Goal: Transaction & Acquisition: Book appointment/travel/reservation

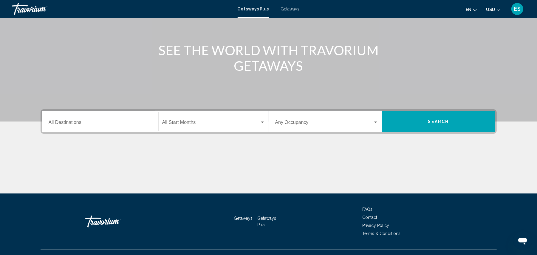
scroll to position [59, 0]
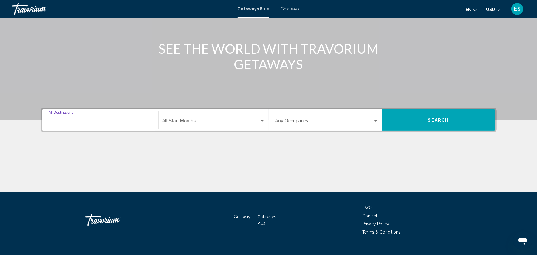
click at [85, 123] on input "Destination All Destinations" at bounding box center [100, 121] width 103 height 5
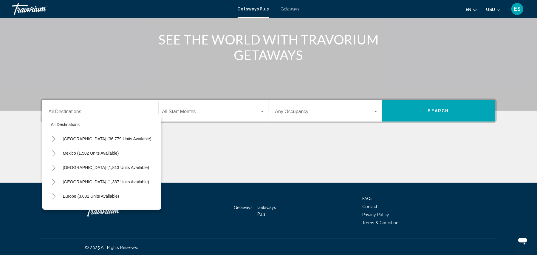
scroll to position [103, 0]
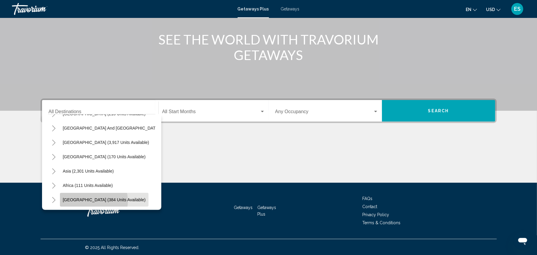
click at [93, 197] on span "[GEOGRAPHIC_DATA] (384 units available)" at bounding box center [104, 199] width 83 height 5
type input "**********"
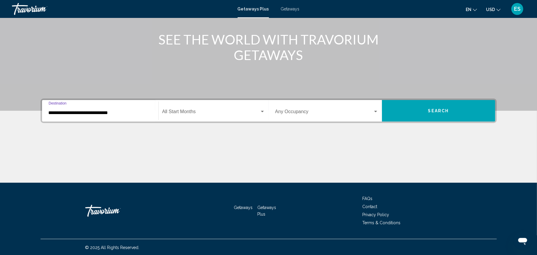
click at [228, 106] on div "Start Month All Start Months" at bounding box center [213, 110] width 103 height 19
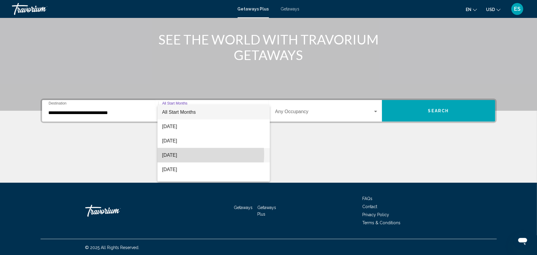
drag, startPoint x: 185, startPoint y: 154, endPoint x: 190, endPoint y: 153, distance: 4.6
click at [185, 154] on span "[DATE]" at bounding box center [213, 155] width 103 height 14
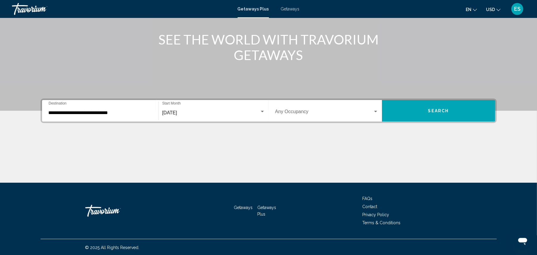
click at [379, 109] on div "Occupancy Any Occupancy" at bounding box center [327, 110] width 110 height 19
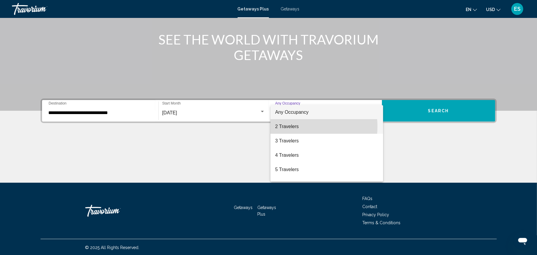
click at [297, 126] on span "2 Travelers" at bounding box center [326, 126] width 103 height 14
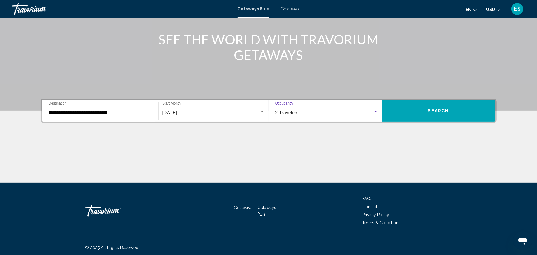
click at [446, 112] on span "Search" at bounding box center [438, 111] width 21 height 5
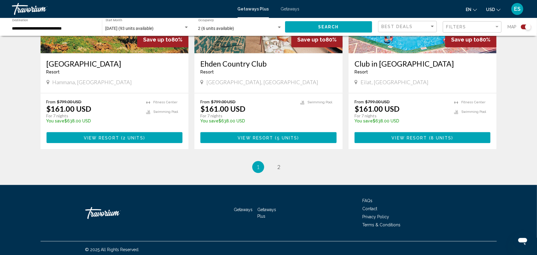
scroll to position [901, 0]
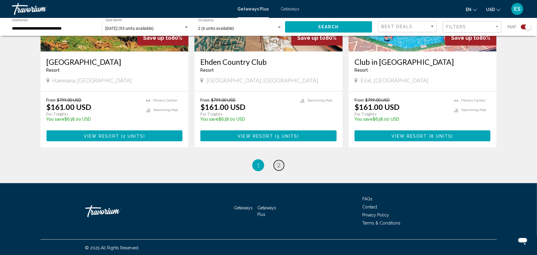
click at [281, 166] on link "page 2" at bounding box center [279, 165] width 10 height 10
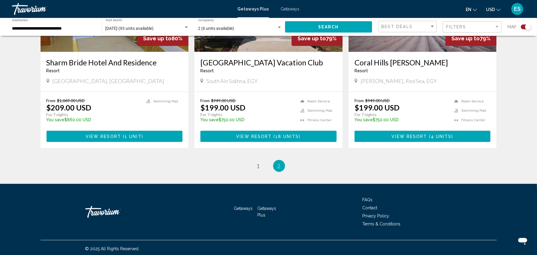
scroll to position [496, 0]
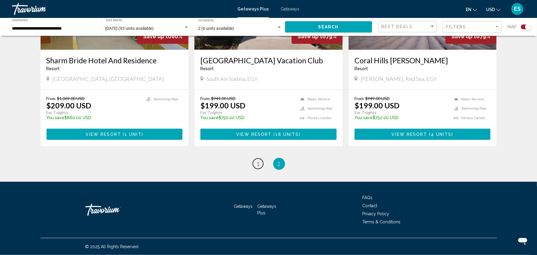
click at [258, 164] on span "1" at bounding box center [258, 163] width 3 height 7
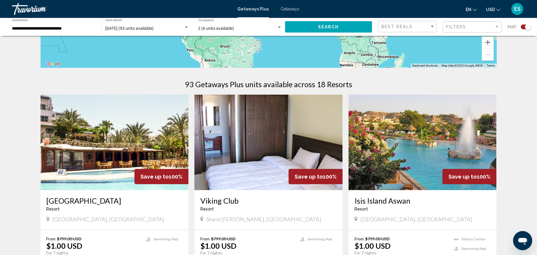
scroll to position [199, 0]
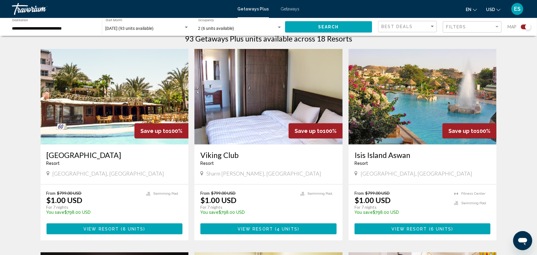
click at [101, 98] on img "Main content" at bounding box center [115, 96] width 148 height 95
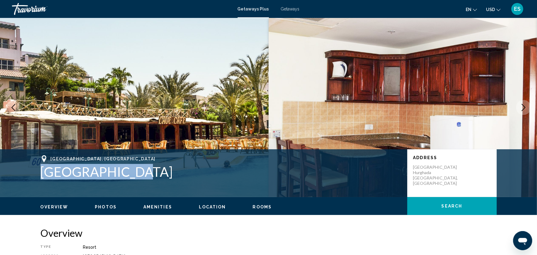
drag, startPoint x: 44, startPoint y: 170, endPoint x: 128, endPoint y: 176, distance: 84.3
click at [128, 176] on h1 "[GEOGRAPHIC_DATA]" at bounding box center [221, 172] width 361 height 16
click at [83, 172] on h1 "[GEOGRAPHIC_DATA]" at bounding box center [221, 172] width 361 height 16
drag, startPoint x: 42, startPoint y: 174, endPoint x: 124, endPoint y: 178, distance: 82.1
click at [124, 178] on h1 "[GEOGRAPHIC_DATA]" at bounding box center [221, 172] width 361 height 16
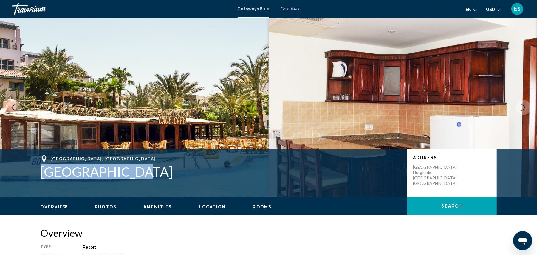
drag, startPoint x: 131, startPoint y: 174, endPoint x: 40, endPoint y: 174, distance: 90.9
click at [40, 174] on div "[GEOGRAPHIC_DATA] Address [GEOGRAPHIC_DATA], [GEOGRAPHIC_DATA]" at bounding box center [269, 173] width 480 height 36
copy h1 "[GEOGRAPHIC_DATA]"
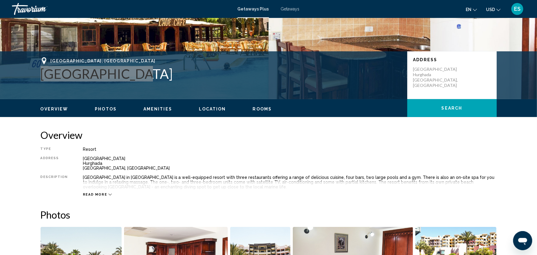
scroll to position [119, 0]
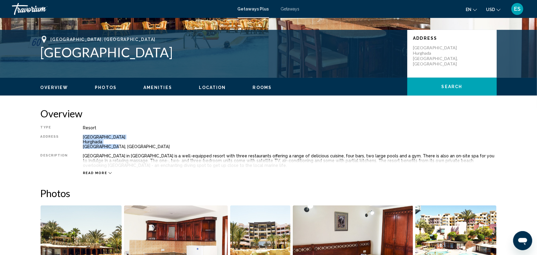
drag, startPoint x: 81, startPoint y: 137, endPoint x: 111, endPoint y: 147, distance: 31.6
click at [111, 147] on div "[GEOGRAPHIC_DATA], [GEOGRAPHIC_DATA]" at bounding box center [290, 141] width 414 height 14
copy div "[GEOGRAPHIC_DATA], [GEOGRAPHIC_DATA]"
click at [94, 173] on span "Read more" at bounding box center [95, 173] width 24 height 4
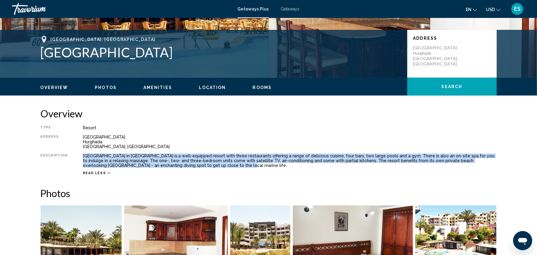
drag, startPoint x: 80, startPoint y: 156, endPoint x: 189, endPoint y: 166, distance: 109.2
click at [190, 165] on div "Type Resort All-Inclusive No All-Inclusive Address [GEOGRAPHIC_DATA] Descriptio…" at bounding box center [269, 150] width 456 height 50
copy div "[GEOGRAPHIC_DATA] in [GEOGRAPHIC_DATA] is a well-equipped resort with three res…"
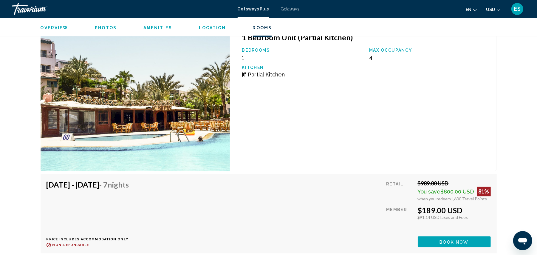
scroll to position [994, 0]
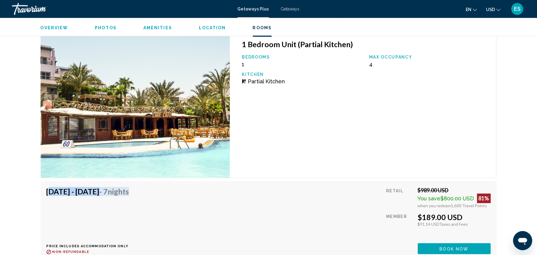
drag, startPoint x: 46, startPoint y: 191, endPoint x: 185, endPoint y: 196, distance: 139.0
click at [185, 196] on div "[DATE] - [DATE] - 7 Nights Price includes accommodation only Refundable until :…" at bounding box center [269, 220] width 444 height 67
copy h4 "[DATE] - [DATE] - 7 Nights"
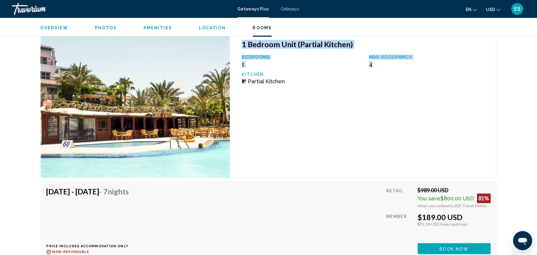
drag, startPoint x: 243, startPoint y: 45, endPoint x: 384, endPoint y: 68, distance: 142.9
click at [384, 68] on div "1 Bedroom Unit (Partial Kitchen) Bedrooms 1 Max Occupancy 4 Kitchen Partial Kit…" at bounding box center [363, 105] width 266 height 144
copy div "1 Bedroom Unit (Partial Kitchen) Bedrooms 1 Max Occupancy 4"
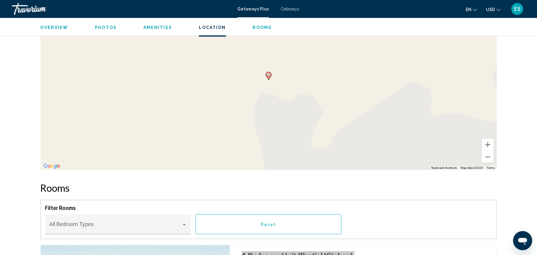
scroll to position [700, 0]
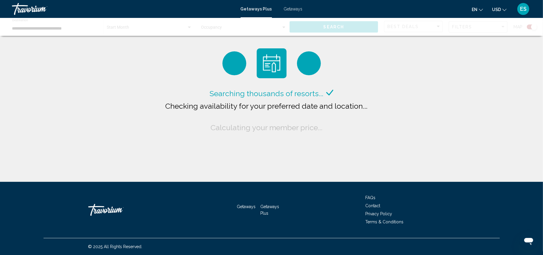
click at [329, 29] on div "Main content" at bounding box center [271, 27] width 543 height 18
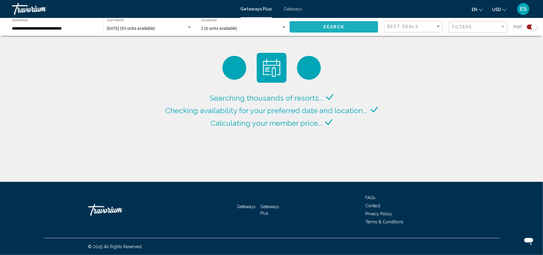
click at [340, 27] on span "Search" at bounding box center [333, 27] width 21 height 5
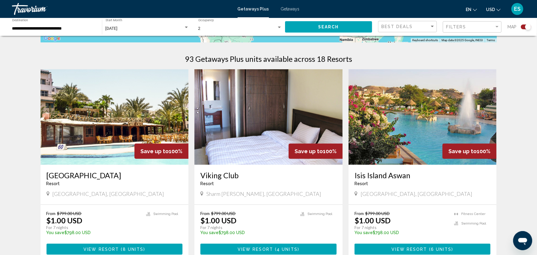
scroll to position [199, 0]
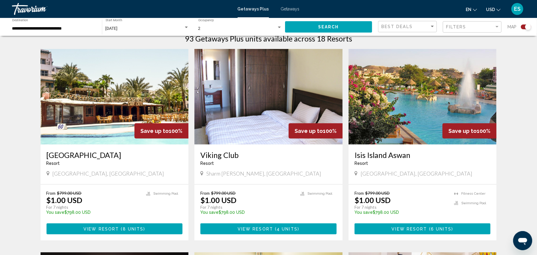
click at [262, 121] on img "Main content" at bounding box center [268, 96] width 148 height 95
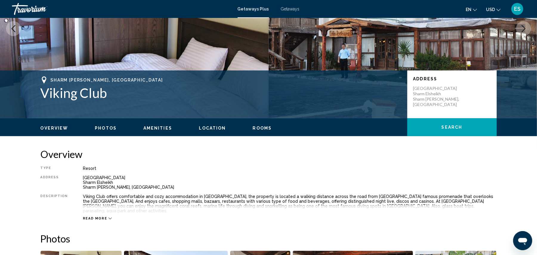
scroll to position [79, 0]
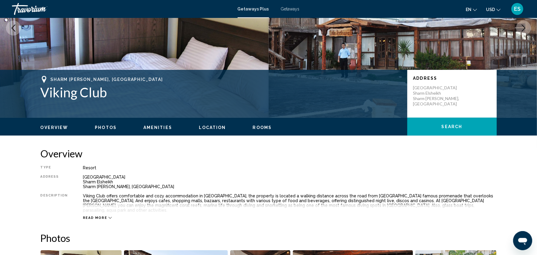
click at [42, 96] on h1 "Viking Club" at bounding box center [221, 92] width 361 height 16
drag, startPoint x: 41, startPoint y: 95, endPoint x: 109, endPoint y: 96, distance: 67.7
click at [109, 96] on h1 "Viking Club" at bounding box center [221, 92] width 361 height 16
click at [60, 87] on h1 "Viking Club" at bounding box center [221, 92] width 361 height 16
drag, startPoint x: 47, startPoint y: 91, endPoint x: 106, endPoint y: 94, distance: 59.7
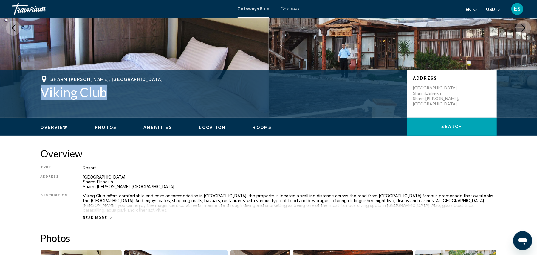
click at [118, 95] on h1 "Viking Club" at bounding box center [221, 92] width 361 height 16
copy h1 "Viking Club"
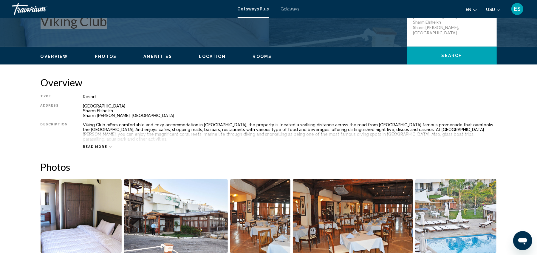
scroll to position [119, 0]
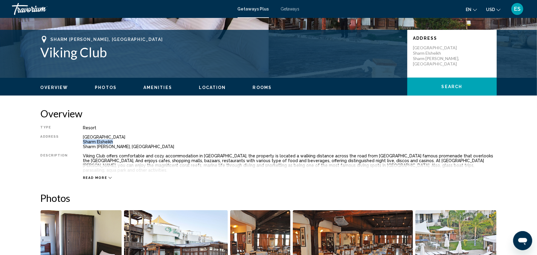
drag, startPoint x: 80, startPoint y: 142, endPoint x: 113, endPoint y: 141, distance: 32.8
click at [113, 141] on div "Al Salam Road Sharm [PERSON_NAME] Sharm [GEOGRAPHIC_DATA], [GEOGRAPHIC_DATA]" at bounding box center [290, 141] width 414 height 14
drag, startPoint x: 104, startPoint y: 141, endPoint x: 89, endPoint y: 153, distance: 18.9
click at [89, 153] on div "Viking Club offers comfortable and cozy accommodation in [GEOGRAPHIC_DATA], the…" at bounding box center [290, 162] width 414 height 19
drag, startPoint x: 81, startPoint y: 146, endPoint x: 125, endPoint y: 146, distance: 44.4
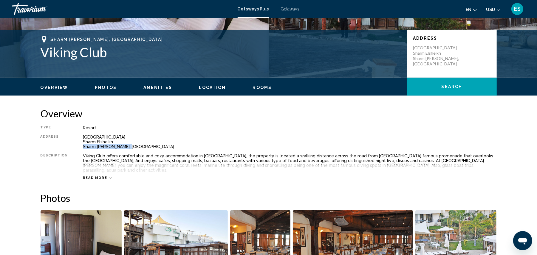
click at [126, 145] on div "Al Salam Road Sharm [PERSON_NAME] Sharm [GEOGRAPHIC_DATA], [GEOGRAPHIC_DATA]" at bounding box center [290, 141] width 414 height 14
copy div "Sharm [PERSON_NAME], [GEOGRAPHIC_DATA]"
click at [86, 163] on div "Read more" at bounding box center [290, 171] width 414 height 16
click at [96, 176] on span "Read more" at bounding box center [95, 178] width 24 height 4
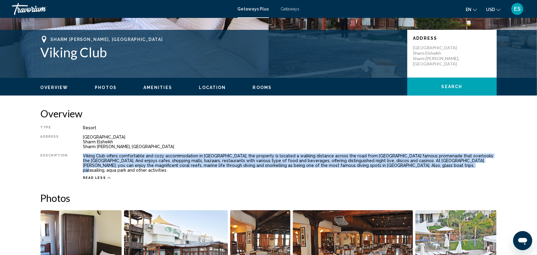
drag, startPoint x: 80, startPoint y: 156, endPoint x: 397, endPoint y: 165, distance: 317.0
click at [397, 165] on div "Viking Club offers comfortable and cozy accommodation in [GEOGRAPHIC_DATA], the…" at bounding box center [290, 162] width 414 height 19
copy div "Viking Club offers comfortable and cozy accommodation in [GEOGRAPHIC_DATA], the…"
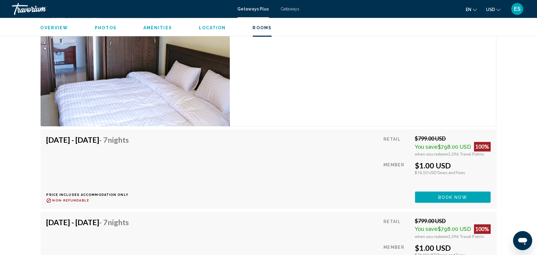
scroll to position [795, 0]
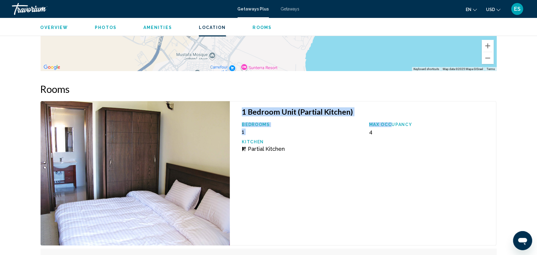
drag, startPoint x: 243, startPoint y: 107, endPoint x: 388, endPoint y: 119, distance: 145.1
click at [392, 122] on div "1 Bedroom Unit (Partial Kitchen) Bedrooms 1 Max Occupancy 4 Kitchen Partial Kit…" at bounding box center [363, 173] width 266 height 144
copy div "1 Bedroom Unit (Partial Kitchen) Bedrooms 1 Max Occ"
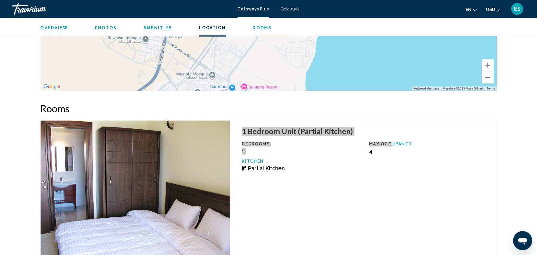
scroll to position [755, 0]
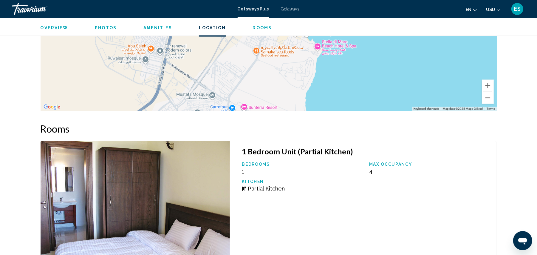
click at [373, 173] on div "Bedrooms 1 Max Occupancy 4 Kitchen Partial Kitchen" at bounding box center [366, 179] width 254 height 34
drag, startPoint x: 370, startPoint y: 161, endPoint x: 383, endPoint y: 166, distance: 13.8
click at [383, 166] on div "Max Occupancy 4" at bounding box center [429, 168] width 127 height 13
copy div "Max Occupancy 4"
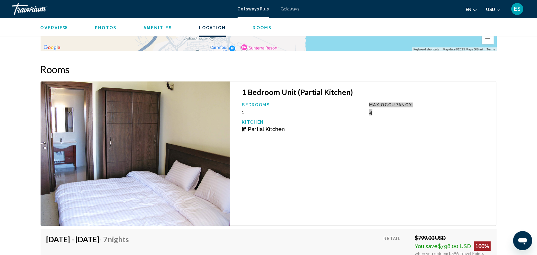
scroll to position [914, 0]
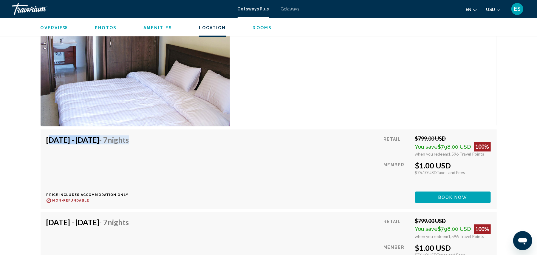
drag, startPoint x: 47, startPoint y: 134, endPoint x: 182, endPoint y: 134, distance: 135.3
click at [182, 135] on div "[DATE] - [DATE] - 7 Nights Price includes accommodation only Refundable until :…" at bounding box center [269, 168] width 444 height 67
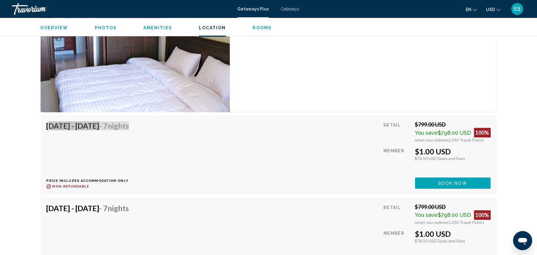
scroll to position [916, 0]
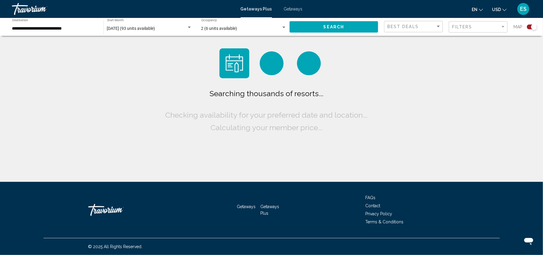
click at [346, 29] on button "Search" at bounding box center [333, 26] width 89 height 11
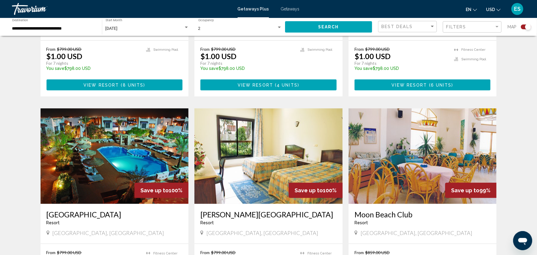
scroll to position [397, 0]
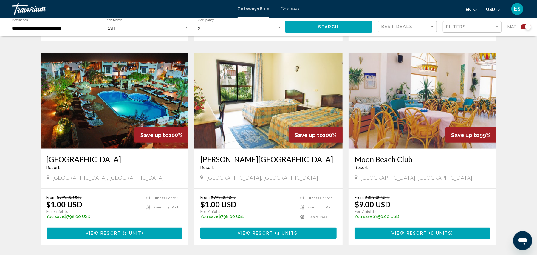
click at [126, 123] on img "Main content" at bounding box center [115, 100] width 148 height 95
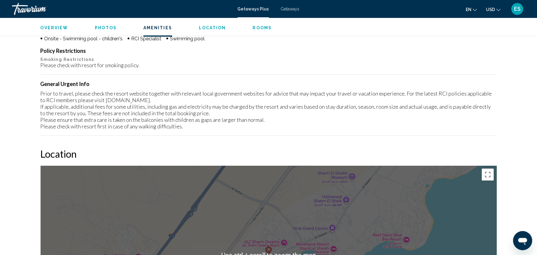
scroll to position [324, 0]
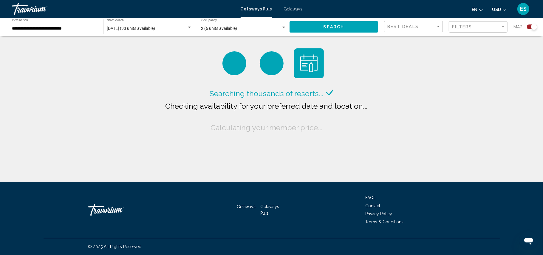
click at [341, 23] on button "Search" at bounding box center [333, 26] width 89 height 11
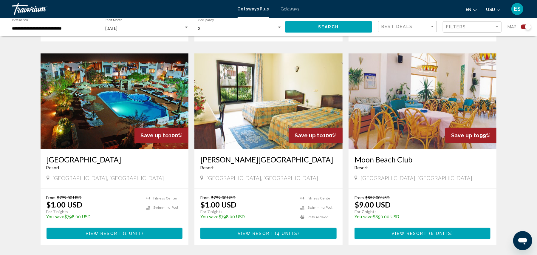
scroll to position [397, 0]
click at [257, 108] on img "Main content" at bounding box center [268, 100] width 148 height 95
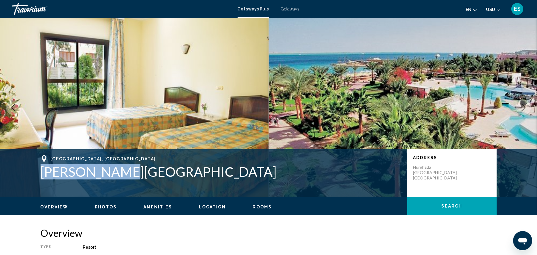
drag, startPoint x: 42, startPoint y: 173, endPoint x: 121, endPoint y: 178, distance: 78.5
click at [121, 178] on h1 "[PERSON_NAME][GEOGRAPHIC_DATA]" at bounding box center [221, 172] width 361 height 16
click at [85, 168] on h1 "[PERSON_NAME][GEOGRAPHIC_DATA]" at bounding box center [221, 172] width 361 height 16
drag, startPoint x: 42, startPoint y: 173, endPoint x: 128, endPoint y: 175, distance: 85.9
click at [128, 175] on h1 "[PERSON_NAME][GEOGRAPHIC_DATA]" at bounding box center [221, 172] width 361 height 16
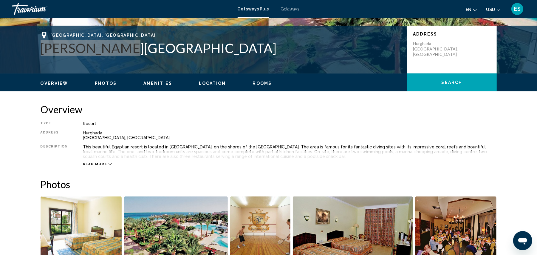
scroll to position [159, 0]
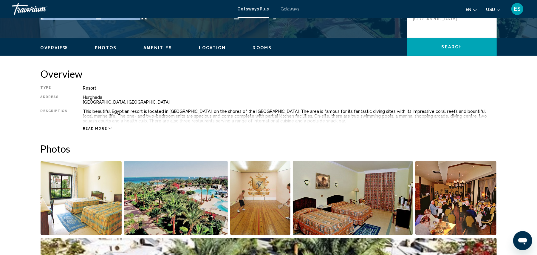
click at [85, 128] on span "Read more" at bounding box center [95, 128] width 24 height 4
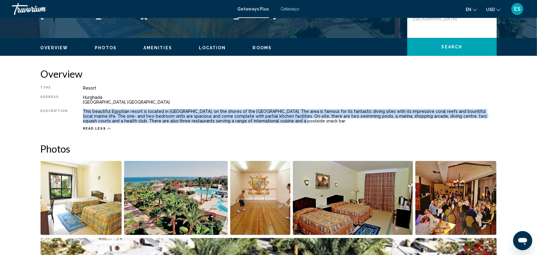
drag, startPoint x: 77, startPoint y: 112, endPoint x: 268, endPoint y: 119, distance: 191.2
click at [268, 119] on div "Type Resort All-Inclusive No All-Inclusive Address [GEOGRAPHIC_DATA] Descriptio…" at bounding box center [269, 108] width 456 height 45
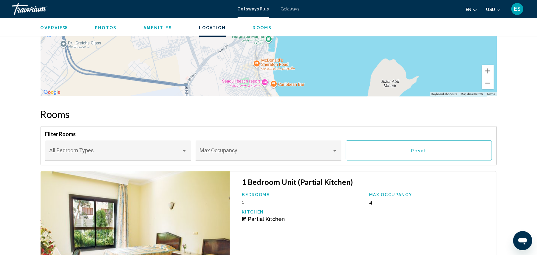
scroll to position [874, 0]
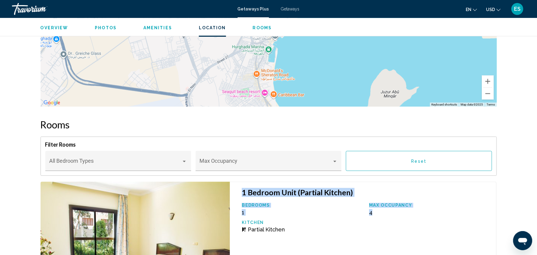
drag, startPoint x: 243, startPoint y: 183, endPoint x: 393, endPoint y: 204, distance: 151.2
click at [393, 204] on div "1 Bedroom Unit (Partial Kitchen) Bedrooms 1 Max Occupancy 4 Kitchen Partial Kit…" at bounding box center [363, 257] width 266 height 152
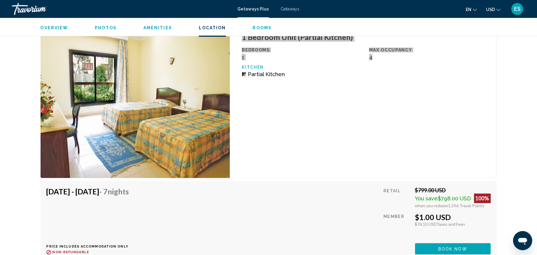
scroll to position [1033, 0]
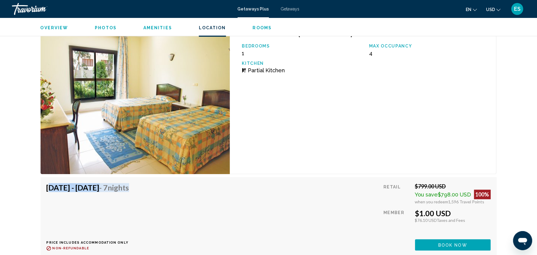
drag, startPoint x: 47, startPoint y: 178, endPoint x: 178, endPoint y: 183, distance: 131.5
click at [178, 183] on div "[DATE] - [DATE] - 7 Nights Price includes accommodation only Refundable until :…" at bounding box center [269, 216] width 444 height 67
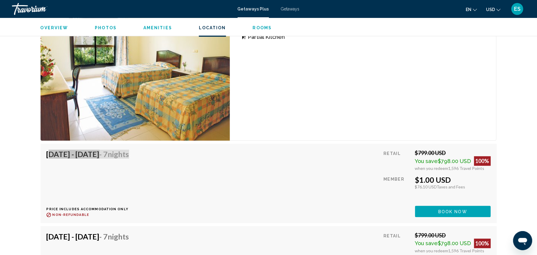
scroll to position [1073, 0]
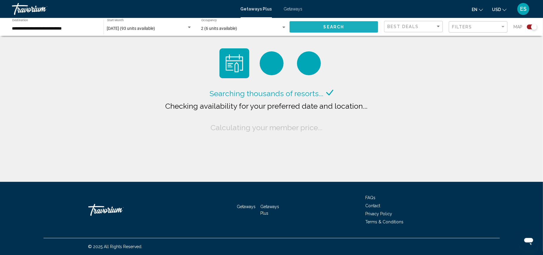
click at [331, 27] on span "Search" at bounding box center [333, 27] width 21 height 5
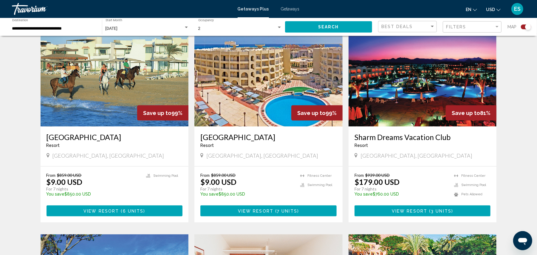
scroll to position [636, 0]
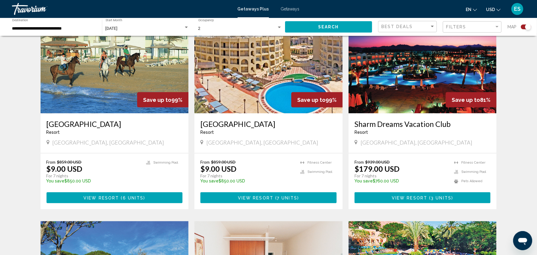
click at [257, 103] on img "Main content" at bounding box center [268, 65] width 148 height 95
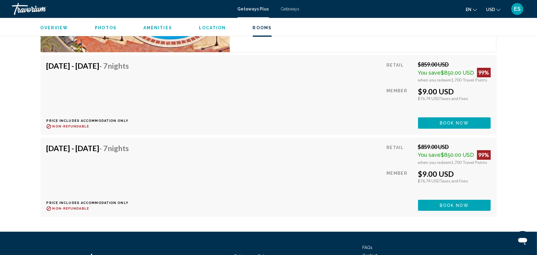
scroll to position [1567, 0]
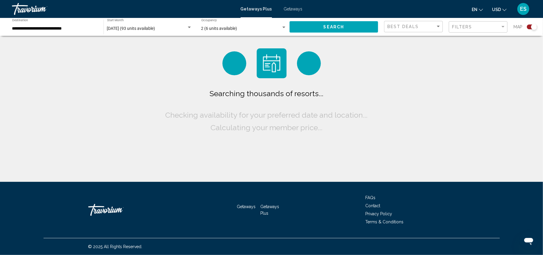
click at [341, 28] on span "Search" at bounding box center [333, 27] width 21 height 5
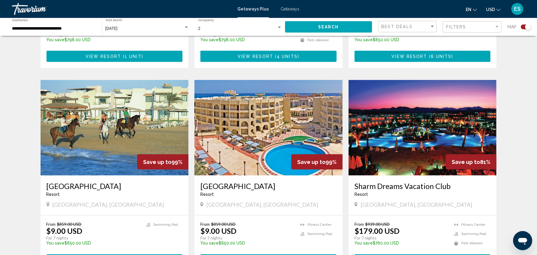
scroll to position [556, 0]
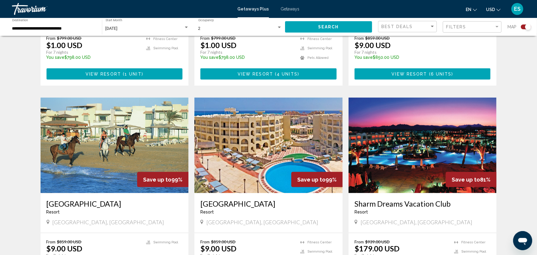
click at [430, 142] on img "Main content" at bounding box center [422, 144] width 148 height 95
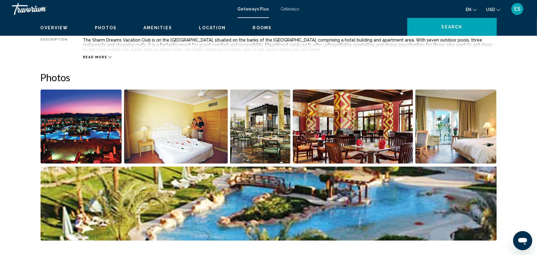
scroll to position [119, 0]
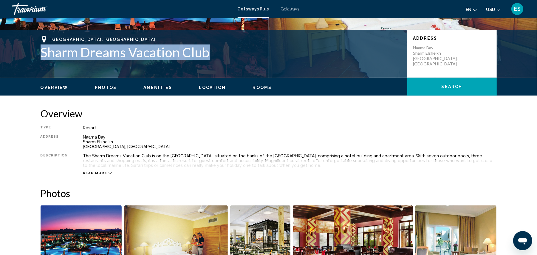
drag, startPoint x: 42, startPoint y: 53, endPoint x: 210, endPoint y: 52, distance: 168.4
click at [210, 52] on h1 "Sharm Dreams Vacation Club" at bounding box center [221, 52] width 361 height 16
click at [103, 51] on h1 "Sharm Dreams Vacation Club" at bounding box center [221, 52] width 361 height 16
drag, startPoint x: 43, startPoint y: 49, endPoint x: 208, endPoint y: 59, distance: 165.1
click at [208, 59] on h1 "Sharm Dreams Vacation Club" at bounding box center [221, 52] width 361 height 16
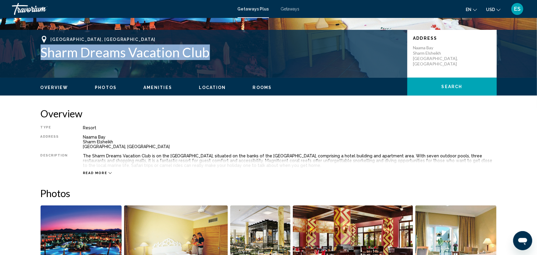
click at [109, 172] on icon "Main content" at bounding box center [110, 173] width 3 height 2
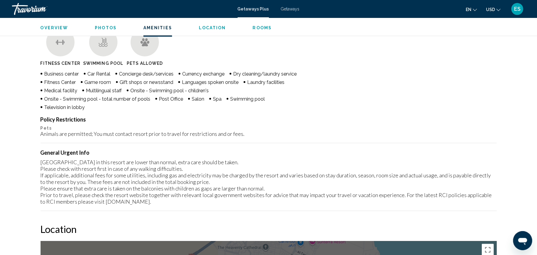
scroll to position [467, 0]
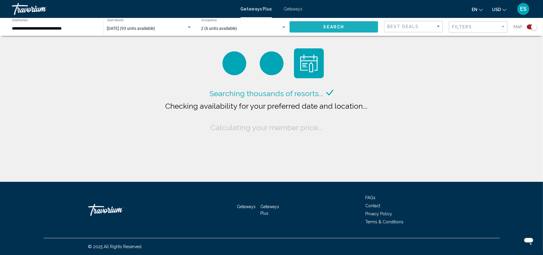
click at [333, 26] on span "Search" at bounding box center [333, 27] width 21 height 5
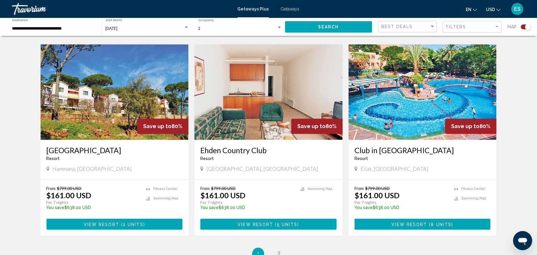
scroll to position [835, 0]
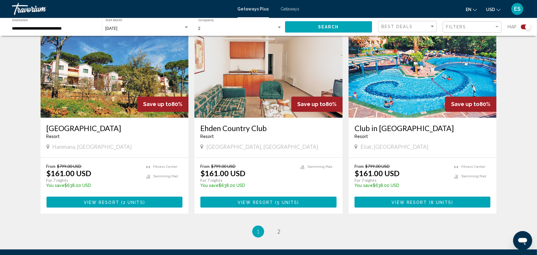
click at [92, 92] on img "Main content" at bounding box center [115, 69] width 148 height 95
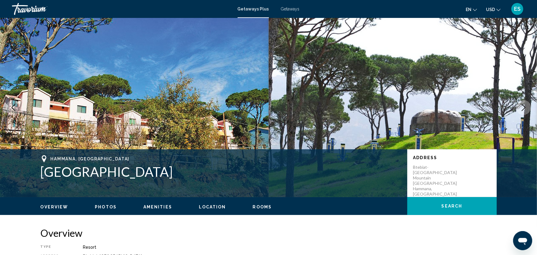
drag, startPoint x: 42, startPoint y: 172, endPoint x: 244, endPoint y: 173, distance: 202.1
click at [244, 173] on h1 "[GEOGRAPHIC_DATA]" at bounding box center [221, 172] width 361 height 16
click at [68, 169] on h1 "[GEOGRAPHIC_DATA]" at bounding box center [221, 172] width 361 height 16
drag, startPoint x: 43, startPoint y: 171, endPoint x: 240, endPoint y: 174, distance: 197.1
click at [240, 174] on h1 "[GEOGRAPHIC_DATA]" at bounding box center [221, 172] width 361 height 16
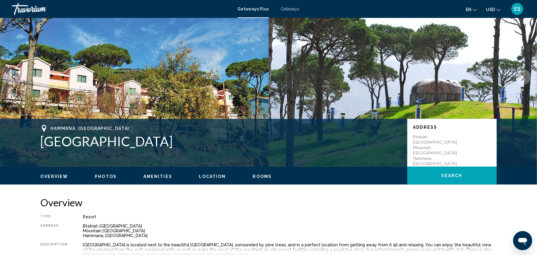
scroll to position [159, 0]
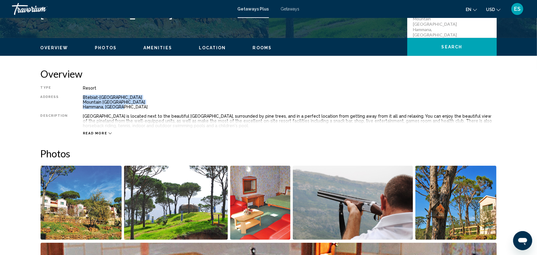
drag, startPoint x: 81, startPoint y: 97, endPoint x: 128, endPoint y: 108, distance: 48.1
click at [128, 108] on div "Btebiat-[GEOGRAPHIC_DATA] Mountain [GEOGRAPHIC_DATA] [GEOGRAPHIC_DATA], [GEOGRA…" at bounding box center [290, 102] width 414 height 14
click at [109, 132] on icon "Main content" at bounding box center [110, 132] width 3 height 3
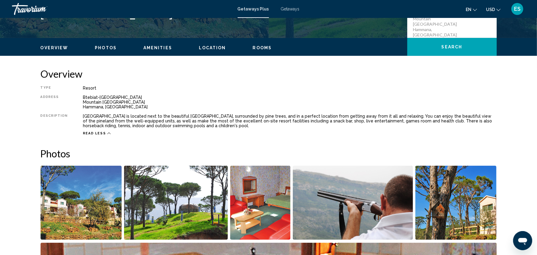
click at [172, 149] on h2 "Photos" at bounding box center [269, 153] width 456 height 12
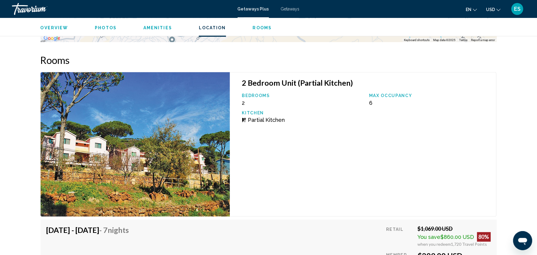
scroll to position [874, 0]
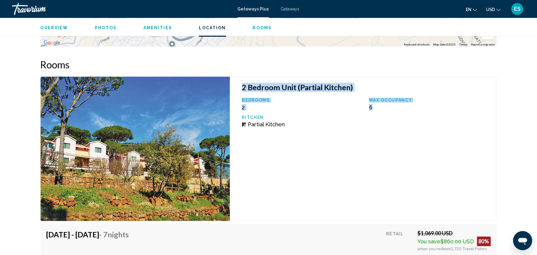
drag, startPoint x: 244, startPoint y: 89, endPoint x: 394, endPoint y: 110, distance: 152.0
click at [394, 110] on div "2 Bedroom Unit (Partial Kitchen) Bedrooms 2 Max Occupancy 6 Kitchen Partial Kit…" at bounding box center [363, 148] width 266 height 144
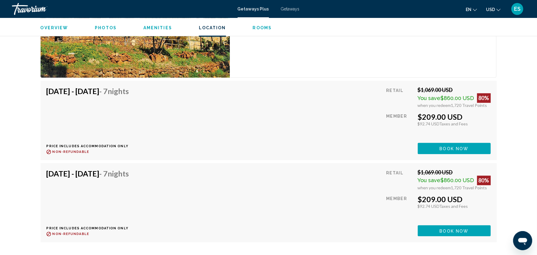
scroll to position [1033, 0]
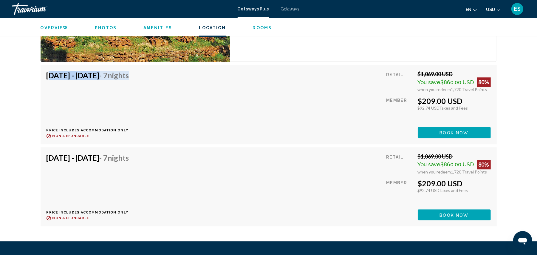
drag, startPoint x: 45, startPoint y: 75, endPoint x: 179, endPoint y: 82, distance: 134.3
click at [179, 82] on div "[DATE] - [DATE] - 7 Nights Price includes accommodation only Refundable until :…" at bounding box center [269, 104] width 456 height 79
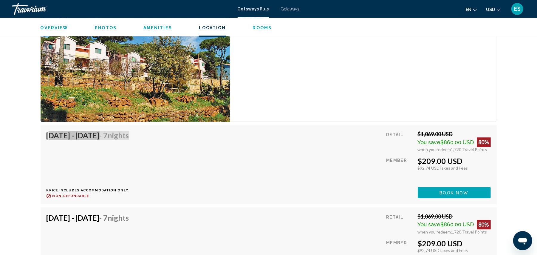
scroll to position [1013, 0]
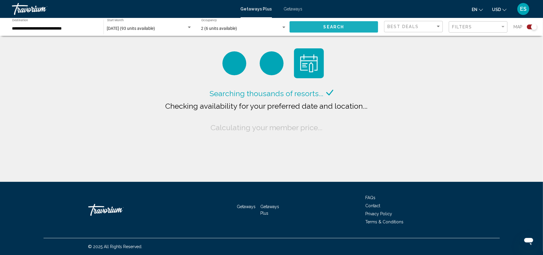
click at [331, 27] on span "Search" at bounding box center [333, 27] width 21 height 5
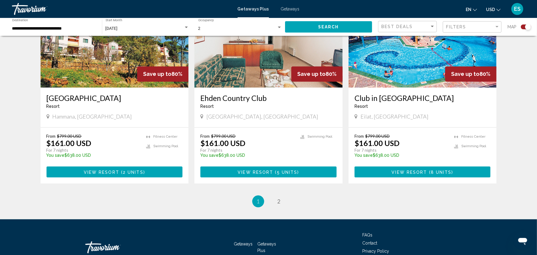
scroll to position [874, 0]
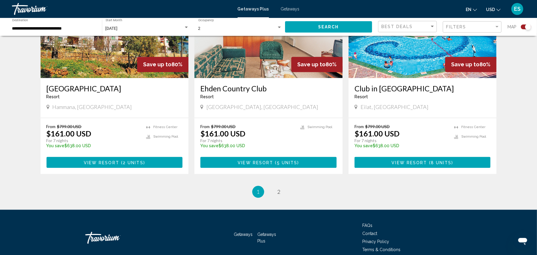
click at [111, 75] on img "Main content" at bounding box center [115, 29] width 148 height 95
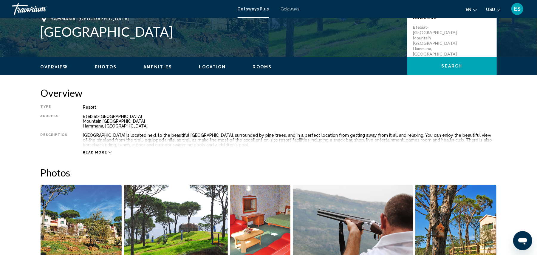
scroll to position [139, 0]
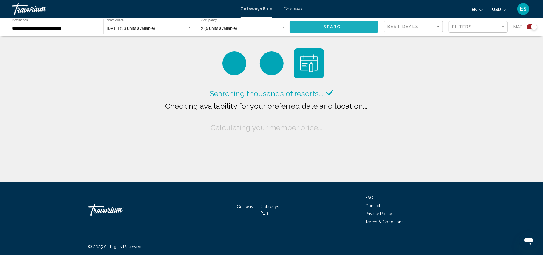
click at [326, 27] on span "Search" at bounding box center [333, 27] width 21 height 5
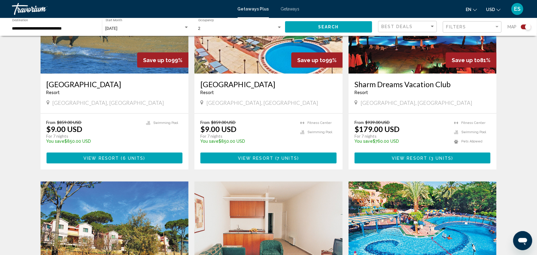
scroll to position [835, 0]
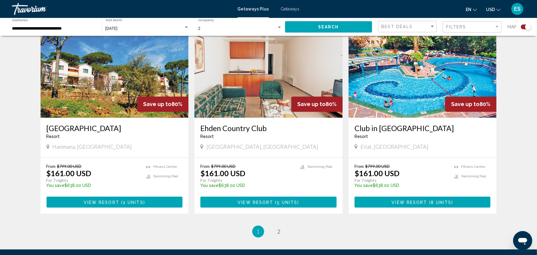
click at [277, 94] on img "Main content" at bounding box center [268, 69] width 148 height 95
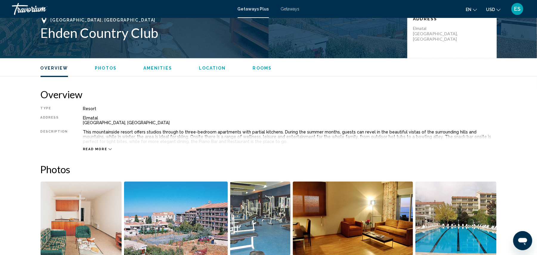
scroll to position [119, 0]
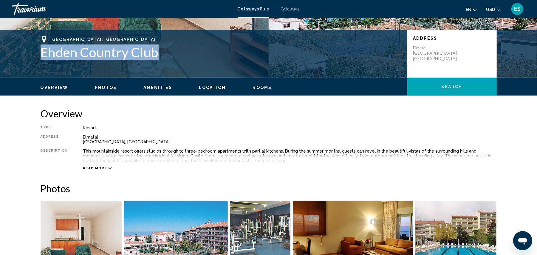
drag, startPoint x: 42, startPoint y: 53, endPoint x: 164, endPoint y: 55, distance: 122.2
click at [164, 55] on h1 "Ehden Country Club" at bounding box center [221, 52] width 361 height 16
click at [44, 52] on h1 "Ehden Country Club" at bounding box center [221, 52] width 361 height 16
drag, startPoint x: 41, startPoint y: 52, endPoint x: 162, endPoint y: 55, distance: 121.7
click at [162, 55] on h1 "Ehden Country Club" at bounding box center [221, 52] width 361 height 16
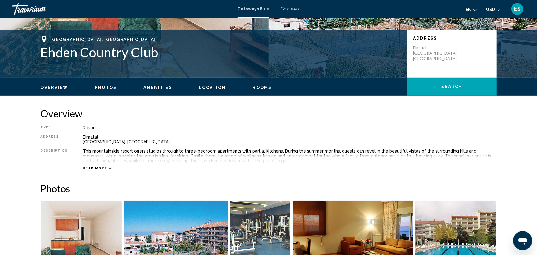
click at [83, 136] on div "Elmatal Ehden, [GEOGRAPHIC_DATA]" at bounding box center [290, 139] width 414 height 10
drag, startPoint x: 80, startPoint y: 137, endPoint x: 119, endPoint y: 142, distance: 39.2
click at [119, 142] on div "Elmatal Ehden, [GEOGRAPHIC_DATA]" at bounding box center [290, 139] width 414 height 10
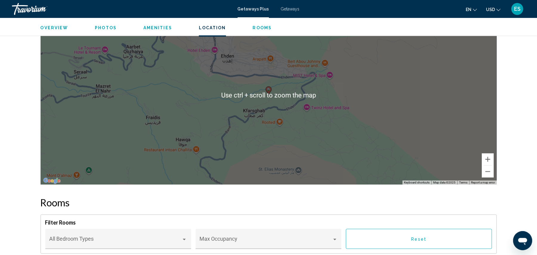
scroll to position [715, 0]
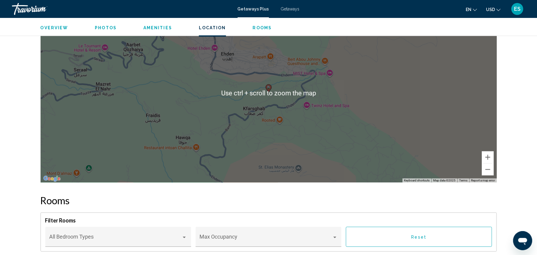
click at [532, 124] on div "[GEOGRAPHIC_DATA], [GEOGRAPHIC_DATA] Ehden Country Club Address [GEOGRAPHIC_DAT…" at bounding box center [268, 103] width 537 height 1602
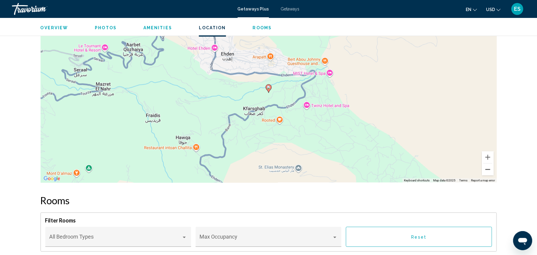
click at [487, 171] on button "Zoom out" at bounding box center [488, 169] width 12 height 12
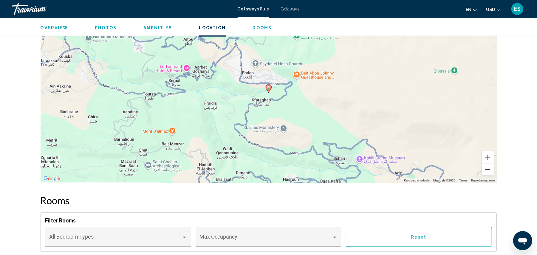
click at [487, 171] on button "Zoom out" at bounding box center [488, 169] width 12 height 12
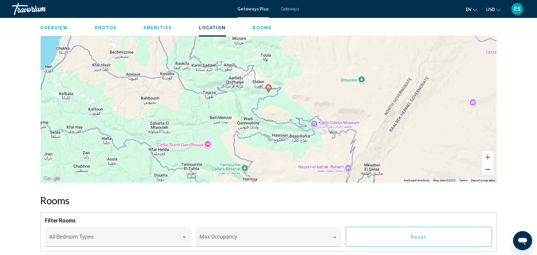
click at [487, 171] on button "Zoom out" at bounding box center [488, 169] width 12 height 12
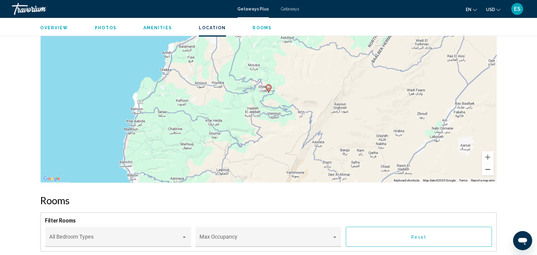
click at [487, 171] on button "Zoom out" at bounding box center [488, 169] width 12 height 12
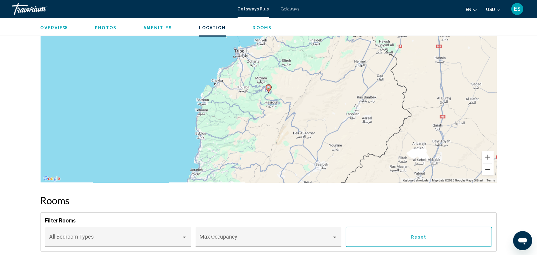
click at [487, 171] on button "Zoom out" at bounding box center [488, 169] width 12 height 12
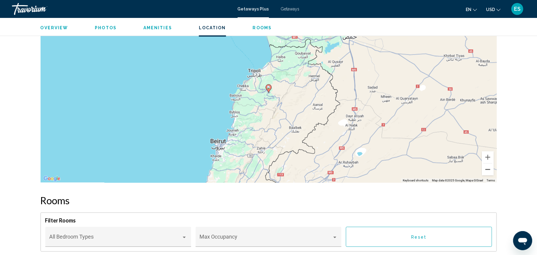
click at [487, 171] on button "Zoom out" at bounding box center [488, 169] width 12 height 12
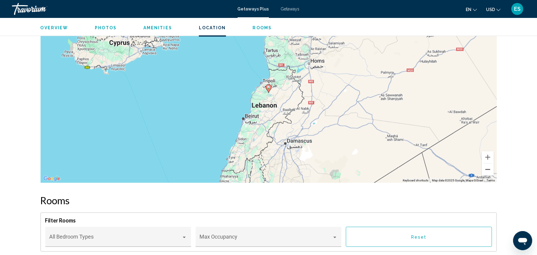
click at [487, 171] on button "Zoom out" at bounding box center [488, 169] width 12 height 12
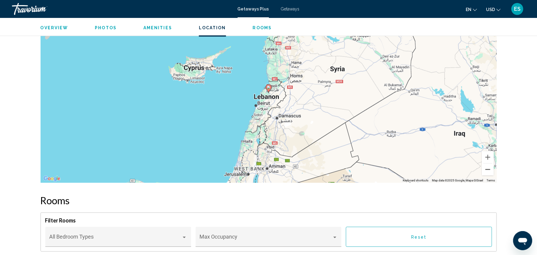
click at [487, 171] on button "Zoom out" at bounding box center [488, 169] width 12 height 12
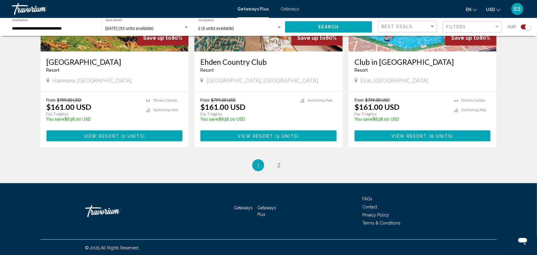
scroll to position [902, 0]
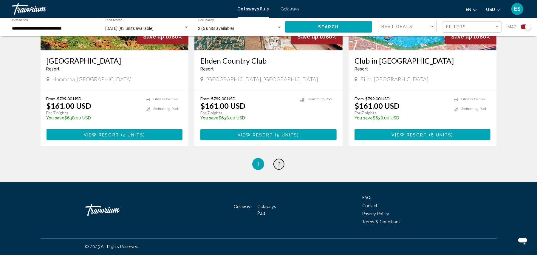
click at [278, 163] on span "2" at bounding box center [279, 163] width 3 height 7
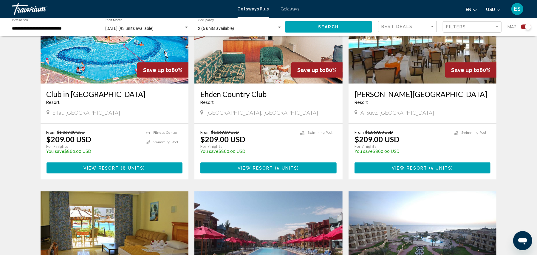
scroll to position [377, 0]
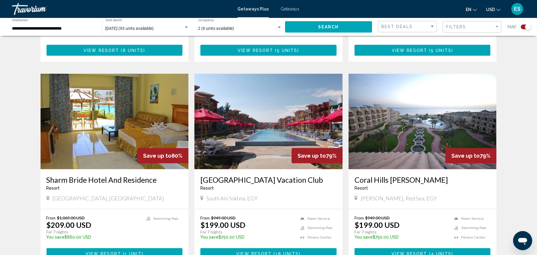
click at [420, 133] on img "Main content" at bounding box center [422, 121] width 148 height 95
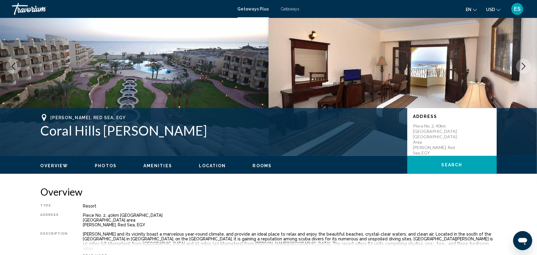
scroll to position [40, 0]
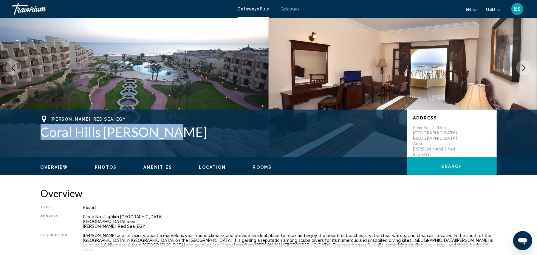
drag, startPoint x: 42, startPoint y: 131, endPoint x: 178, endPoint y: 138, distance: 136.1
click at [178, 138] on h1 "Coral Hills [PERSON_NAME]" at bounding box center [221, 132] width 361 height 16
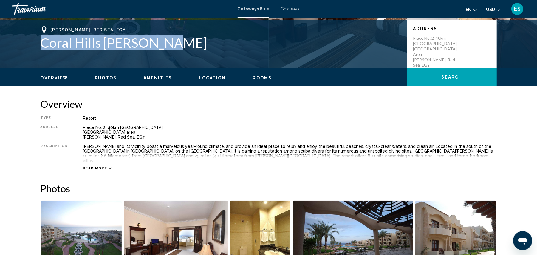
scroll to position [159, 0]
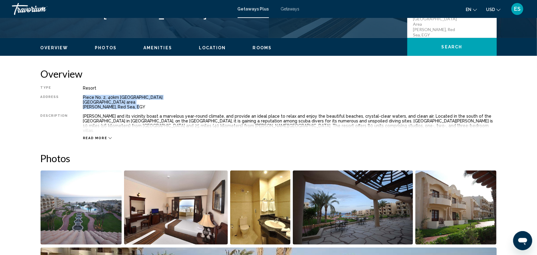
drag, startPoint x: 81, startPoint y: 98, endPoint x: 140, endPoint y: 107, distance: 59.7
click at [140, 107] on div "Piece No. 2, 40km [GEOGRAPHIC_DATA] [GEOGRAPHIC_DATA] area [PERSON_NAME], [GEOG…" at bounding box center [290, 102] width 414 height 14
click at [104, 136] on div "Read more" at bounding box center [97, 138] width 29 height 4
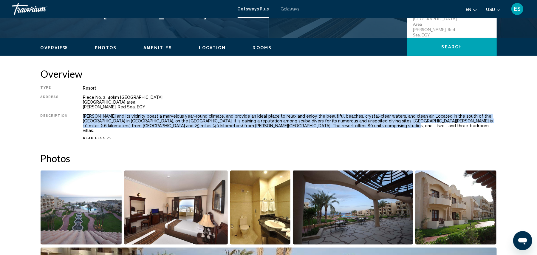
drag, startPoint x: 78, startPoint y: 116, endPoint x: 312, endPoint y: 123, distance: 234.7
click at [312, 123] on div "Type Resort All-Inclusive No All-Inclusive Address Piece No. 2, [GEOGRAPHIC_DAT…" at bounding box center [269, 113] width 456 height 55
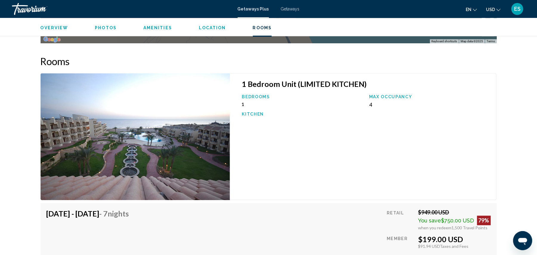
scroll to position [914, 0]
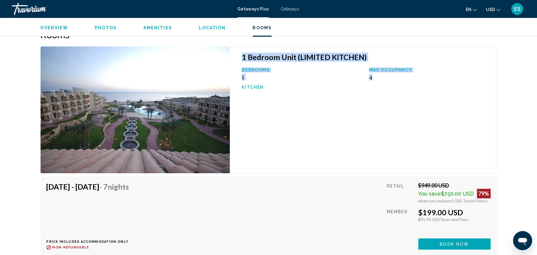
drag, startPoint x: 242, startPoint y: 52, endPoint x: 386, endPoint y: 73, distance: 144.9
click at [386, 73] on div "1 Bedroom Unit (LIMITED KITCHEN) Bedrooms 1 Max Occupancy 4 Kitchen" at bounding box center [363, 109] width 266 height 127
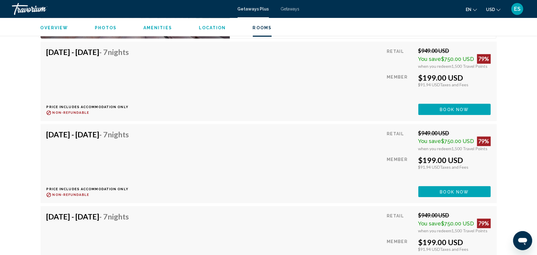
scroll to position [965, 0]
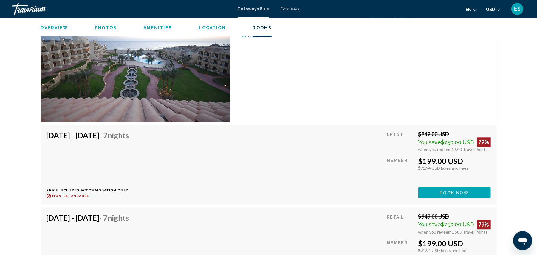
click at [53, 135] on div "[DATE] - [DATE] - 7 Nights" at bounding box center [88, 137] width 83 height 12
drag, startPoint x: 47, startPoint y: 129, endPoint x: 172, endPoint y: 136, distance: 125.7
click at [174, 135] on div "[DATE] - [DATE] - 7 Nights Price includes accommodation only Refundable until :…" at bounding box center [269, 164] width 444 height 67
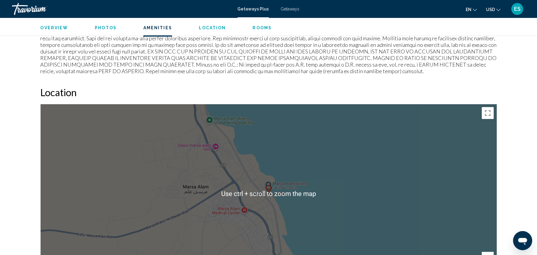
scroll to position [687, 0]
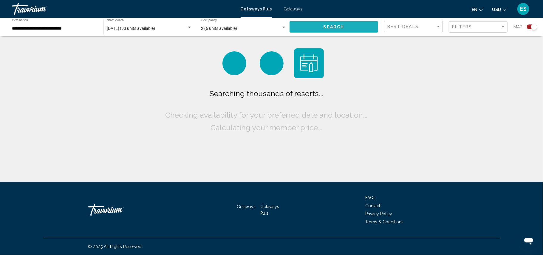
click at [333, 26] on span "Search" at bounding box center [333, 27] width 21 height 5
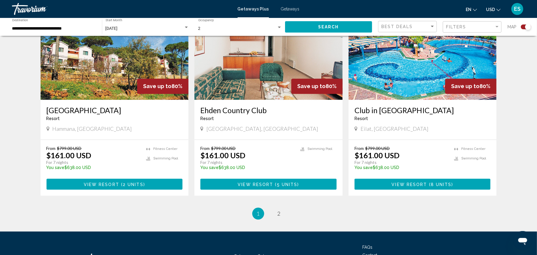
scroll to position [843, 0]
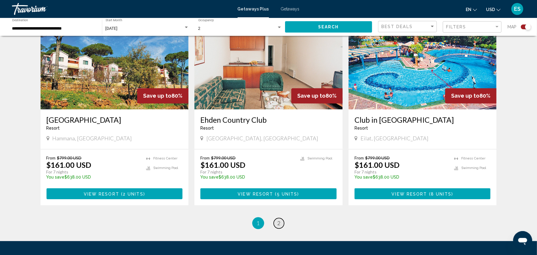
click at [279, 224] on span "2" at bounding box center [279, 222] width 3 height 7
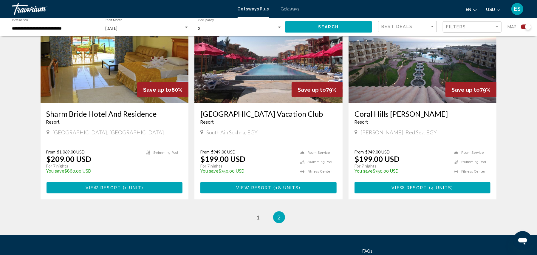
scroll to position [441, 0]
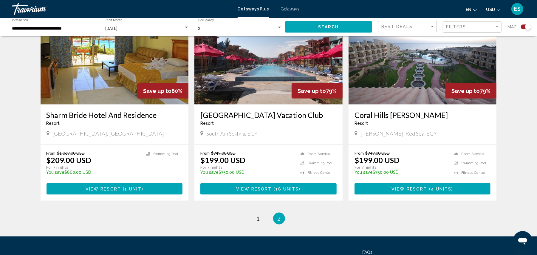
click at [410, 81] on img "Main content" at bounding box center [422, 56] width 148 height 95
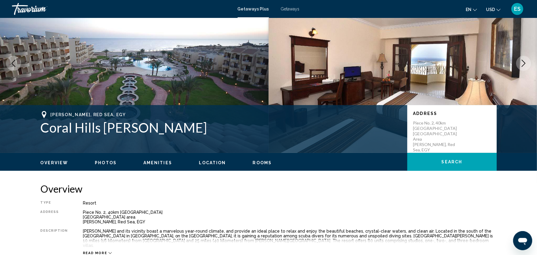
scroll to position [40, 0]
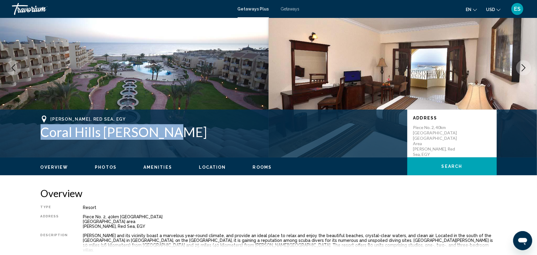
drag, startPoint x: 42, startPoint y: 132, endPoint x: 187, endPoint y: 130, distance: 145.2
click at [187, 130] on h1 "Coral Hills [PERSON_NAME]" at bounding box center [221, 132] width 361 height 16
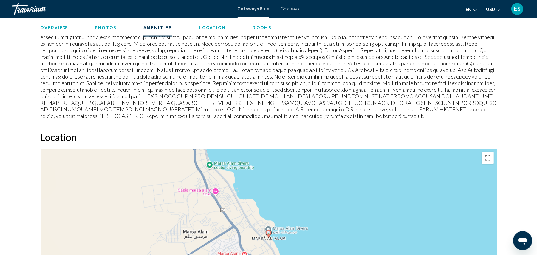
scroll to position [755, 0]
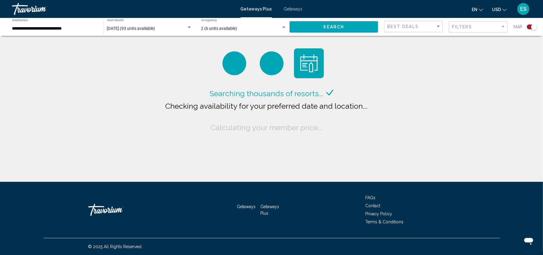
click at [337, 27] on span "Search" at bounding box center [333, 27] width 21 height 5
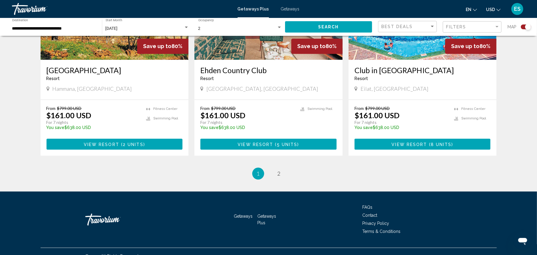
scroll to position [902, 0]
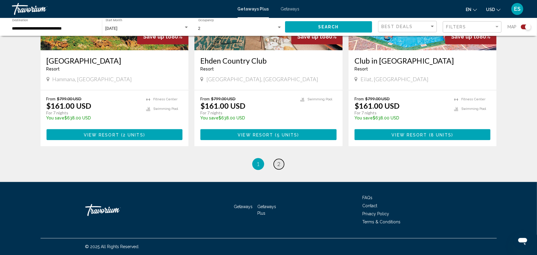
click at [279, 164] on span "2" at bounding box center [279, 163] width 3 height 7
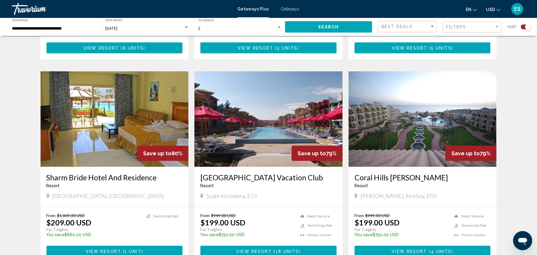
scroll to position [377, 0]
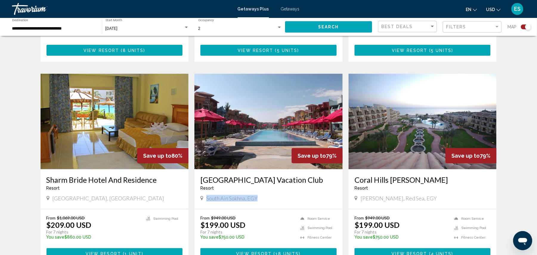
drag, startPoint x: 207, startPoint y: 199, endPoint x: 265, endPoint y: 199, distance: 57.5
click at [265, 199] on div "South Ain Sokhna, EGY" at bounding box center [268, 198] width 136 height 7
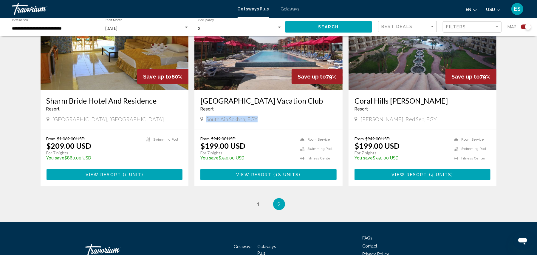
scroll to position [456, 0]
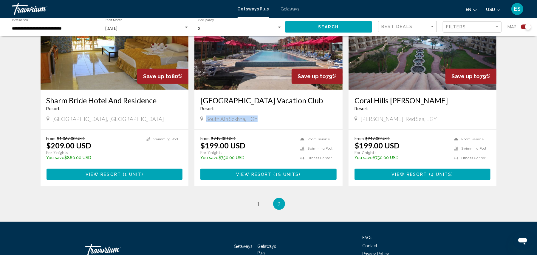
click at [427, 174] on span "Main content" at bounding box center [428, 174] width 2 height 5
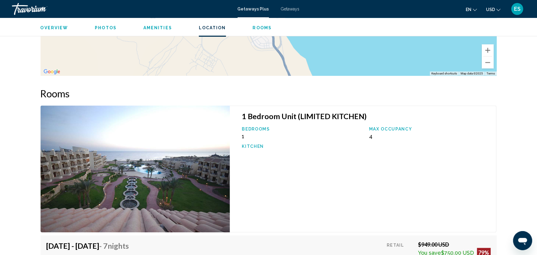
scroll to position [846, 0]
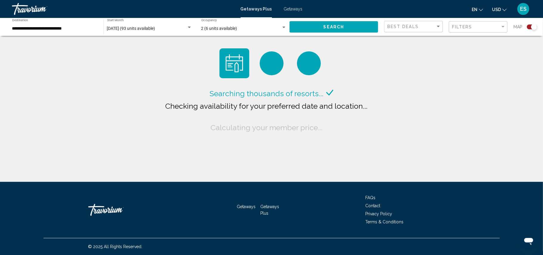
click at [339, 27] on span "Search" at bounding box center [333, 27] width 21 height 5
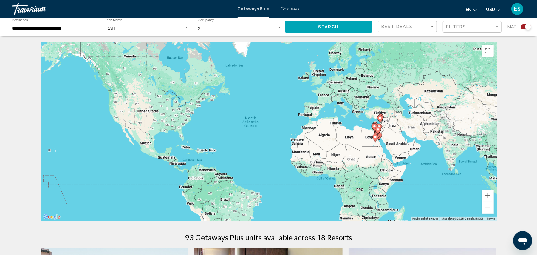
click at [377, 130] on image "Main content" at bounding box center [378, 130] width 4 height 4
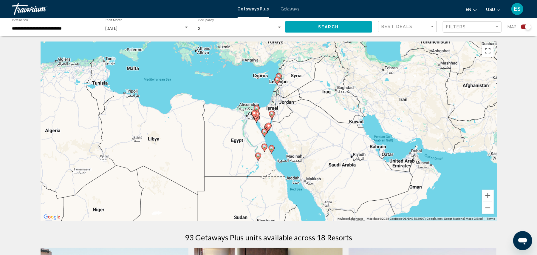
click at [268, 128] on icon "Main content" at bounding box center [268, 127] width 5 height 8
type input "**********"
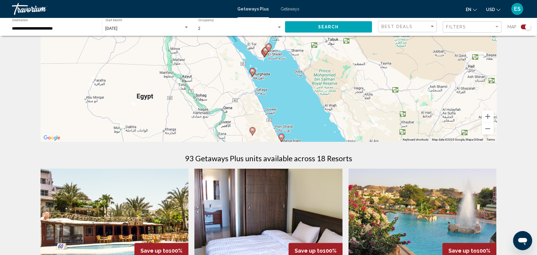
scroll to position [79, 0]
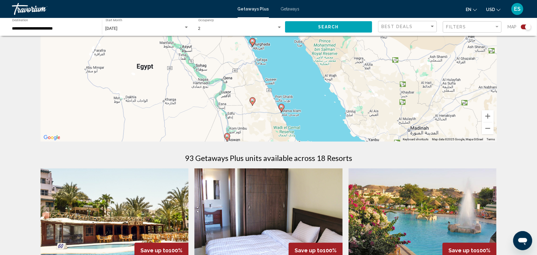
drag, startPoint x: 424, startPoint y: 106, endPoint x: 424, endPoint y: 75, distance: 30.1
click at [424, 75] on div "To activate drag with keyboard, press Alt + Enter. Once in keyboard drag state,…" at bounding box center [269, 51] width 456 height 179
click at [253, 100] on image "Main content" at bounding box center [253, 100] width 4 height 4
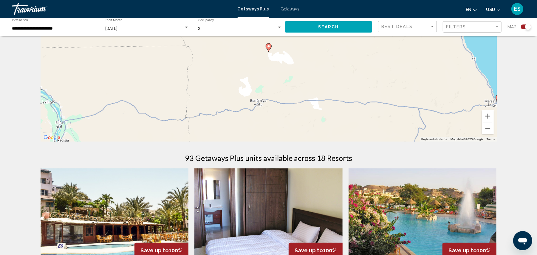
scroll to position [0, 0]
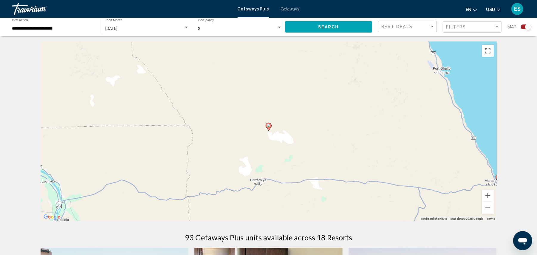
click at [267, 126] on image "Main content" at bounding box center [269, 126] width 4 height 4
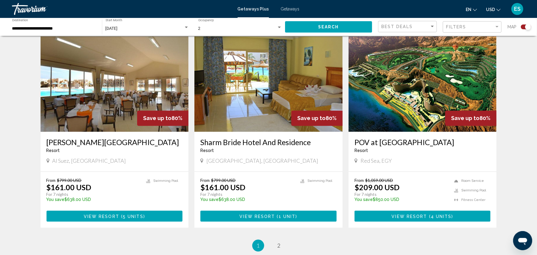
scroll to position [835, 0]
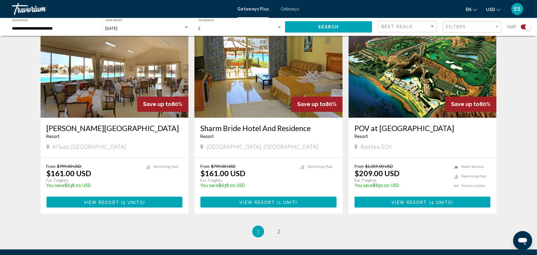
click at [404, 93] on img "Main content" at bounding box center [422, 69] width 148 height 95
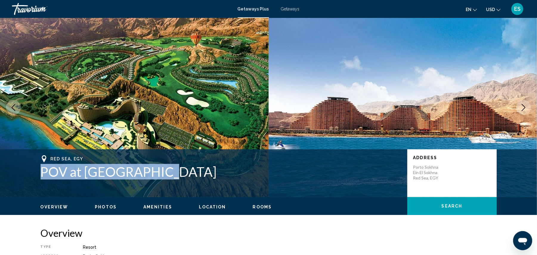
drag, startPoint x: 42, startPoint y: 172, endPoint x: 173, endPoint y: 175, distance: 131.8
click at [173, 175] on h1 "POV at [GEOGRAPHIC_DATA]" at bounding box center [221, 172] width 361 height 16
click at [97, 177] on h1 "POV at [GEOGRAPHIC_DATA]" at bounding box center [221, 172] width 361 height 16
drag, startPoint x: 42, startPoint y: 172, endPoint x: 166, endPoint y: 173, distance: 124.3
click at [166, 173] on h1 "POV at [GEOGRAPHIC_DATA]" at bounding box center [221, 172] width 361 height 16
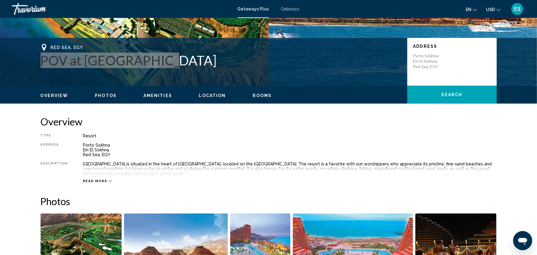
scroll to position [119, 0]
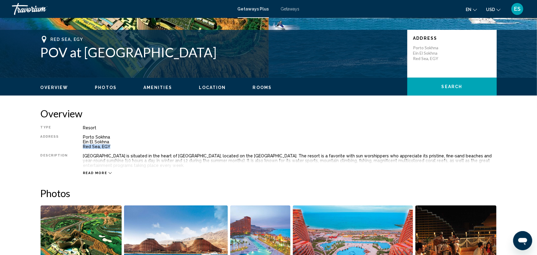
drag, startPoint x: 80, startPoint y: 145, endPoint x: 109, endPoint y: 146, distance: 28.6
click at [109, 146] on div "Porto Sokhna Ein El Sokhna Red Sea, EGY" at bounding box center [290, 141] width 414 height 14
click at [94, 172] on span "Read more" at bounding box center [95, 173] width 24 height 4
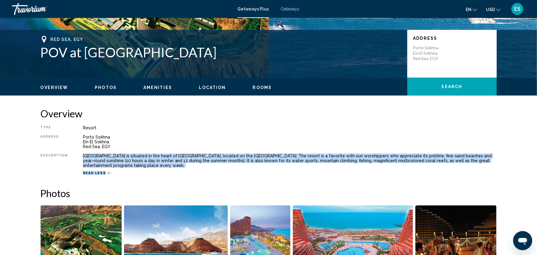
drag, startPoint x: 82, startPoint y: 155, endPoint x: 156, endPoint y: 168, distance: 75.7
click at [156, 168] on div "Type Resort All-Inclusive No All-Inclusive Address [GEOGRAPHIC_DATA], EGY Descr…" at bounding box center [269, 150] width 456 height 50
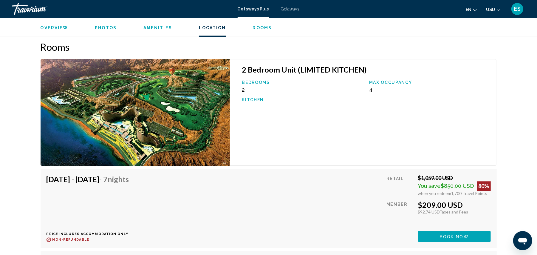
scroll to position [914, 0]
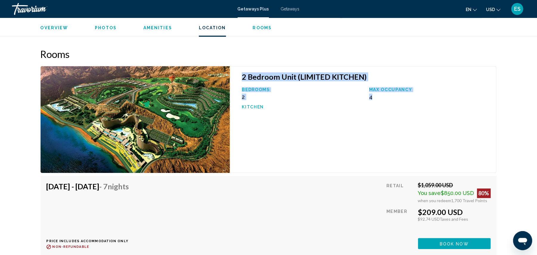
drag, startPoint x: 243, startPoint y: 77, endPoint x: 379, endPoint y: 97, distance: 136.8
click at [379, 97] on div "2 Bedroom Unit (LIMITED KITCHEN) Bedrooms 2 Max Occupancy 4 Kitchen" at bounding box center [363, 119] width 266 height 107
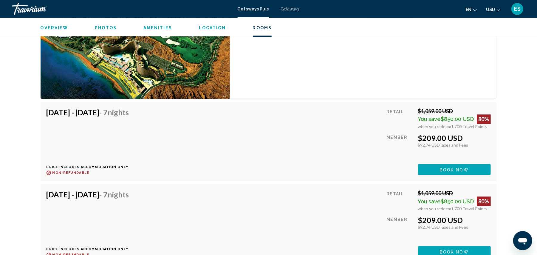
scroll to position [994, 0]
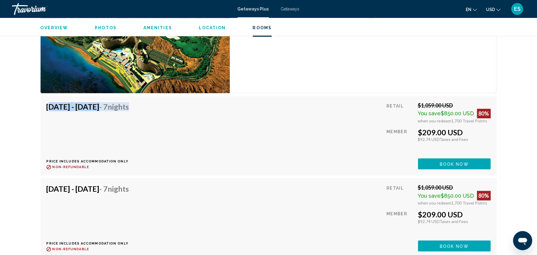
drag, startPoint x: 47, startPoint y: 106, endPoint x: 172, endPoint y: 110, distance: 125.0
click at [134, 110] on div "[DATE] - [DATE] - 7 Nights Price includes accommodation only Refundable until :…" at bounding box center [90, 135] width 87 height 67
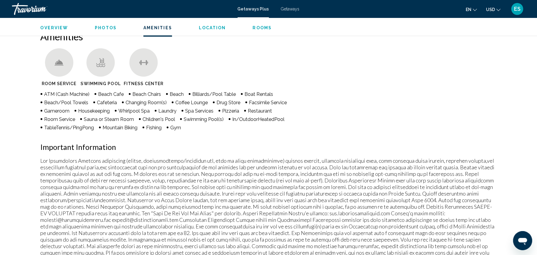
scroll to position [447, 0]
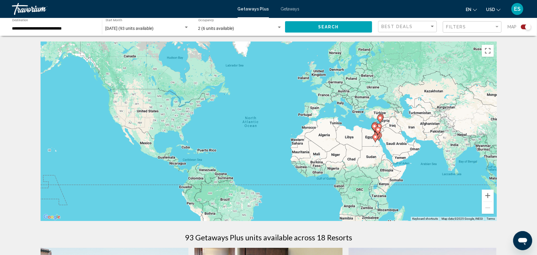
click at [336, 25] on span "Search" at bounding box center [328, 27] width 21 height 5
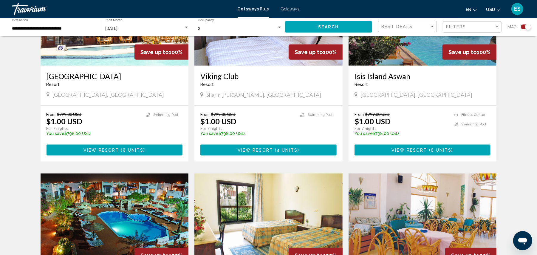
scroll to position [278, 0]
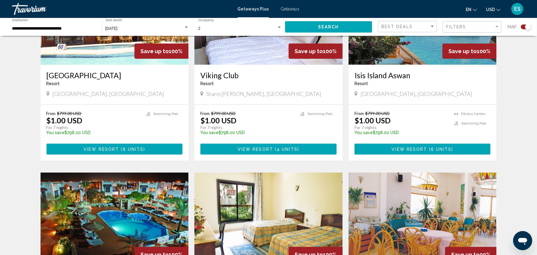
click at [114, 148] on span "View Resort" at bounding box center [100, 149] width 35 height 5
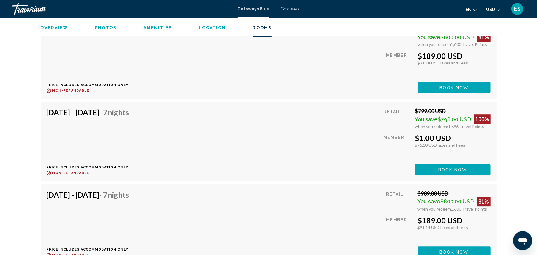
scroll to position [994, 0]
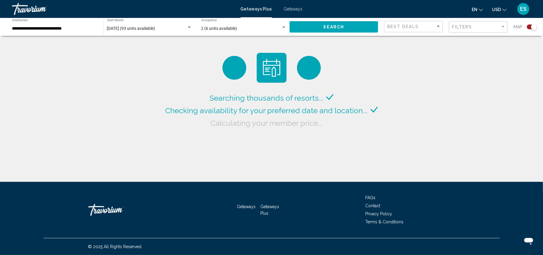
click at [328, 24] on span "Search" at bounding box center [333, 26] width 21 height 5
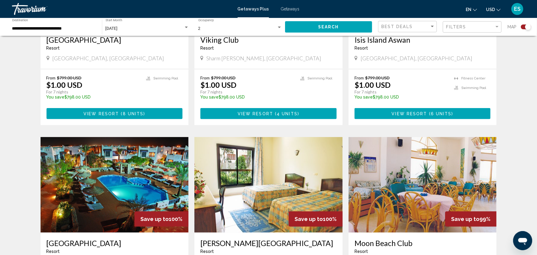
scroll to position [318, 0]
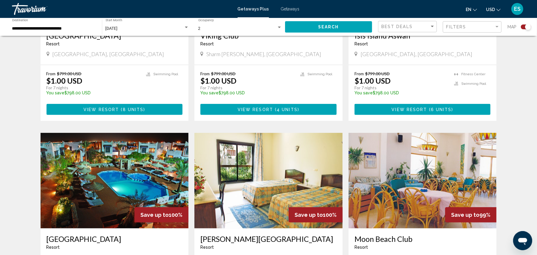
click at [280, 111] on span "4 units" at bounding box center [287, 109] width 21 height 5
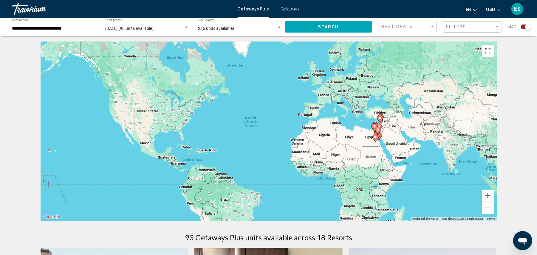
click at [378, 132] on icon "Main content" at bounding box center [377, 131] width 5 height 8
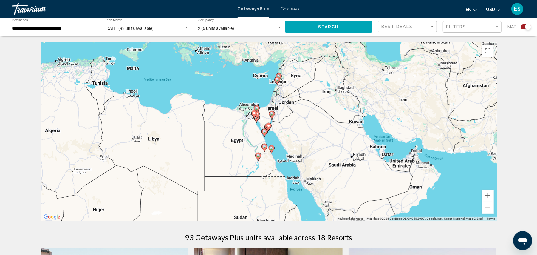
click at [258, 158] on icon "Main content" at bounding box center [257, 157] width 5 height 8
type input "**********"
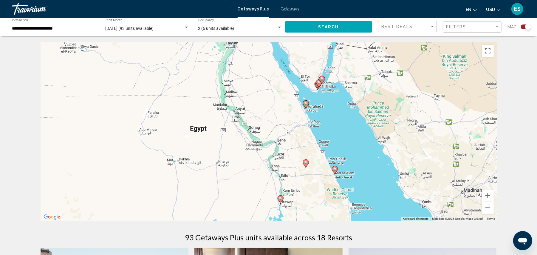
drag, startPoint x: 417, startPoint y: 90, endPoint x: 429, endPoint y: 167, distance: 78.4
click at [429, 167] on div "To activate drag with keyboard, press Alt + Enter. Once in keyboard drag state,…" at bounding box center [269, 131] width 456 height 179
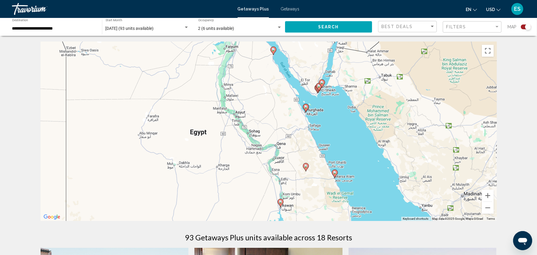
click at [305, 108] on image "Main content" at bounding box center [306, 107] width 4 height 4
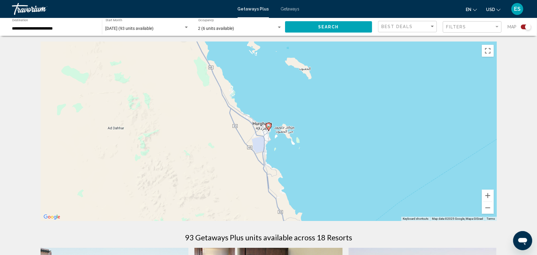
click at [270, 128] on icon "Main content" at bounding box center [268, 127] width 5 height 8
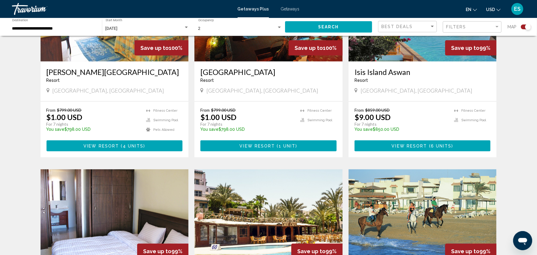
scroll to position [278, 0]
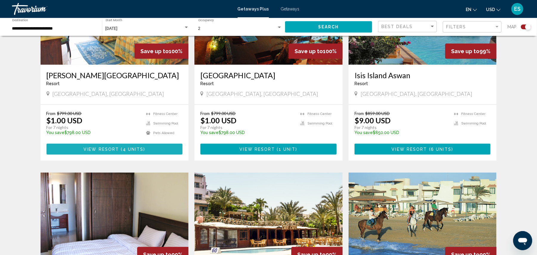
click at [115, 149] on span "View Resort" at bounding box center [100, 149] width 35 height 5
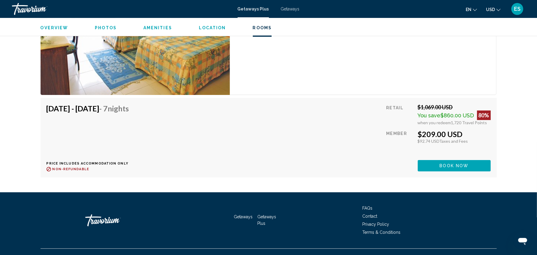
scroll to position [1527, 0]
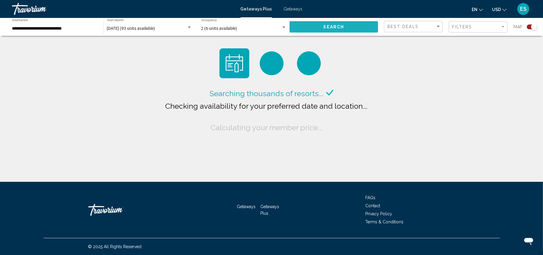
click at [340, 28] on span "Search" at bounding box center [333, 27] width 21 height 5
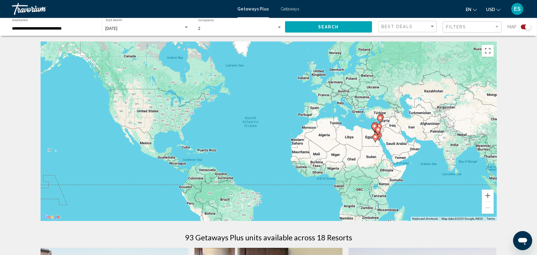
click at [377, 136] on icon "Main content" at bounding box center [374, 138] width 5 height 8
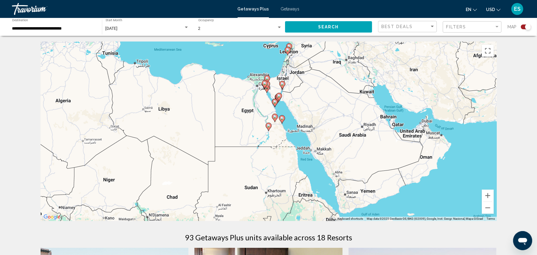
click at [275, 117] on image "Main content" at bounding box center [275, 117] width 4 height 4
type input "**********"
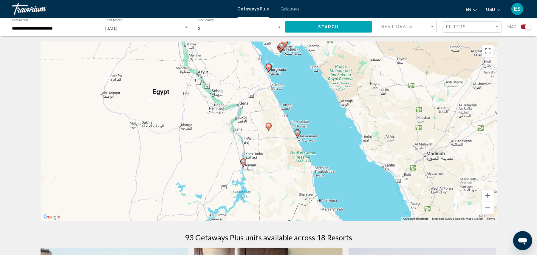
click at [295, 131] on icon "Main content" at bounding box center [297, 133] width 5 height 8
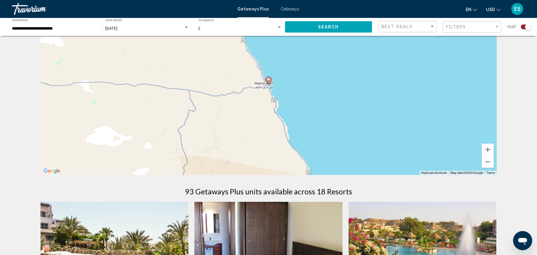
scroll to position [40, 0]
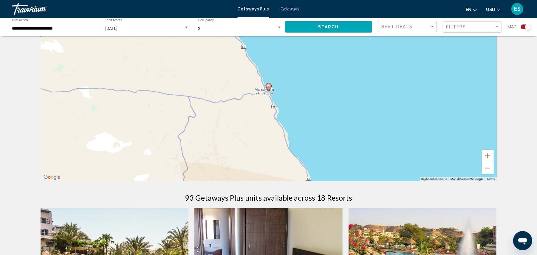
click at [269, 86] on image "Main content" at bounding box center [269, 86] width 4 height 4
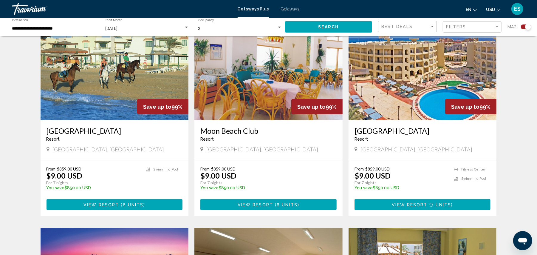
scroll to position [636, 0]
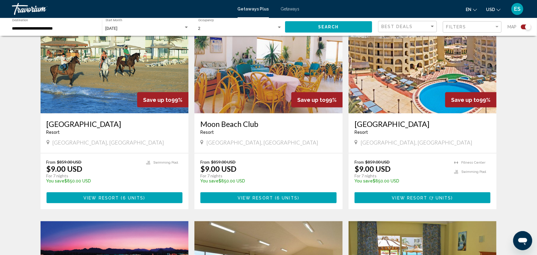
click at [422, 97] on img "Main content" at bounding box center [422, 65] width 148 height 95
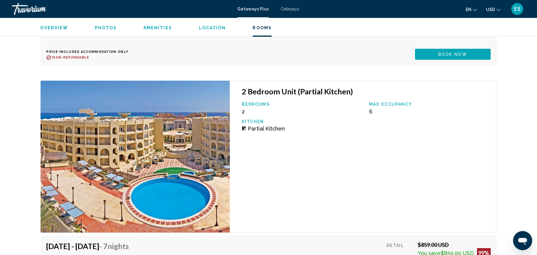
scroll to position [1351, 0]
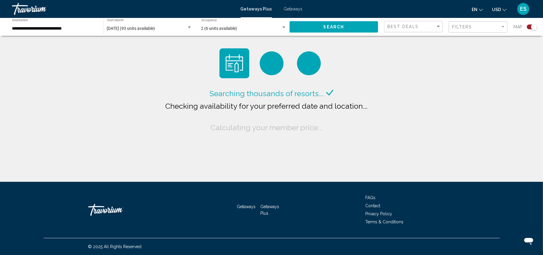
click at [344, 28] on button "Search" at bounding box center [333, 26] width 89 height 11
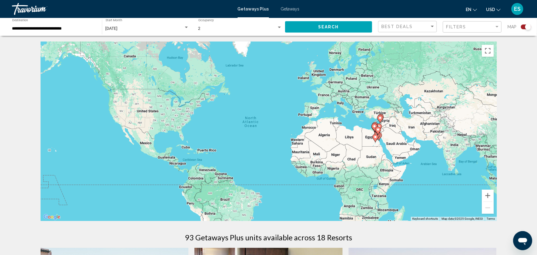
click at [375, 138] on image "Main content" at bounding box center [376, 137] width 4 height 4
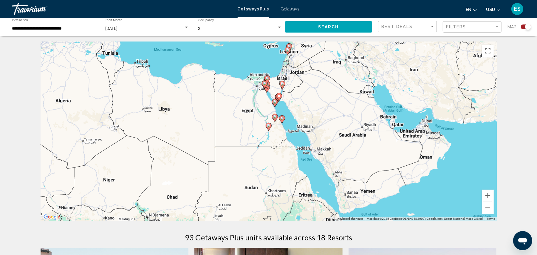
click at [278, 100] on gmp-advanced-marker "Main content" at bounding box center [279, 96] width 6 height 9
type input "**********"
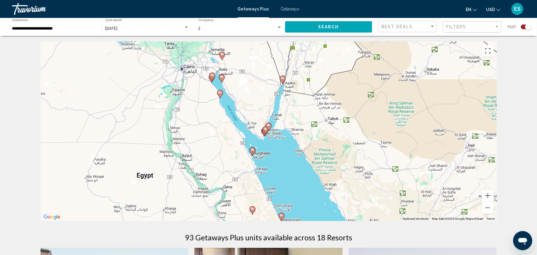
click at [220, 94] on image "Main content" at bounding box center [220, 93] width 4 height 4
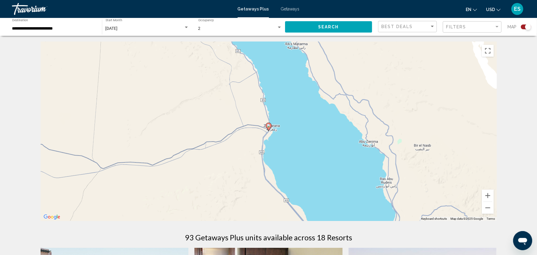
click at [269, 127] on image "Main content" at bounding box center [269, 126] width 4 height 4
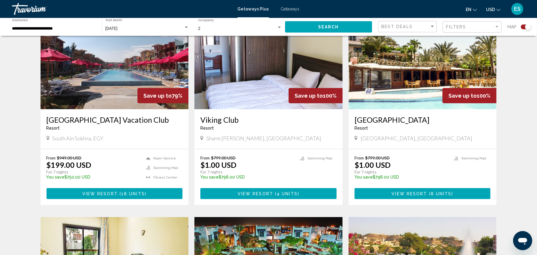
scroll to position [238, 0]
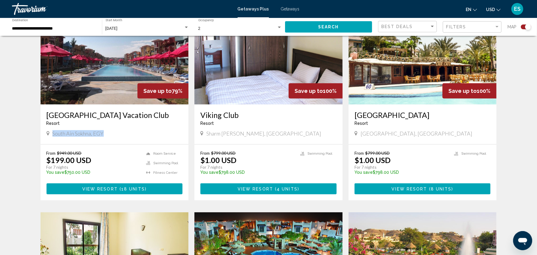
drag, startPoint x: 54, startPoint y: 133, endPoint x: 107, endPoint y: 136, distance: 53.5
click at [107, 136] on div "South Ain Sokhna, EGY" at bounding box center [115, 133] width 136 height 7
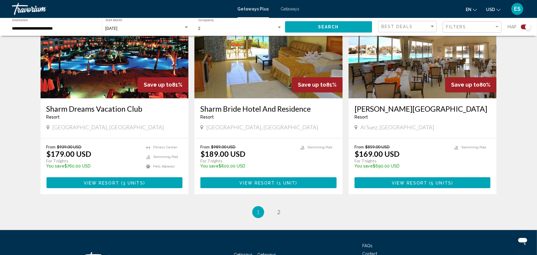
scroll to position [874, 0]
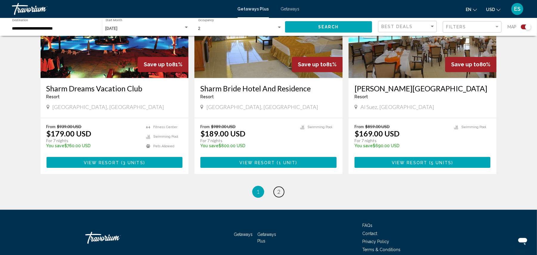
click at [279, 189] on span "2" at bounding box center [279, 191] width 3 height 7
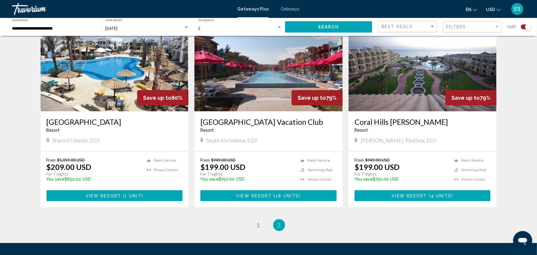
scroll to position [238, 0]
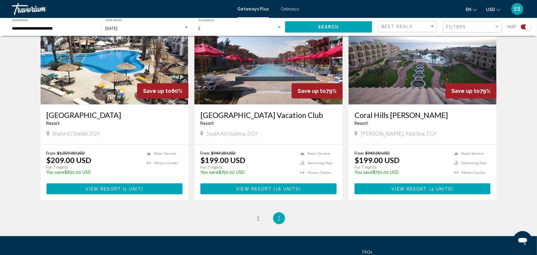
click at [98, 81] on img "Main content" at bounding box center [115, 56] width 148 height 95
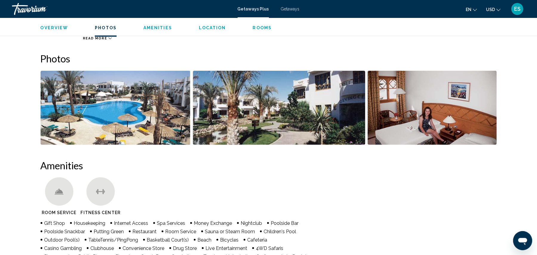
scroll to position [122, 0]
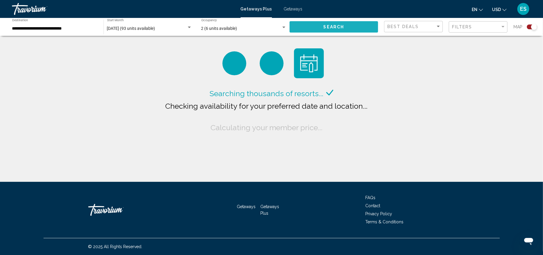
click at [325, 27] on span "Search" at bounding box center [333, 27] width 21 height 5
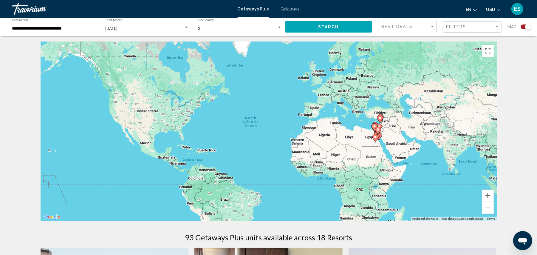
click at [381, 119] on image "Main content" at bounding box center [380, 118] width 4 height 4
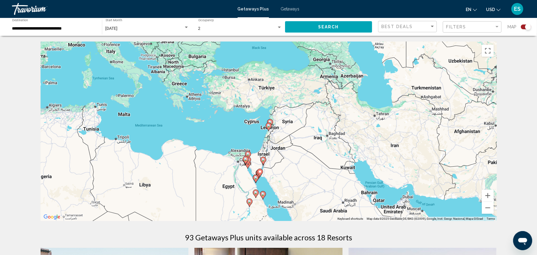
click at [257, 172] on gmp-advanced-marker "Main content" at bounding box center [260, 172] width 6 height 9
type input "**********"
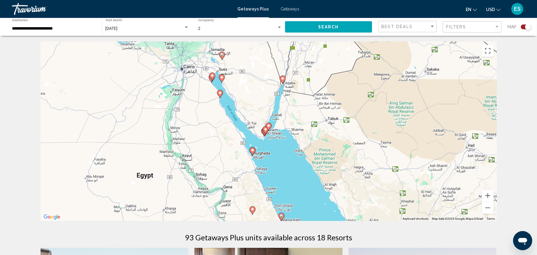
click at [267, 134] on gmp-advanced-marker "Main content" at bounding box center [266, 130] width 6 height 9
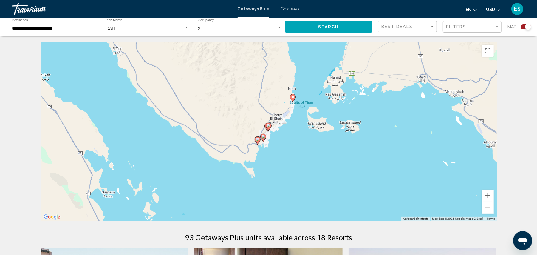
click at [259, 145] on div "To activate drag with keyboard, press Alt + Enter. Once in keyboard drag state,…" at bounding box center [269, 131] width 456 height 179
click at [258, 140] on image "Main content" at bounding box center [258, 139] width 4 height 4
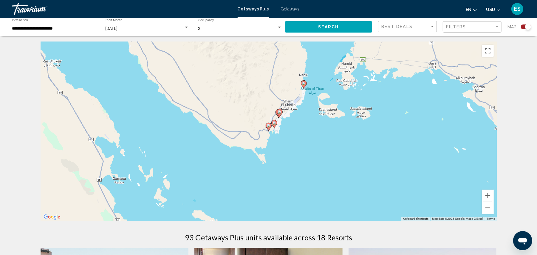
click at [269, 128] on icon "Main content" at bounding box center [268, 127] width 5 height 8
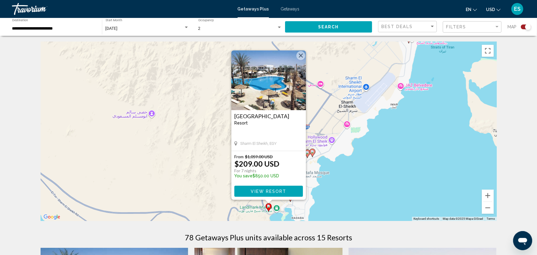
click at [298, 55] on button "Close" at bounding box center [300, 55] width 9 height 9
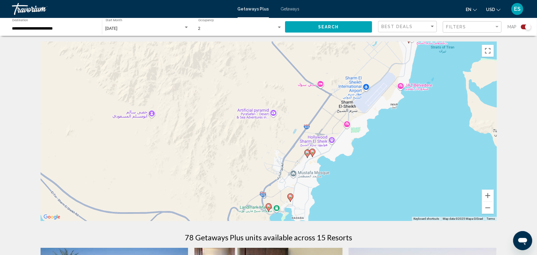
click at [290, 197] on image "Main content" at bounding box center [291, 196] width 4 height 4
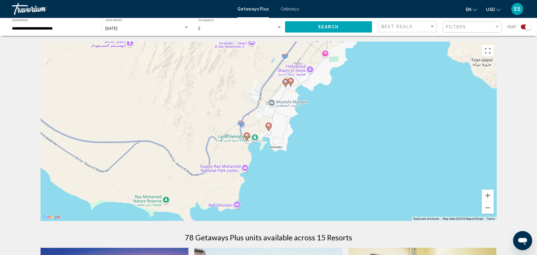
click at [269, 131] on gmp-advanced-marker "Main content" at bounding box center [269, 126] width 6 height 9
click at [269, 127] on image "Main content" at bounding box center [269, 126] width 4 height 4
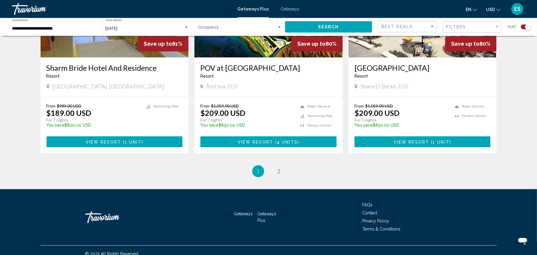
scroll to position [902, 0]
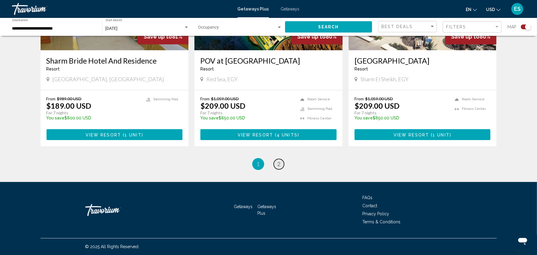
click at [281, 164] on link "page 2" at bounding box center [279, 164] width 10 height 10
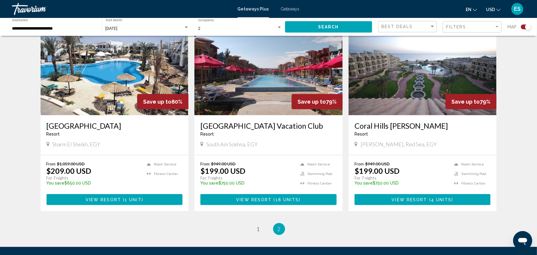
scroll to position [238, 0]
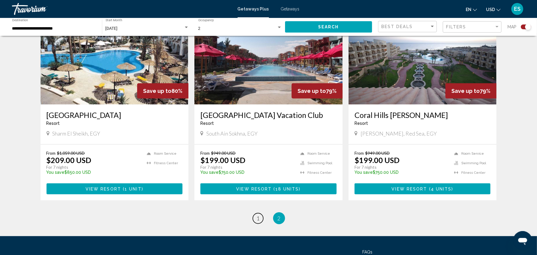
click at [258, 221] on span "1" at bounding box center [258, 218] width 3 height 7
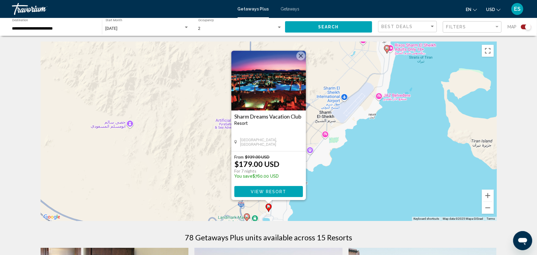
click at [302, 52] on button "Close" at bounding box center [300, 55] width 9 height 9
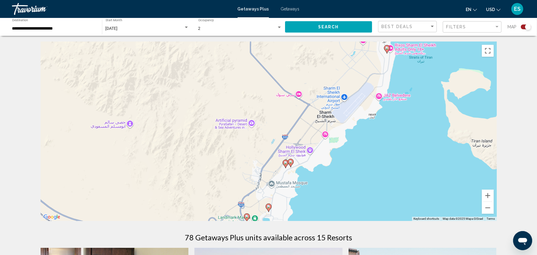
click at [286, 165] on icon "Main content" at bounding box center [285, 164] width 5 height 8
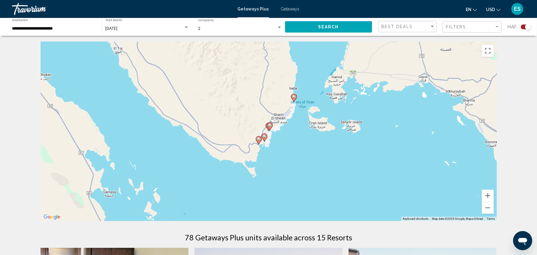
click at [269, 128] on icon "Main content" at bounding box center [269, 127] width 5 height 8
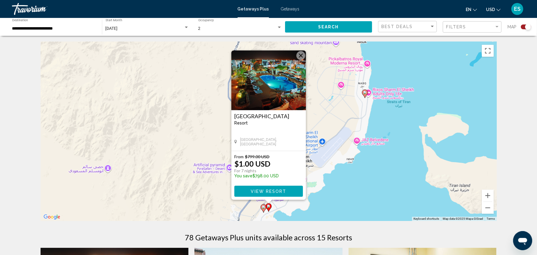
click at [263, 207] on image "Main content" at bounding box center [264, 207] width 4 height 4
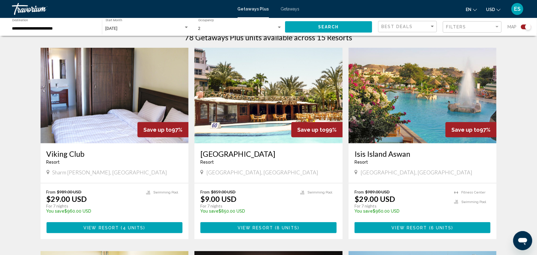
scroll to position [238, 0]
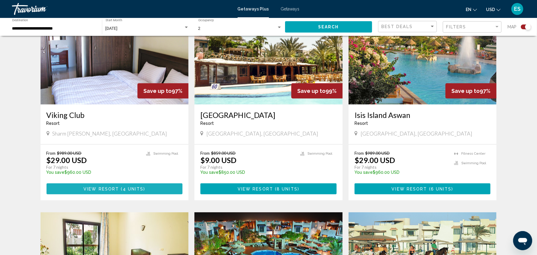
click at [110, 190] on span "View Resort" at bounding box center [100, 188] width 35 height 5
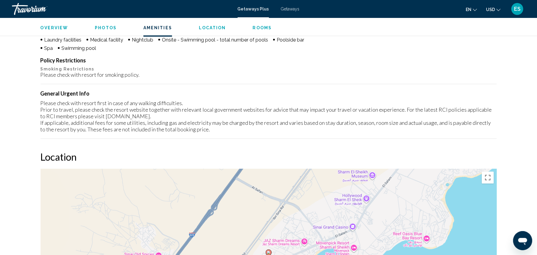
scroll to position [320, 0]
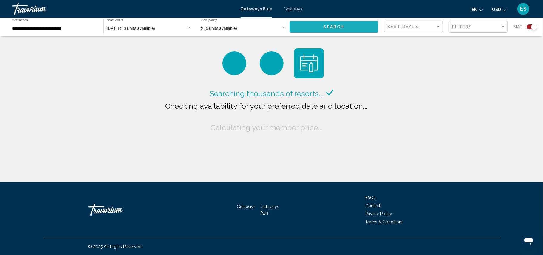
click at [320, 26] on button "Search" at bounding box center [333, 26] width 89 height 11
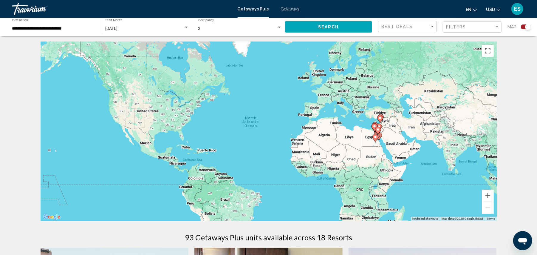
click at [377, 133] on gmp-advanced-marker "Main content" at bounding box center [378, 130] width 6 height 9
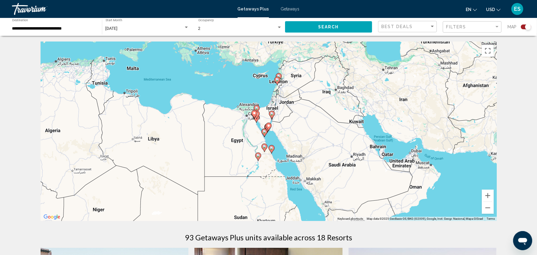
click at [268, 128] on icon "Main content" at bounding box center [268, 127] width 5 height 8
type input "**********"
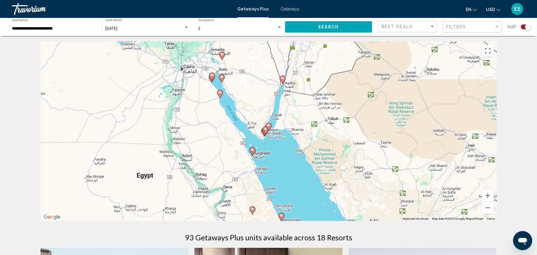
click at [266, 130] on gmp-advanced-marker "Main content" at bounding box center [269, 126] width 6 height 9
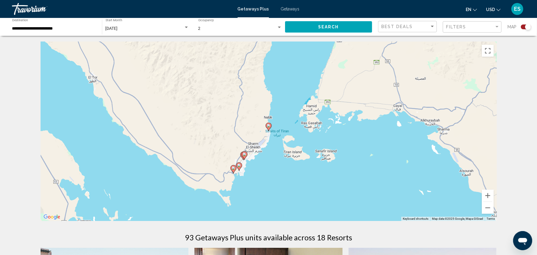
click at [244, 156] on image "Main content" at bounding box center [245, 154] width 4 height 4
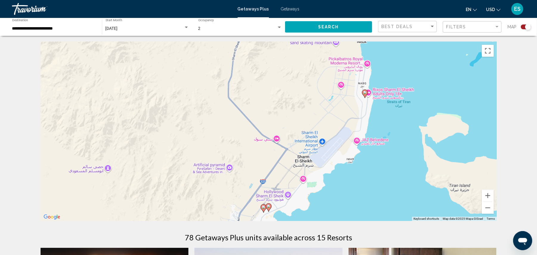
click at [264, 209] on icon "Main content" at bounding box center [263, 208] width 5 height 8
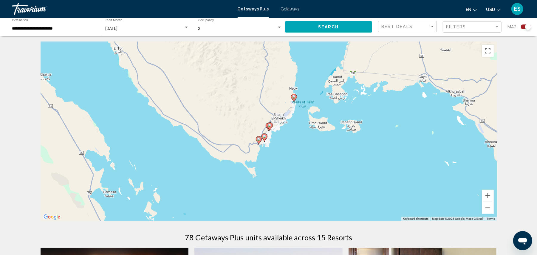
click at [268, 129] on gmp-advanced-marker "Main content" at bounding box center [270, 126] width 6 height 9
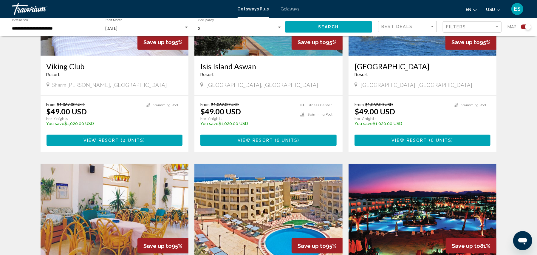
scroll to position [477, 0]
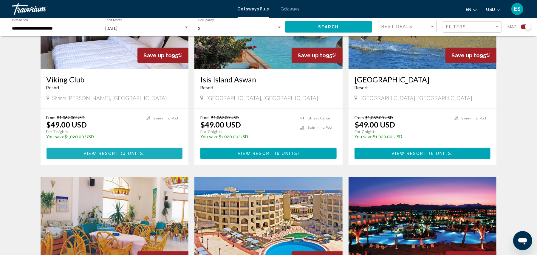
click at [104, 153] on span "View Resort" at bounding box center [100, 153] width 35 height 5
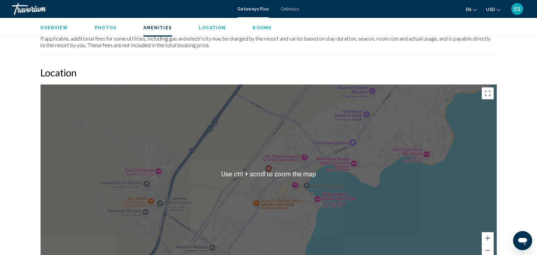
scroll to position [517, 0]
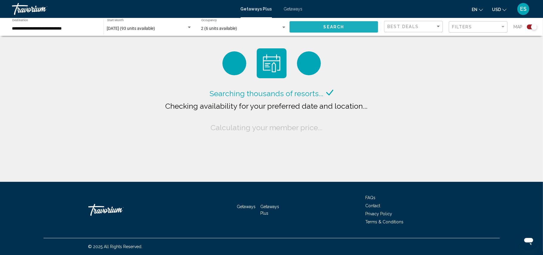
click at [326, 26] on span "Search" at bounding box center [333, 27] width 21 height 5
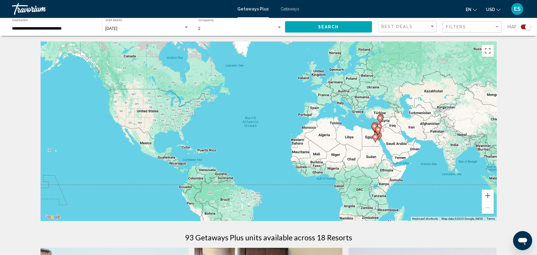
click at [378, 135] on gmp-advanced-marker "Main content" at bounding box center [378, 130] width 6 height 9
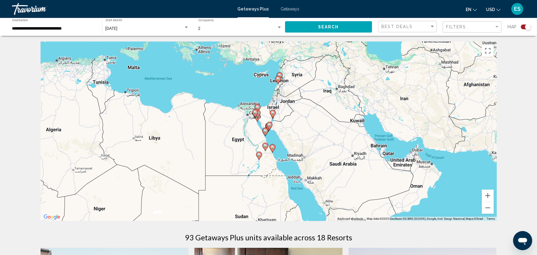
click at [267, 128] on gmp-advanced-marker "Main content" at bounding box center [269, 125] width 6 height 9
type input "**********"
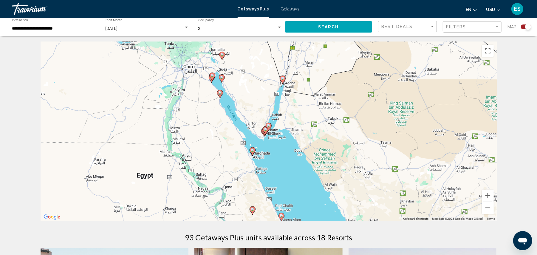
click at [265, 130] on image "Main content" at bounding box center [266, 129] width 4 height 4
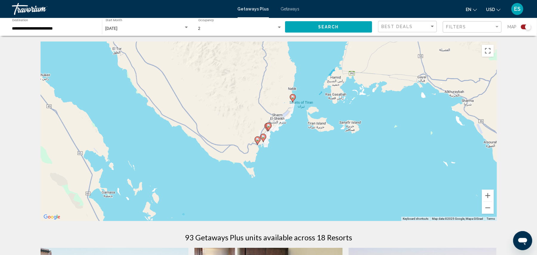
click at [269, 125] on image "Main content" at bounding box center [269, 126] width 4 height 4
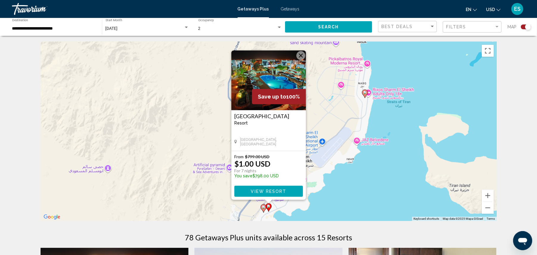
click at [302, 55] on button "Close" at bounding box center [300, 55] width 9 height 9
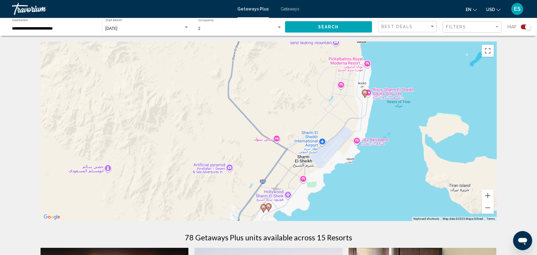
click at [366, 92] on image "Main content" at bounding box center [365, 93] width 4 height 4
click at [366, 93] on image "Main content" at bounding box center [365, 93] width 4 height 4
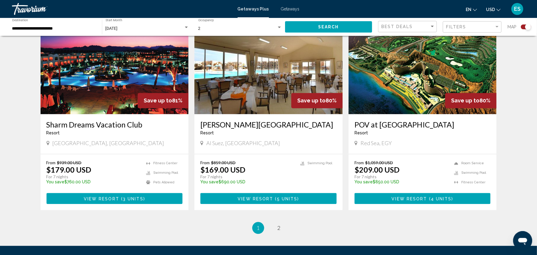
scroll to position [840, 0]
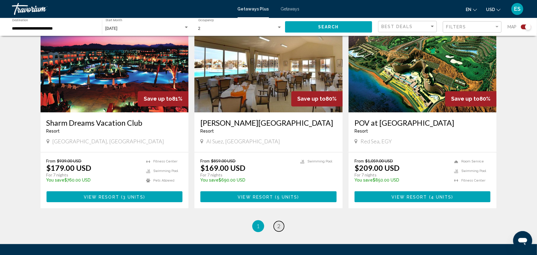
click at [278, 225] on span "2" at bounding box center [279, 225] width 3 height 7
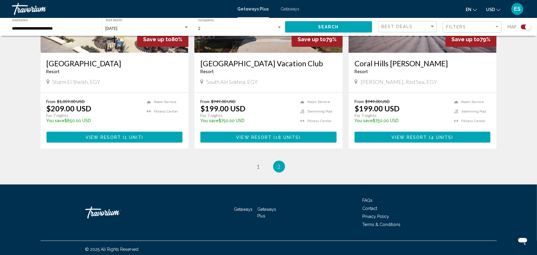
scroll to position [293, 0]
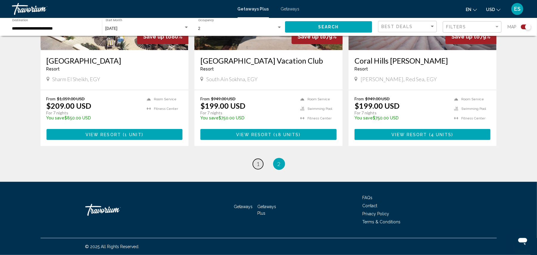
click at [259, 163] on span "1" at bounding box center [258, 163] width 3 height 7
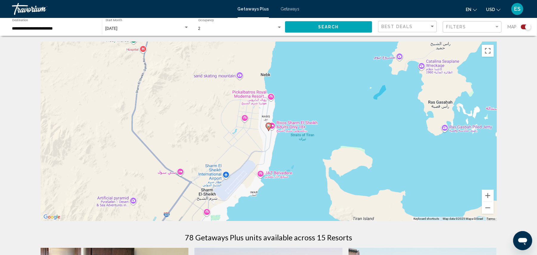
click at [333, 28] on span "Search" at bounding box center [328, 27] width 21 height 5
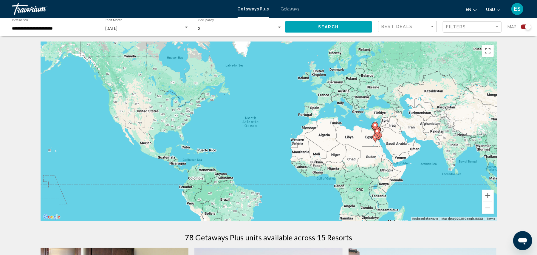
click at [376, 134] on icon "Main content" at bounding box center [376, 132] width 5 height 8
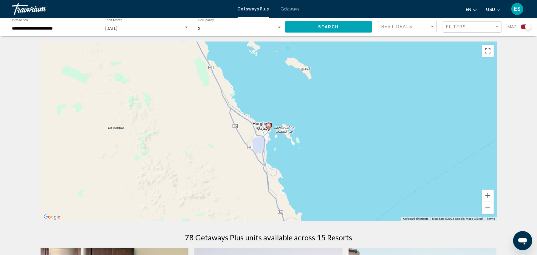
click at [268, 124] on image "Main content" at bounding box center [269, 126] width 4 height 4
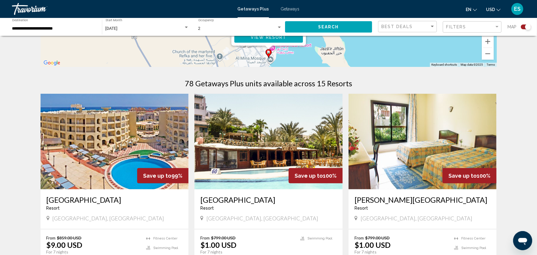
scroll to position [159, 0]
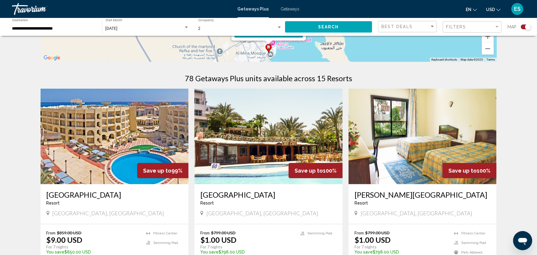
click at [97, 159] on img "Main content" at bounding box center [115, 136] width 148 height 95
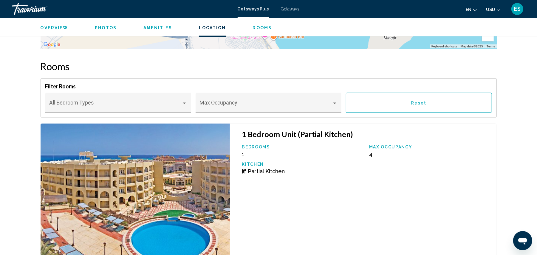
scroll to position [874, 0]
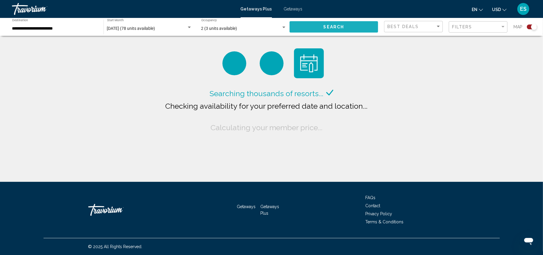
click at [335, 27] on span "Search" at bounding box center [333, 27] width 21 height 5
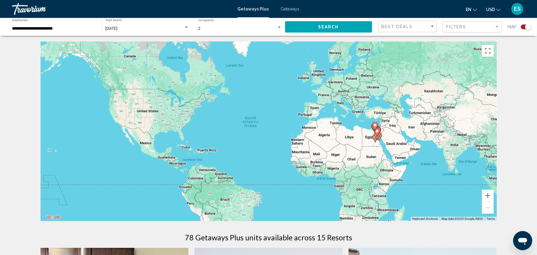
click at [376, 131] on image "Main content" at bounding box center [377, 131] width 4 height 4
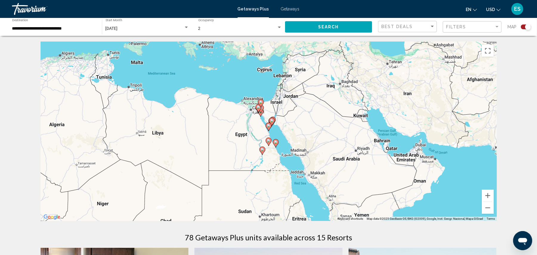
click at [269, 125] on image "Main content" at bounding box center [269, 126] width 4 height 4
type input "**********"
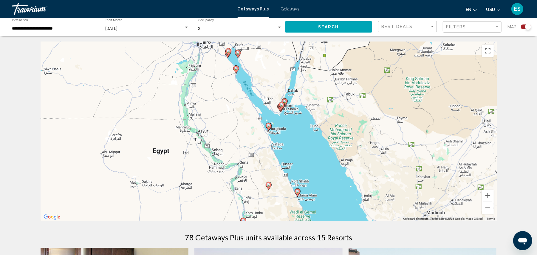
click at [267, 184] on image "Main content" at bounding box center [269, 185] width 4 height 4
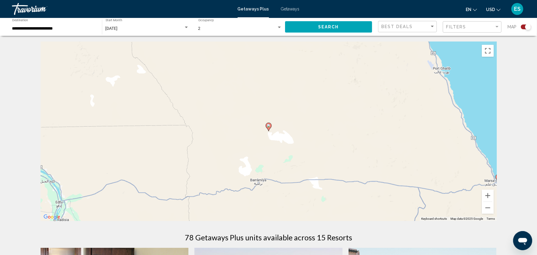
click at [269, 125] on image "Main content" at bounding box center [269, 126] width 4 height 4
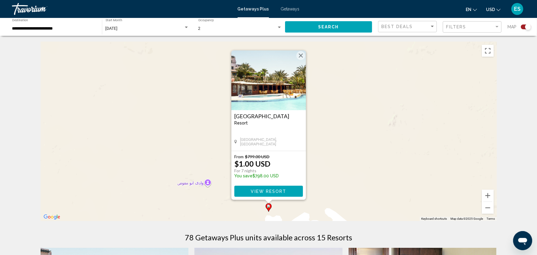
click at [302, 57] on button "Close" at bounding box center [300, 55] width 9 height 9
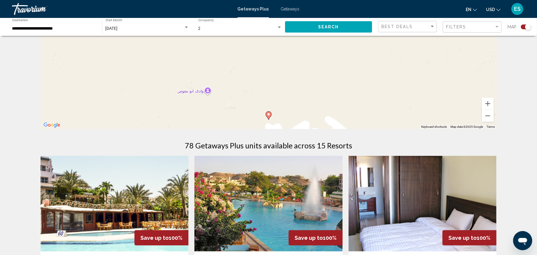
scroll to position [119, 0]
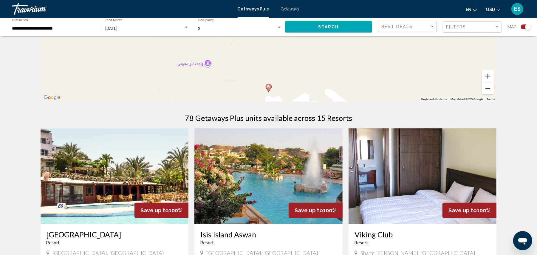
click at [488, 85] on button "Zoom out" at bounding box center [488, 88] width 12 height 12
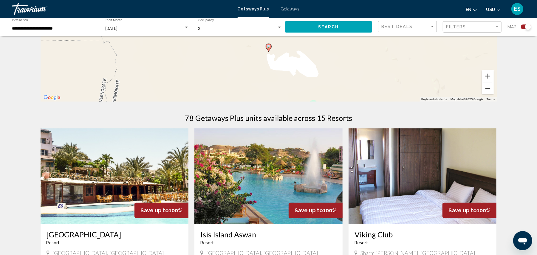
click at [489, 89] on button "Zoom out" at bounding box center [488, 88] width 12 height 12
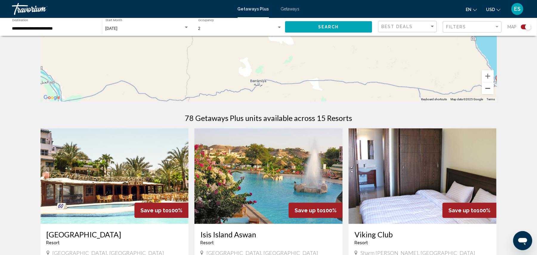
click at [489, 89] on button "Zoom out" at bounding box center [488, 88] width 12 height 12
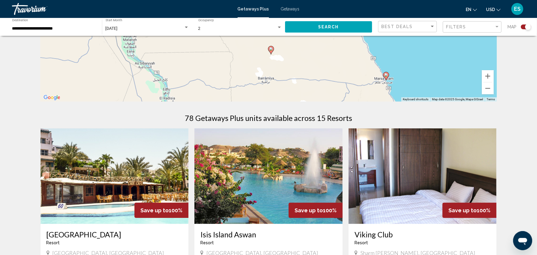
drag, startPoint x: 402, startPoint y: 61, endPoint x: 410, endPoint y: 94, distance: 33.3
click at [405, 94] on div "To activate drag with keyboard, press Alt + Enter. Once in keyboard drag state,…" at bounding box center [269, 11] width 456 height 179
drag, startPoint x: 536, startPoint y: 69, endPoint x: 539, endPoint y: 62, distance: 7.3
click at [537, 62] on html "**********" at bounding box center [268, 8] width 537 height 255
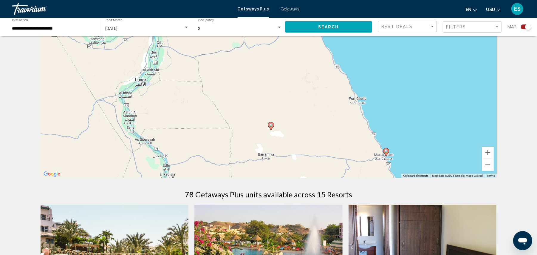
scroll to position [40, 0]
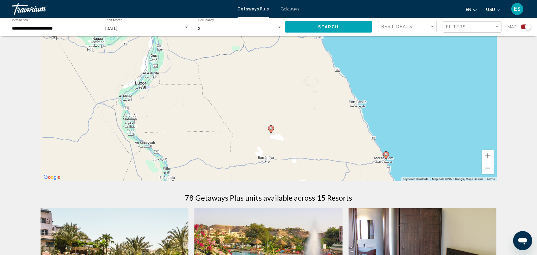
click at [384, 154] on icon "Main content" at bounding box center [385, 155] width 5 height 8
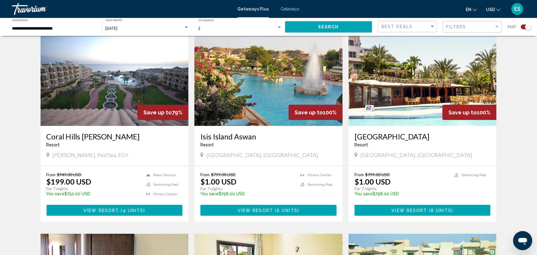
scroll to position [238, 0]
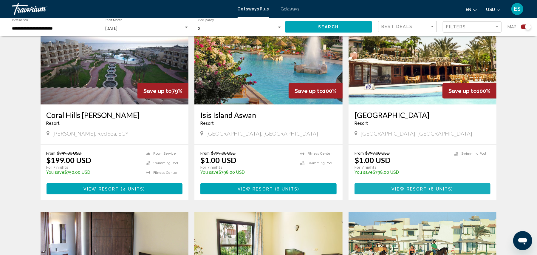
click at [427, 190] on span "Main content" at bounding box center [428, 188] width 2 height 5
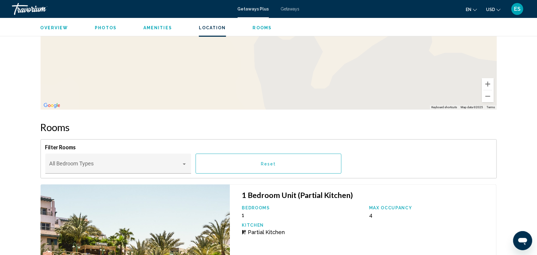
scroll to position [675, 0]
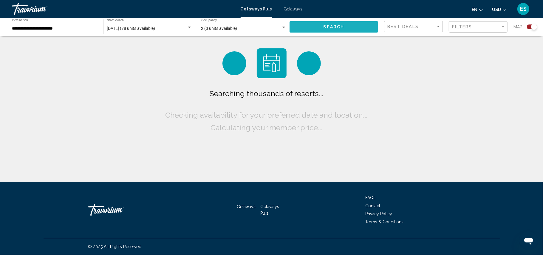
click at [321, 25] on button "Search" at bounding box center [333, 26] width 89 height 11
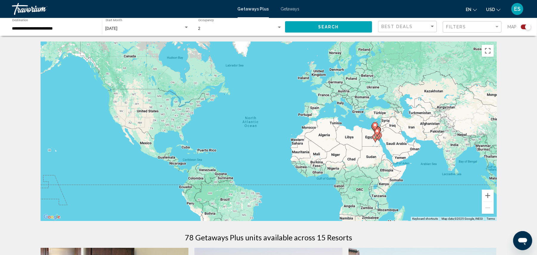
click at [378, 135] on gmp-advanced-marker "Main content" at bounding box center [377, 132] width 6 height 9
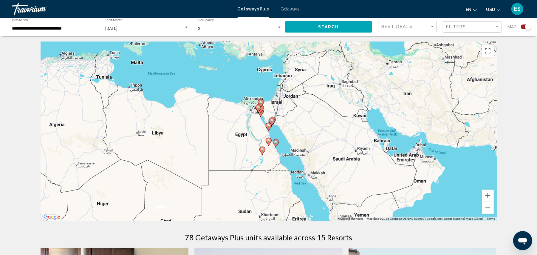
click at [271, 125] on icon "Main content" at bounding box center [268, 127] width 5 height 8
type input "**********"
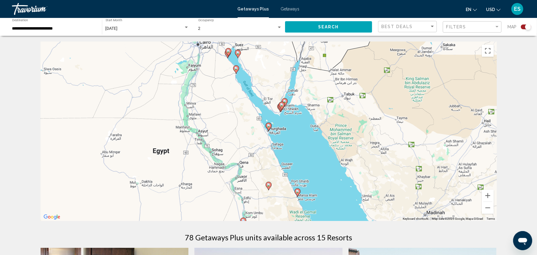
click at [284, 109] on gmp-advanced-marker "Main content" at bounding box center [282, 105] width 6 height 9
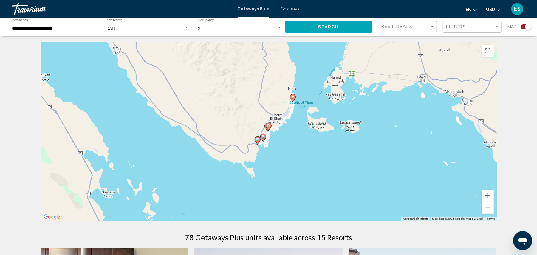
click at [269, 127] on image "Main content" at bounding box center [269, 126] width 4 height 4
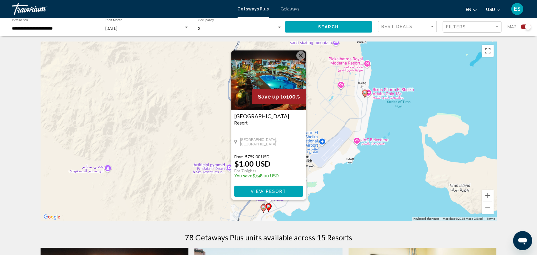
click at [302, 62] on img "Main content" at bounding box center [268, 80] width 75 height 60
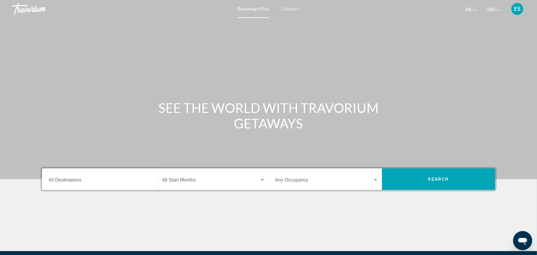
click at [250, 7] on span "Getaways Plus" at bounding box center [253, 9] width 31 height 5
click at [292, 9] on span "Getaways" at bounding box center [290, 9] width 19 height 5
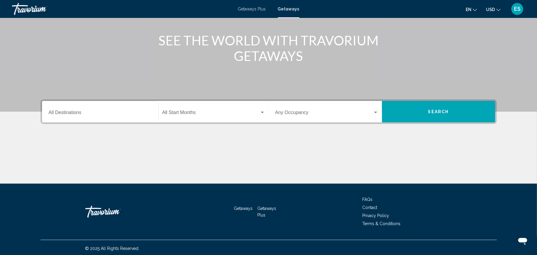
scroll to position [68, 0]
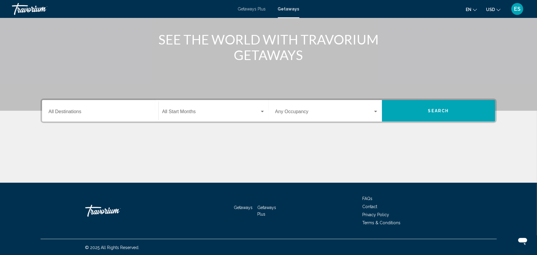
click at [121, 115] on div "Destination All Destinations" at bounding box center [100, 110] width 103 height 19
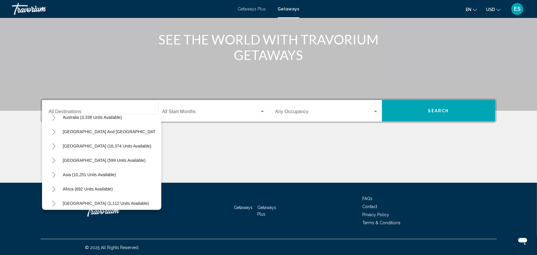
scroll to position [103, 0]
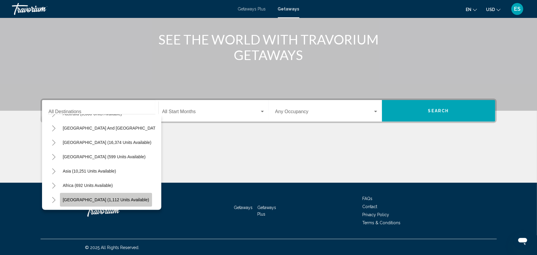
click at [110, 197] on span "Middle East (1,112 units available)" at bounding box center [106, 199] width 86 height 5
type input "**********"
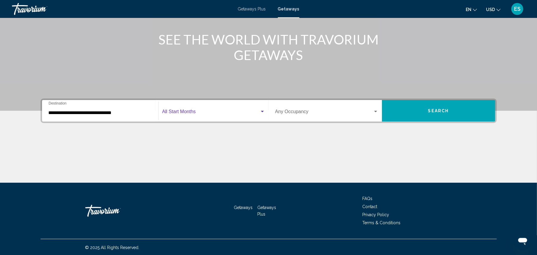
click at [228, 109] on div "Start Month All Start Months" at bounding box center [213, 110] width 103 height 19
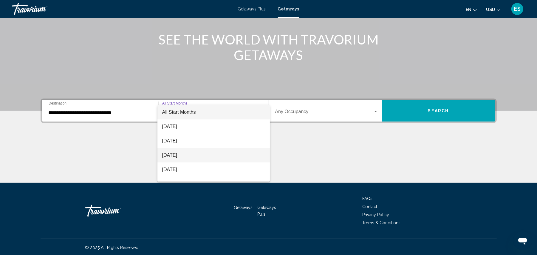
click at [184, 154] on span "[DATE]" at bounding box center [213, 155] width 103 height 14
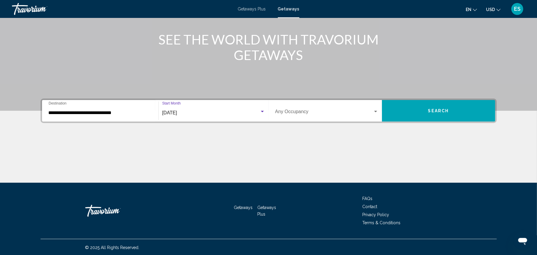
click at [343, 111] on span "Search widget" at bounding box center [324, 112] width 98 height 5
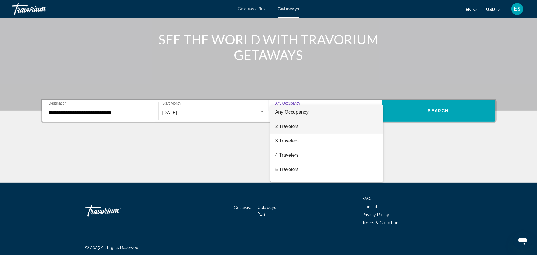
click at [291, 128] on span "2 Travelers" at bounding box center [326, 126] width 103 height 14
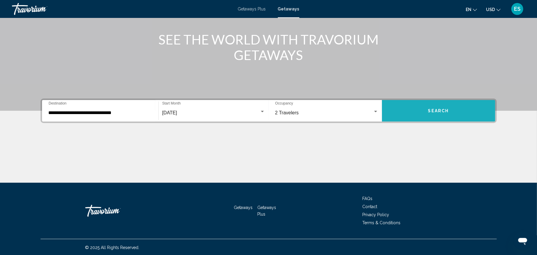
click at [428, 105] on button "Search" at bounding box center [438, 110] width 113 height 21
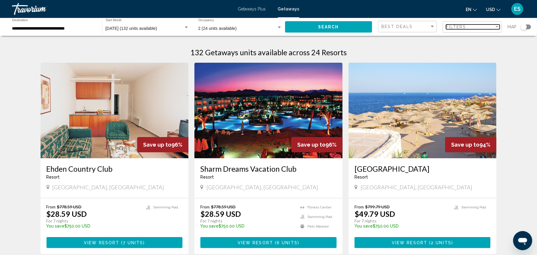
click at [496, 27] on div "Filter" at bounding box center [496, 26] width 3 height 1
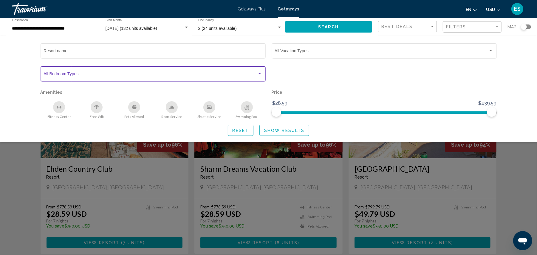
click at [258, 73] on div "Search widget" at bounding box center [259, 73] width 5 height 5
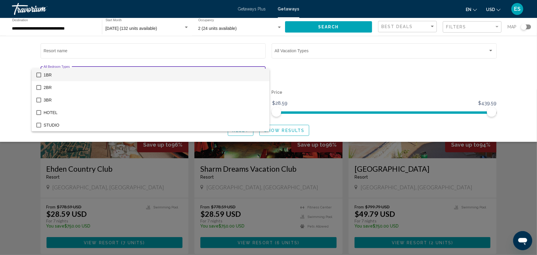
click at [258, 73] on span "1BR" at bounding box center [154, 75] width 221 height 13
click at [259, 74] on span "1BR" at bounding box center [154, 75] width 221 height 13
click at [257, 52] on div at bounding box center [268, 127] width 537 height 255
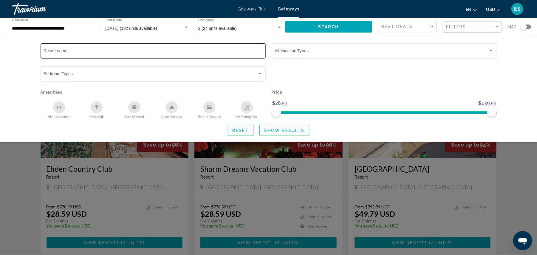
click at [247, 49] on input "Resort name" at bounding box center [153, 51] width 219 height 5
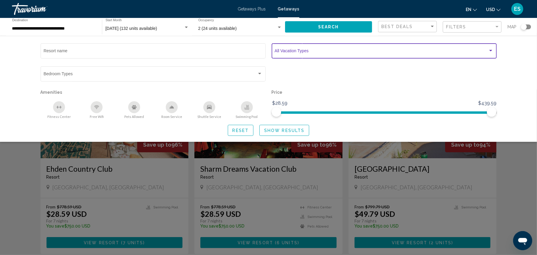
click at [489, 49] on div "Search widget" at bounding box center [490, 50] width 5 height 5
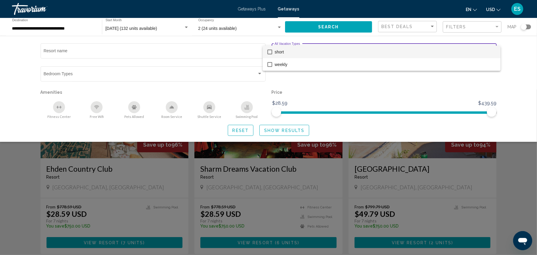
click at [284, 132] on div at bounding box center [268, 127] width 537 height 255
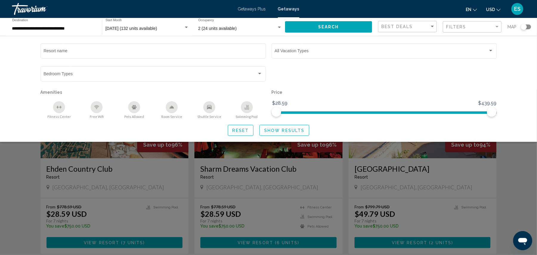
click at [285, 132] on span "Show Results" at bounding box center [284, 130] width 40 height 5
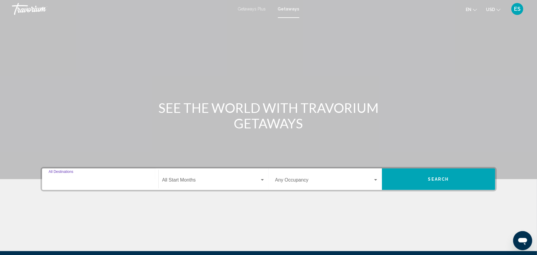
click at [94, 182] on input "Destination All Destinations" at bounding box center [100, 180] width 103 height 5
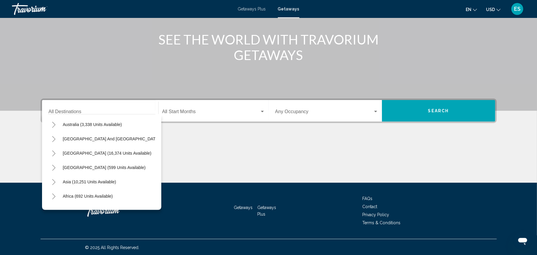
scroll to position [103, 0]
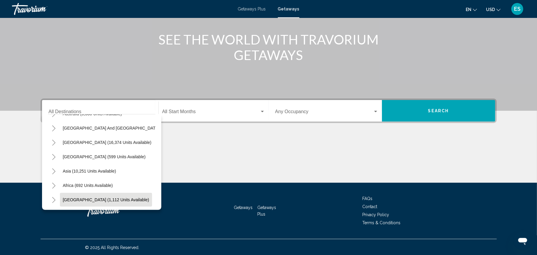
click at [94, 197] on span "Middle East (1,112 units available)" at bounding box center [106, 199] width 86 height 5
type input "**********"
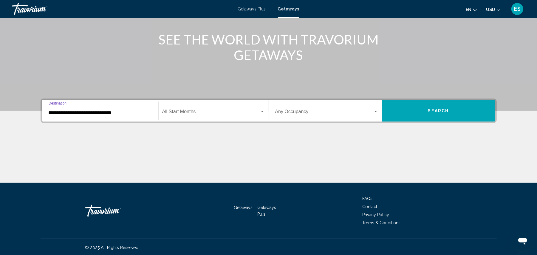
click at [216, 116] on div "Start Month All Start Months" at bounding box center [213, 110] width 103 height 19
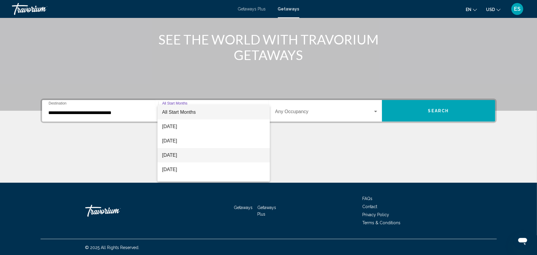
click at [186, 157] on span "[DATE]" at bounding box center [213, 155] width 103 height 14
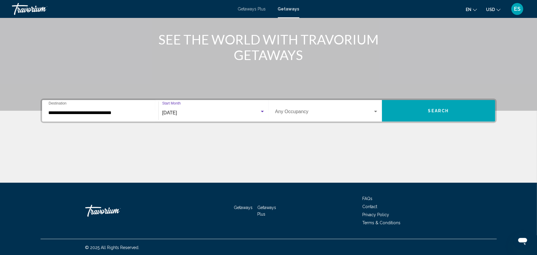
click at [331, 110] on span "Search widget" at bounding box center [324, 112] width 98 height 5
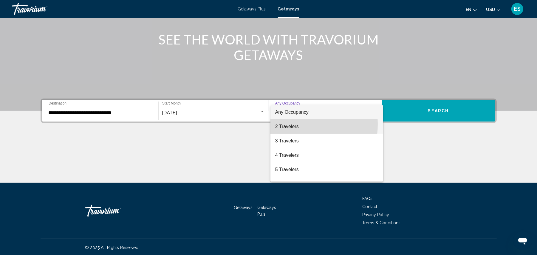
click at [288, 124] on span "2 Travelers" at bounding box center [326, 126] width 103 height 14
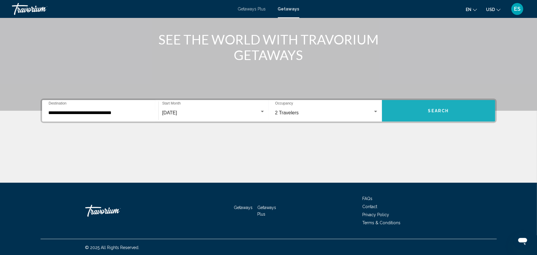
click at [437, 109] on span "Search" at bounding box center [438, 111] width 21 height 5
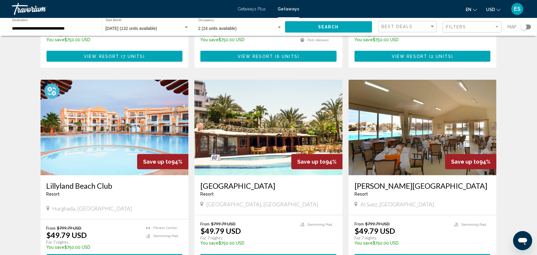
scroll to position [199, 0]
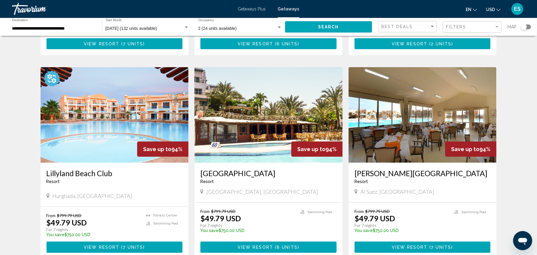
click at [86, 131] on img "Main content" at bounding box center [115, 114] width 148 height 95
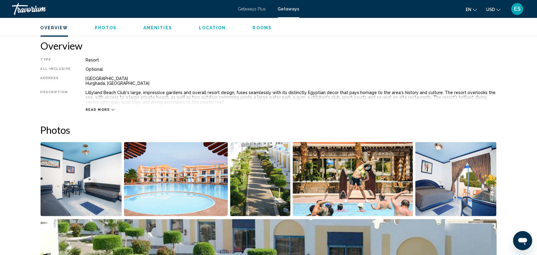
scroll to position [79, 0]
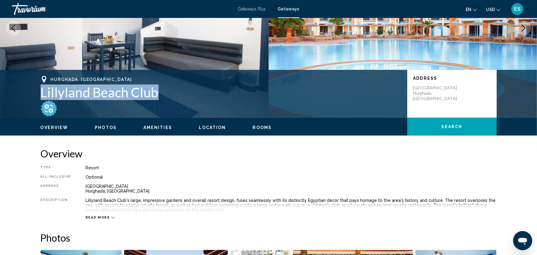
drag, startPoint x: 42, startPoint y: 92, endPoint x: 161, endPoint y: 93, distance: 119.2
click at [161, 93] on h1 "Lillyland Beach Club" at bounding box center [221, 92] width 361 height 16
copy h1 "Lillyland Beach Club"
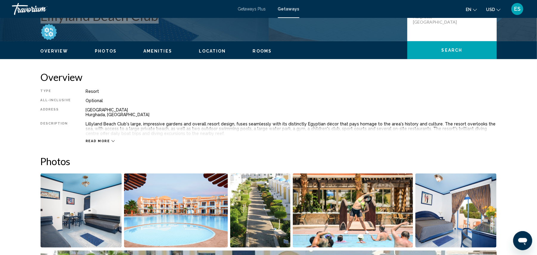
scroll to position [159, 0]
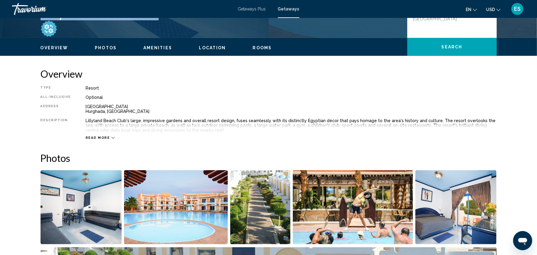
click at [111, 139] on icon "Main content" at bounding box center [112, 137] width 3 height 3
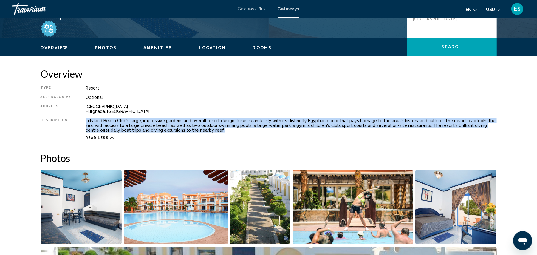
drag, startPoint x: 82, startPoint y: 120, endPoint x: 185, endPoint y: 131, distance: 104.1
click at [185, 131] on div "Type Resort All-Inclusive Optional Address Safaga Road Hurghada, Egypt Descript…" at bounding box center [269, 113] width 456 height 54
copy div "Lillyland Beach Club's large, impressive gardens and overall resort design, fus…"
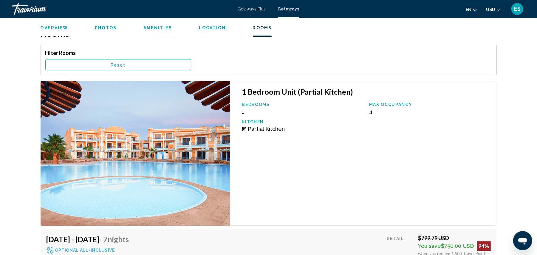
scroll to position [1051, 0]
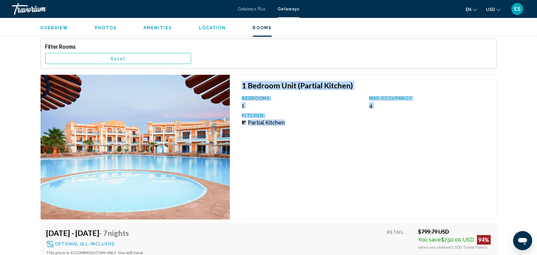
drag, startPoint x: 243, startPoint y: 85, endPoint x: 325, endPoint y: 129, distance: 92.7
click at [325, 129] on div "1 Bedroom Unit (Partial Kitchen) Bedrooms 1 Max Occupancy 4 Kitchen Partial Kit…" at bounding box center [363, 147] width 266 height 144
copy div "1 Bedroom Unit (Partial Kitchen) Bedrooms 1 Max Occupancy 4 Kitchen Partial Kit…"
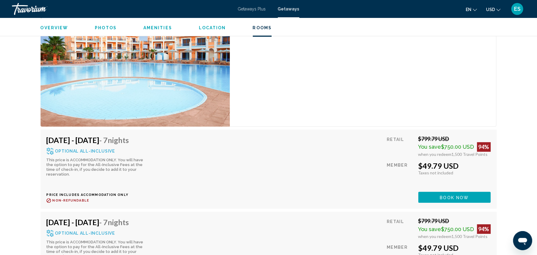
scroll to position [1170, 0]
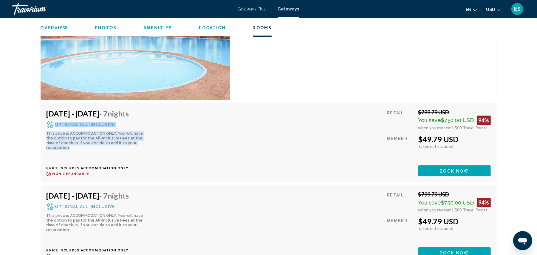
drag, startPoint x: 56, startPoint y: 125, endPoint x: 151, endPoint y: 145, distance: 97.2
click at [148, 145] on div "Optional All-Inclusive This price is ACCOMMODATION ONLY. You will have the opti…" at bounding box center [97, 135] width 101 height 29
copy div "Optional All-Inclusive This price is ACCOMMODATION ONLY. You will have the opti…"
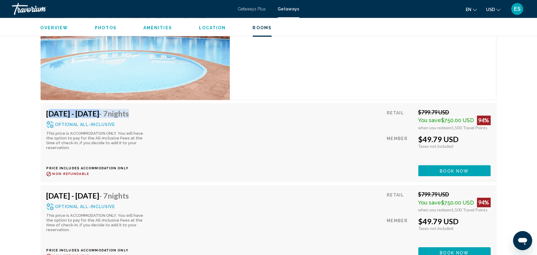
drag, startPoint x: 167, startPoint y: 114, endPoint x: 48, endPoint y: 112, distance: 119.0
click at [48, 112] on div "Nov 2, 2025 - Nov 9, 2025 - 7 Nights Optional All-Inclusive This price is ACCOM…" at bounding box center [100, 142] width 106 height 67
copy h4 "Nov 2, 2025 - Nov 9, 2025 - 7 Nights"
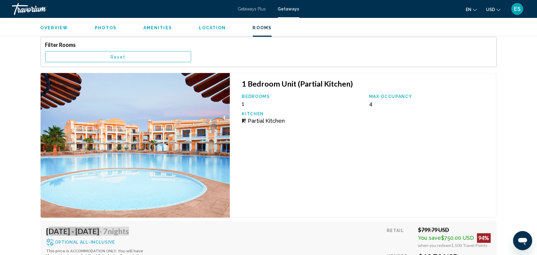
scroll to position [1051, 0]
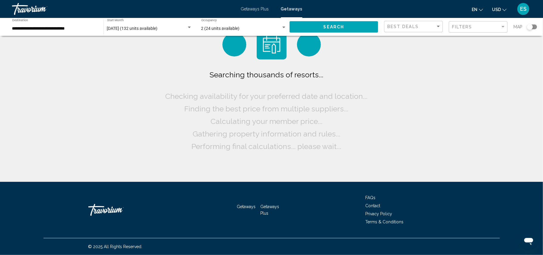
click at [336, 27] on span "Search" at bounding box center [333, 27] width 21 height 5
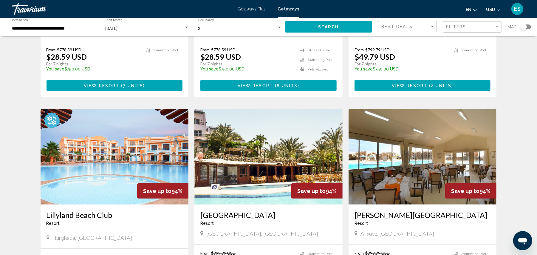
scroll to position [278, 0]
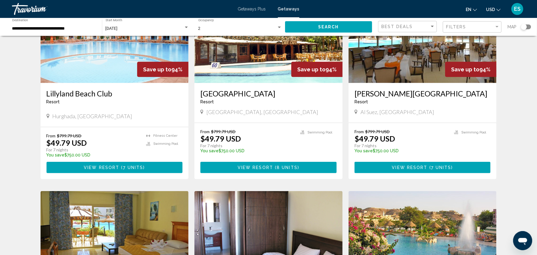
click at [239, 65] on img "Main content" at bounding box center [268, 34] width 148 height 95
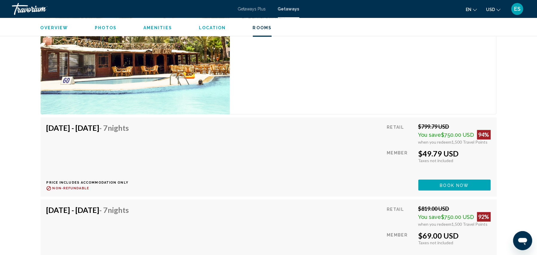
scroll to position [1113, 0]
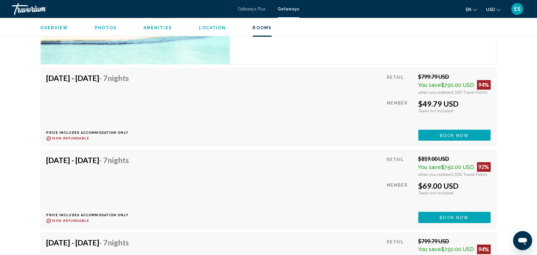
click at [47, 78] on div "Nov 7, 2025 - Nov 14, 2025 - 7 Nights Price includes accommodation only Refunda…" at bounding box center [269, 106] width 456 height 79
drag, startPoint x: 47, startPoint y: 78, endPoint x: 174, endPoint y: 79, distance: 127.6
click at [180, 78] on div "Nov 7, 2025 - Nov 14, 2025 - 7 Nights Price includes accommodation only Refunda…" at bounding box center [269, 106] width 444 height 67
copy h4 "[DATE] - [DATE] - 7 Nights"
click at [233, 178] on div "Nov 14, 2025 - Nov 21, 2025 - 7 Nights Price includes accommodation only Refund…" at bounding box center [269, 188] width 444 height 67
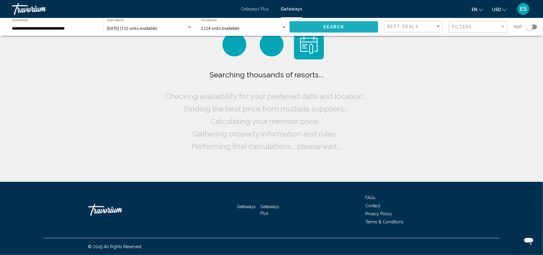
click at [340, 24] on span "Search" at bounding box center [333, 26] width 21 height 5
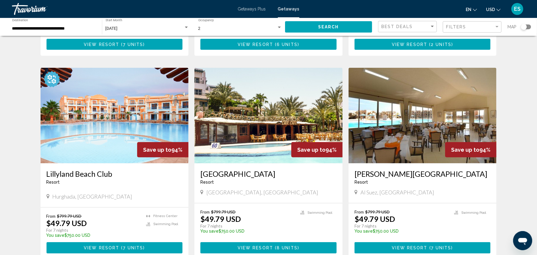
scroll to position [199, 0]
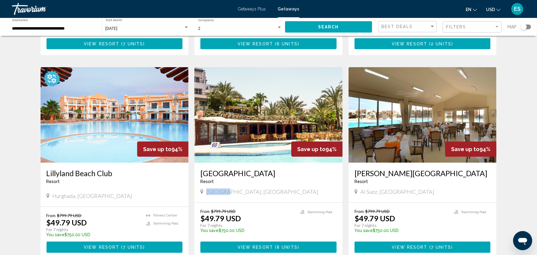
drag, startPoint x: 206, startPoint y: 190, endPoint x: 224, endPoint y: 191, distance: 18.2
click at [224, 191] on span "[GEOGRAPHIC_DATA], [GEOGRAPHIC_DATA]" at bounding box center [262, 191] width 112 height 7
copy span "Red Sea"
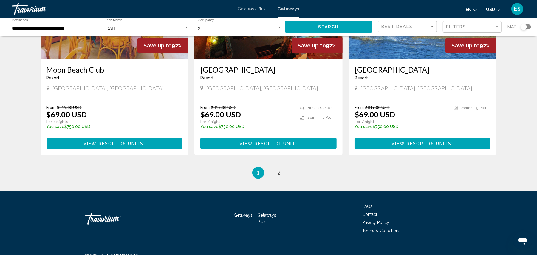
scroll to position [717, 0]
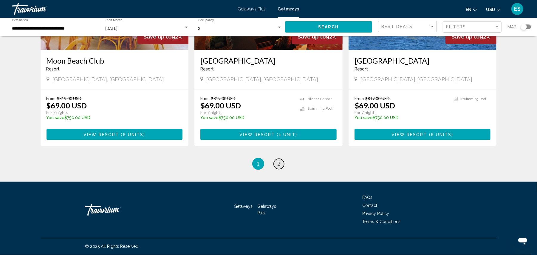
click at [284, 164] on link "page 2" at bounding box center [279, 164] width 10 height 10
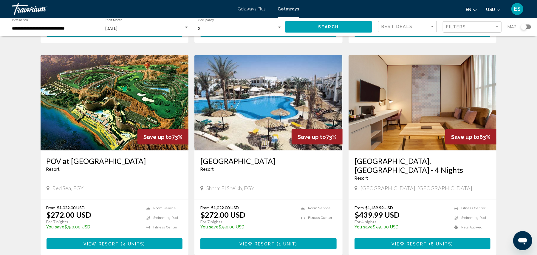
scroll to position [717, 0]
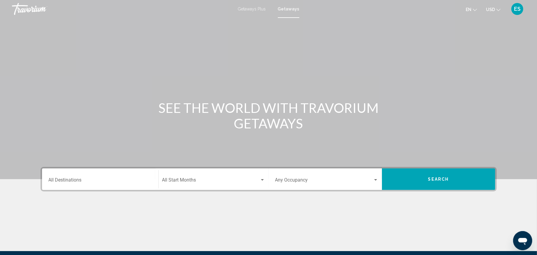
click at [114, 180] on input "Destination All Destinations" at bounding box center [100, 180] width 103 height 5
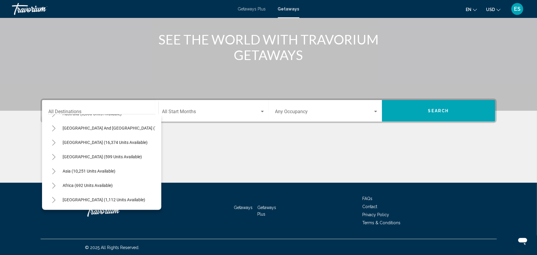
scroll to position [103, 0]
click at [112, 197] on span "Middle East (1,112 units available)" at bounding box center [104, 199] width 83 height 5
type input "**********"
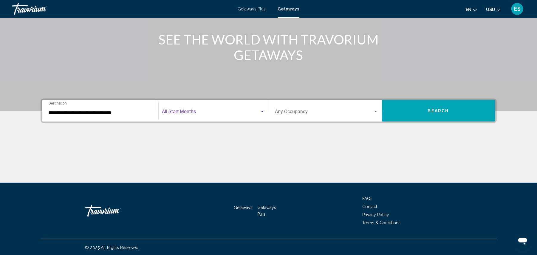
click at [226, 111] on span "Search widget" at bounding box center [210, 112] width 97 height 5
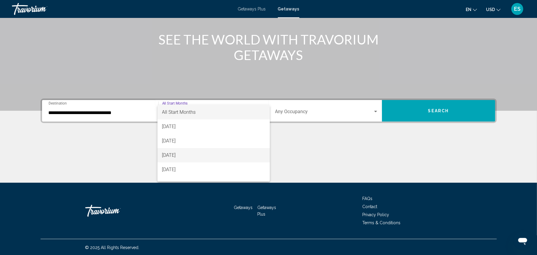
click at [179, 157] on span "[DATE]" at bounding box center [213, 155] width 103 height 14
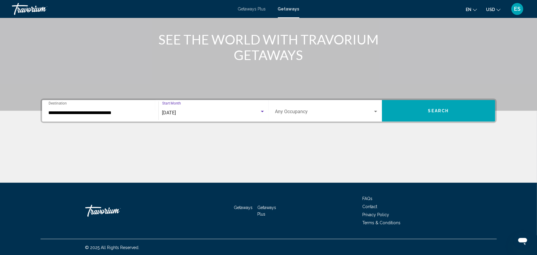
click at [356, 107] on div "Occupancy Any Occupancy" at bounding box center [326, 110] width 103 height 19
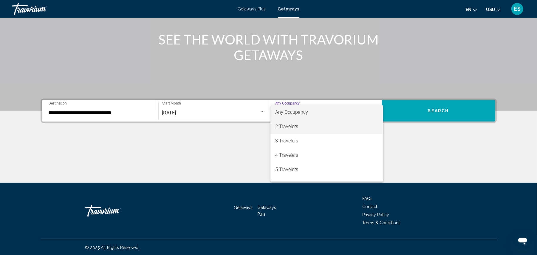
click at [287, 125] on span "2 Travelers" at bounding box center [326, 126] width 103 height 14
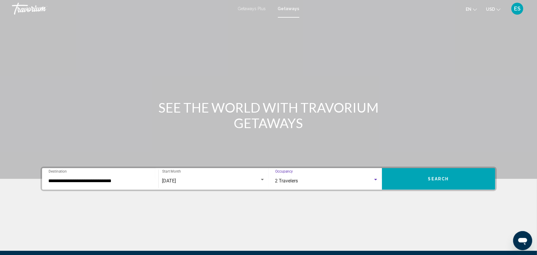
scroll to position [0, 0]
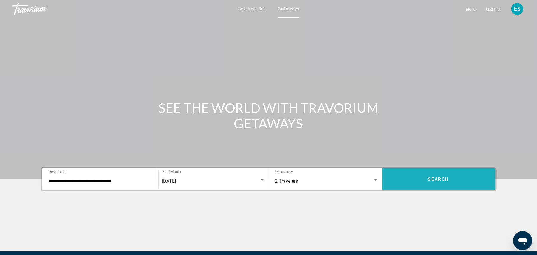
click at [447, 178] on span "Search" at bounding box center [438, 179] width 21 height 5
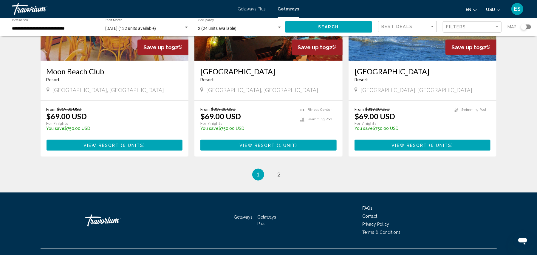
scroll to position [717, 0]
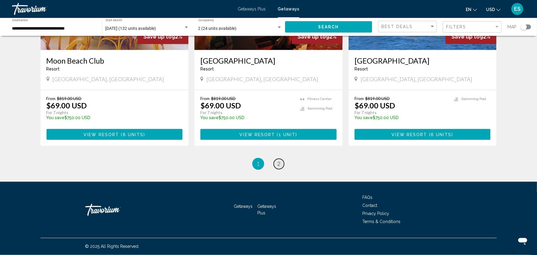
click at [278, 163] on span "2" at bounding box center [279, 163] width 3 height 7
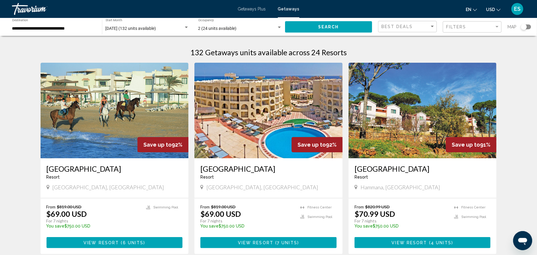
click at [230, 135] on img "Main content" at bounding box center [268, 110] width 148 height 95
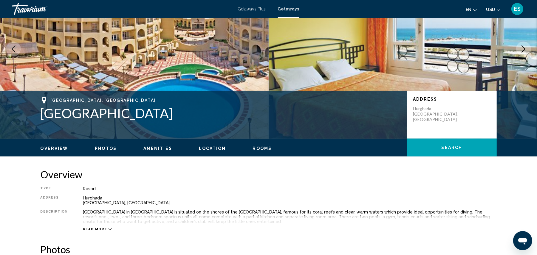
scroll to position [40, 0]
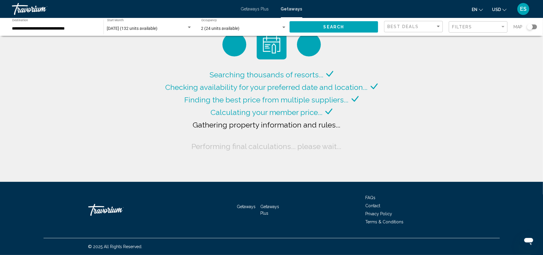
click at [258, 9] on span "Getaways Plus" at bounding box center [255, 9] width 28 height 5
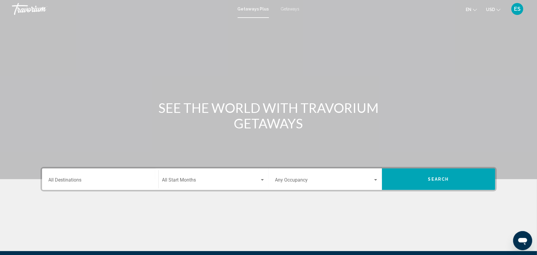
click at [75, 180] on input "Destination All Destinations" at bounding box center [100, 180] width 103 height 5
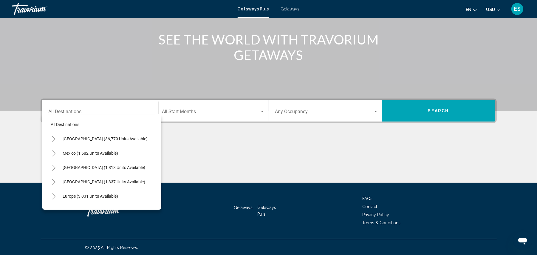
scroll to position [103, 0]
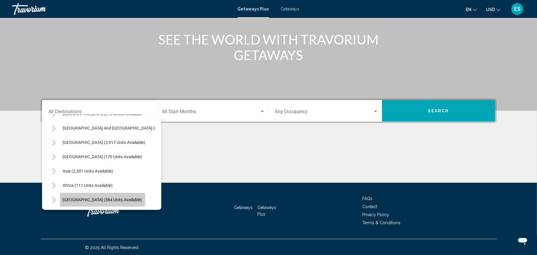
click at [102, 197] on span "[GEOGRAPHIC_DATA] (384 units available)" at bounding box center [102, 199] width 79 height 5
type input "**********"
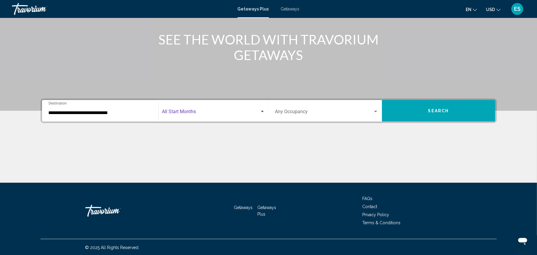
click at [222, 114] on span "Search widget" at bounding box center [210, 112] width 97 height 5
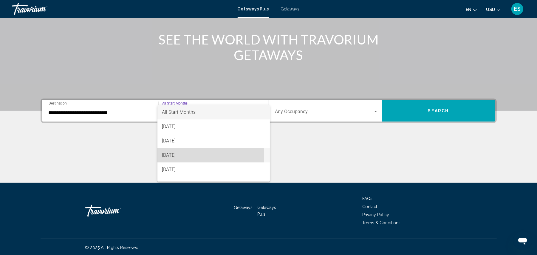
click at [187, 155] on span "[DATE]" at bounding box center [213, 155] width 103 height 14
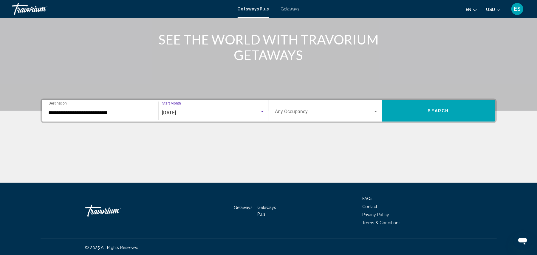
click at [358, 112] on span "Search widget" at bounding box center [324, 112] width 98 height 5
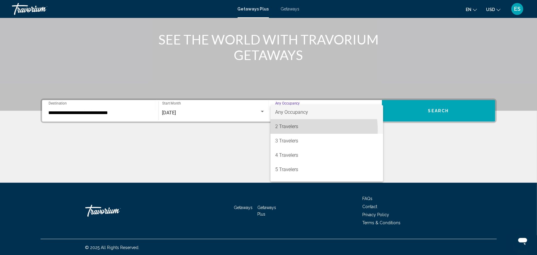
click at [291, 130] on span "2 Travelers" at bounding box center [326, 126] width 103 height 14
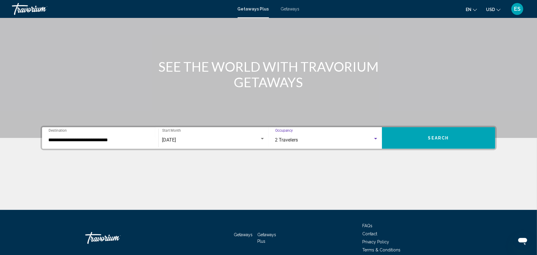
scroll to position [0, 0]
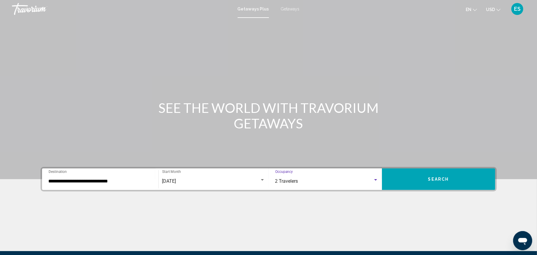
click at [439, 177] on span "Search" at bounding box center [438, 179] width 21 height 5
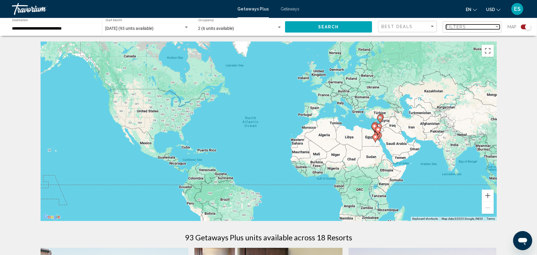
click at [497, 27] on div "Filter" at bounding box center [496, 26] width 3 height 1
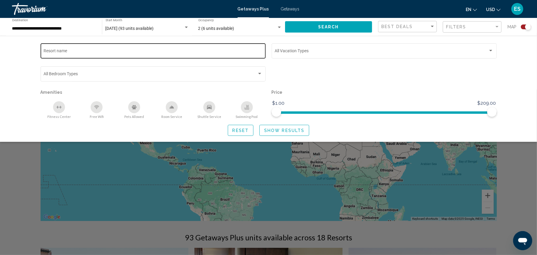
click at [75, 51] on input "Resort name" at bounding box center [153, 51] width 219 height 5
click at [57, 50] on input "*******" at bounding box center [153, 51] width 219 height 5
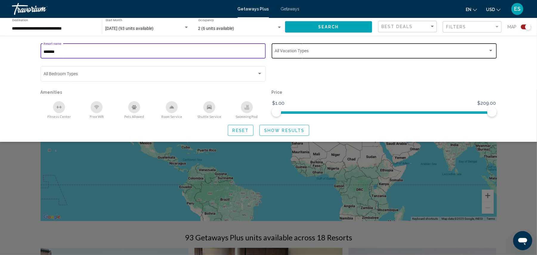
type input "*******"
click at [341, 51] on span "Search widget" at bounding box center [381, 51] width 213 height 5
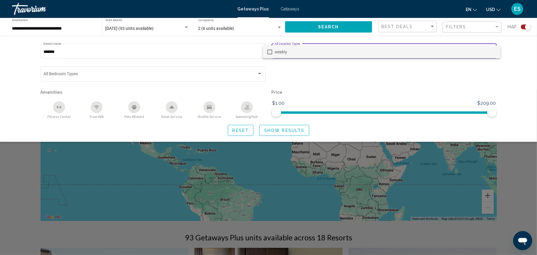
click at [283, 131] on div at bounding box center [268, 127] width 537 height 255
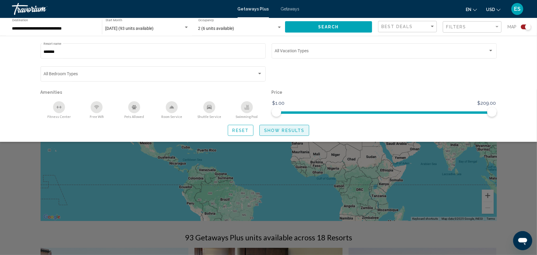
click at [276, 129] on span "Show Results" at bounding box center [284, 130] width 40 height 5
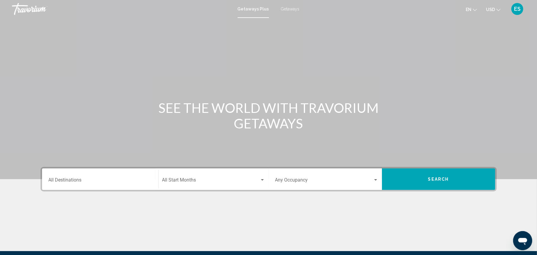
click at [83, 179] on input "Destination All Destinations" at bounding box center [100, 180] width 103 height 5
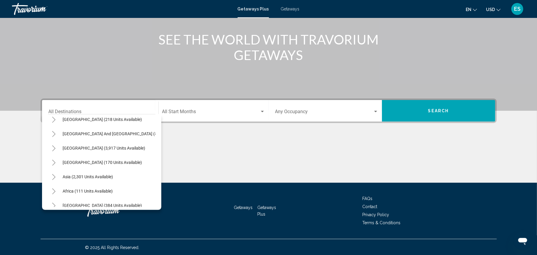
scroll to position [103, 0]
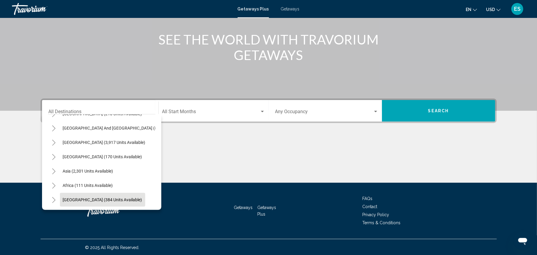
click at [100, 197] on span "[GEOGRAPHIC_DATA] (384 units available)" at bounding box center [102, 199] width 79 height 5
type input "**********"
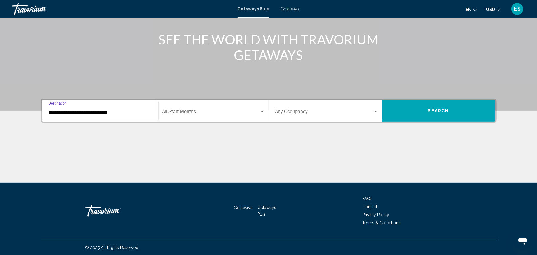
click at [287, 10] on span "Getaways" at bounding box center [290, 9] width 19 height 5
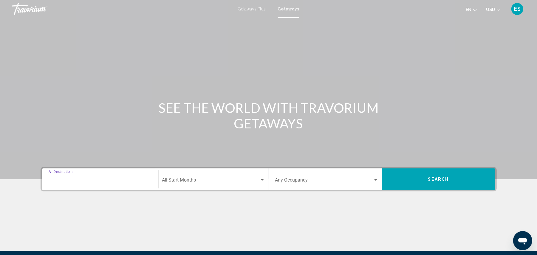
click at [120, 181] on input "Destination All Destinations" at bounding box center [100, 180] width 103 height 5
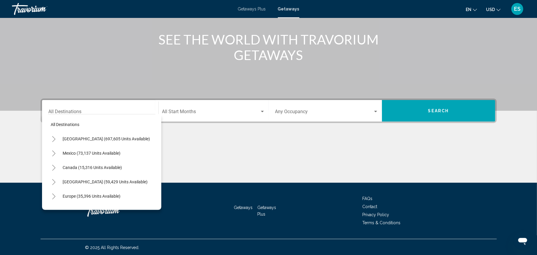
scroll to position [103, 0]
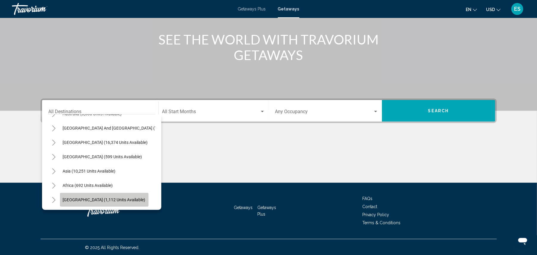
click at [113, 197] on span "Middle East (1,112 units available)" at bounding box center [104, 199] width 83 height 5
type input "**********"
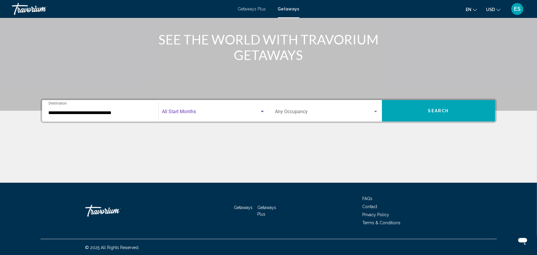
click at [263, 112] on div "Search widget" at bounding box center [262, 111] width 5 height 5
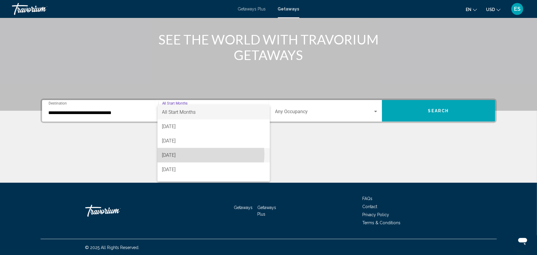
click at [210, 154] on span "[DATE]" at bounding box center [213, 155] width 103 height 14
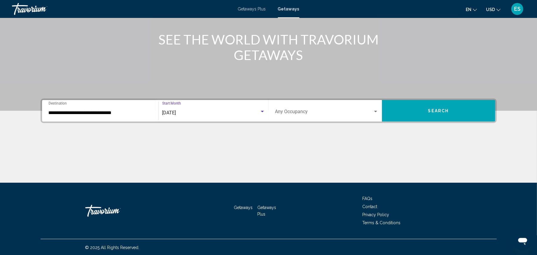
click at [360, 110] on span "Search widget" at bounding box center [324, 112] width 98 height 5
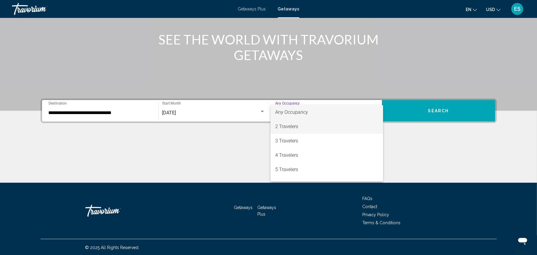
click at [329, 127] on span "2 Travelers" at bounding box center [326, 126] width 103 height 14
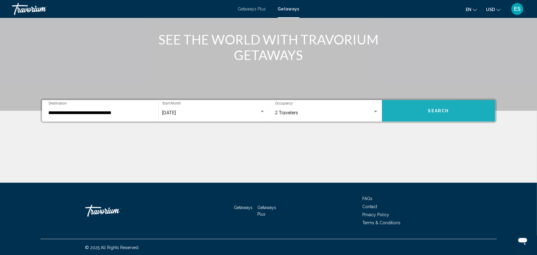
click at [463, 105] on button "Search" at bounding box center [438, 110] width 113 height 21
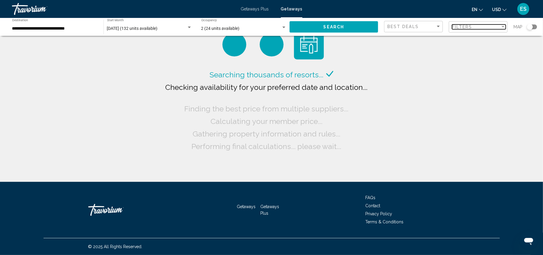
click at [501, 27] on div "Filter" at bounding box center [502, 26] width 3 height 1
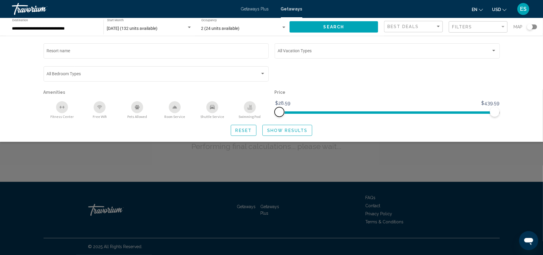
drag, startPoint x: 278, startPoint y: 114, endPoint x: 269, endPoint y: 115, distance: 9.3
click at [269, 115] on div "Resort name Vacation Types All Vacation Types Bedroom Types All Bedroom Types A…" at bounding box center [272, 80] width 462 height 77
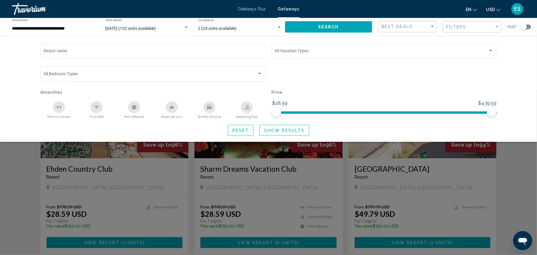
click at [520, 171] on div "Search widget" at bounding box center [268, 171] width 537 height 165
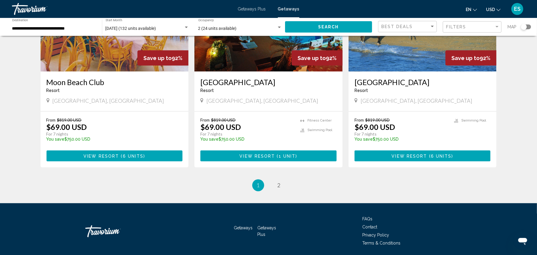
scroll to position [715, 0]
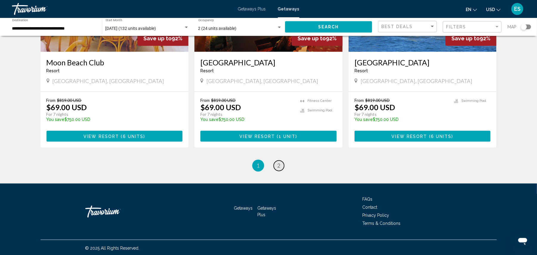
click at [281, 166] on link "page 2" at bounding box center [279, 165] width 10 height 10
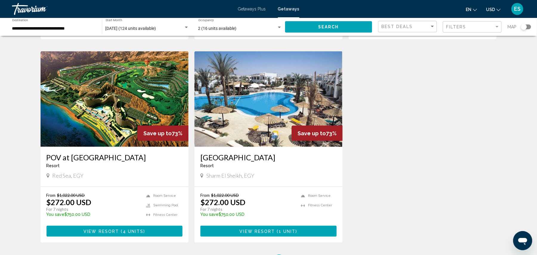
scroll to position [636, 0]
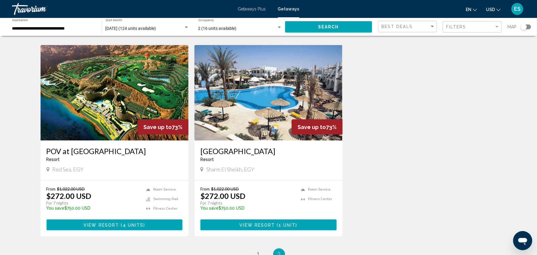
click at [288, 87] on img "Main content" at bounding box center [268, 92] width 148 height 95
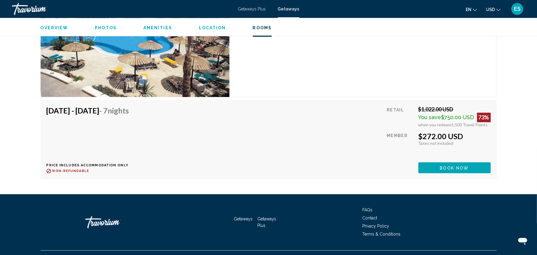
scroll to position [917, 0]
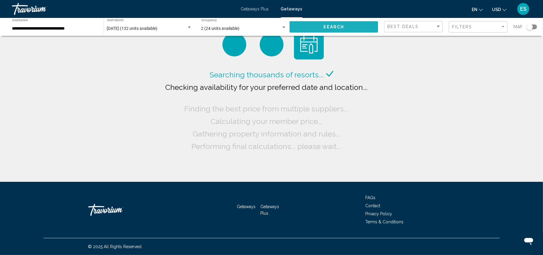
click at [335, 27] on span "Search" at bounding box center [333, 27] width 21 height 5
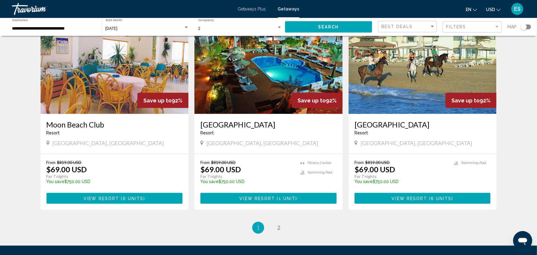
scroll to position [717, 0]
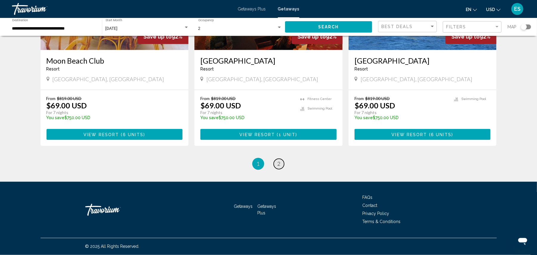
click at [278, 163] on span "2" at bounding box center [279, 163] width 3 height 7
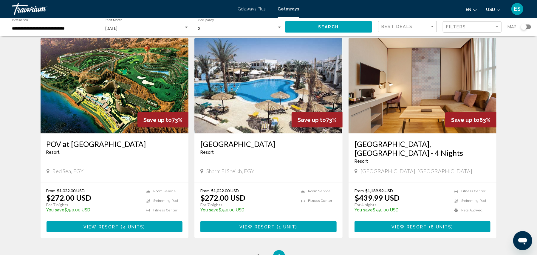
scroll to position [638, 0]
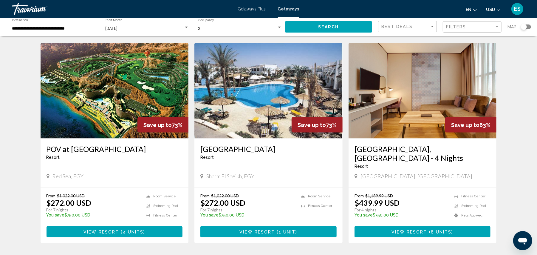
click at [88, 95] on img "Main content" at bounding box center [115, 90] width 148 height 95
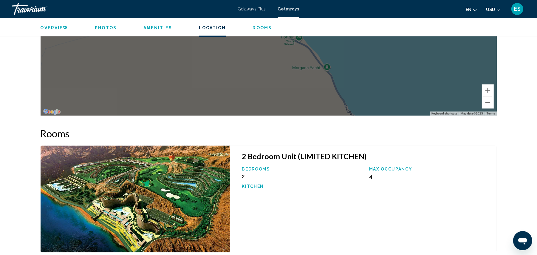
scroll to position [994, 0]
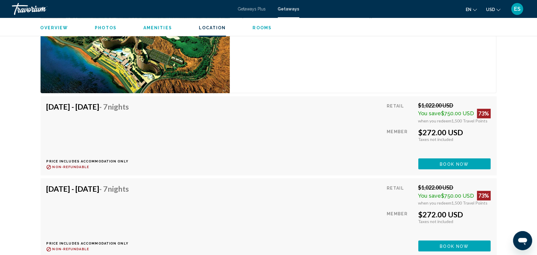
click at [66, 111] on div "Nov 6, 2025 - Nov 13, 2025 - 7 Nights" at bounding box center [88, 108] width 83 height 12
drag, startPoint x: 46, startPoint y: 106, endPoint x: 183, endPoint y: 110, distance: 137.2
click at [183, 110] on div "Nov 6, 2025 - Nov 13, 2025 - 7 Nights Price includes accommodation only Refunda…" at bounding box center [269, 135] width 444 height 67
copy h4 "Nov 6, 2025 - Nov 13, 2025 - 7 Nights"
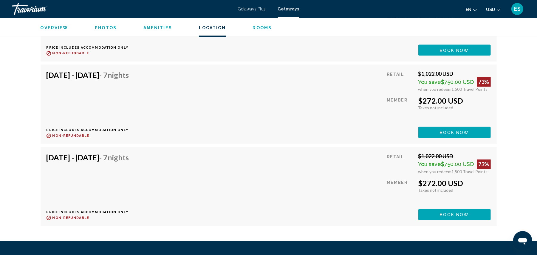
scroll to position [1192, 0]
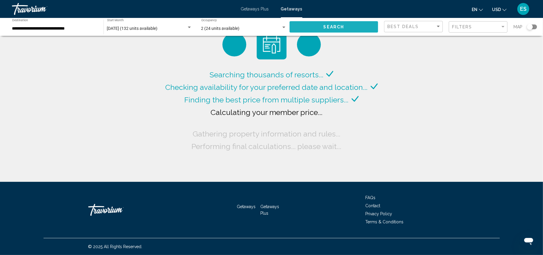
click at [334, 28] on span "Search" at bounding box center [333, 27] width 21 height 5
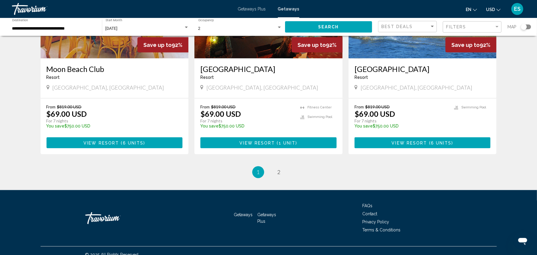
scroll to position [717, 0]
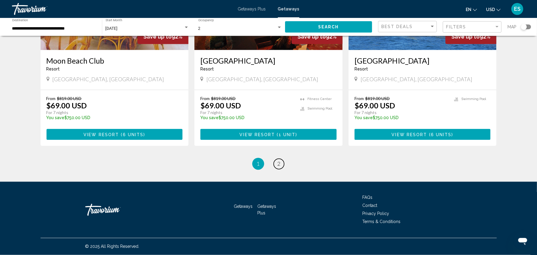
click at [275, 164] on link "page 2" at bounding box center [279, 164] width 10 height 10
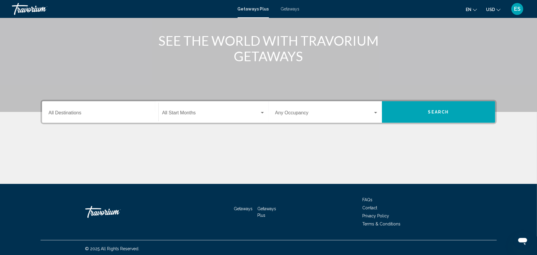
scroll to position [68, 0]
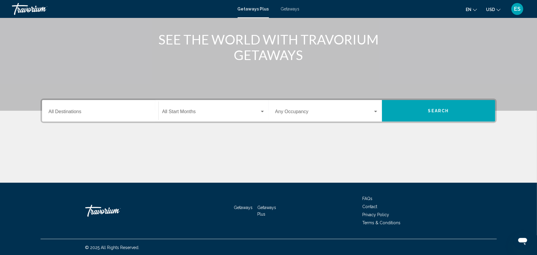
click at [368, 196] on span "FAQs" at bounding box center [367, 198] width 10 height 5
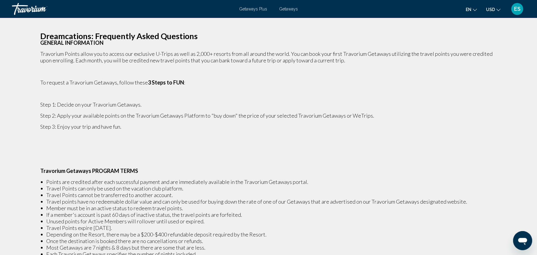
click at [58, 162] on p "Main content" at bounding box center [269, 159] width 456 height 7
click at [46, 159] on p "Main content" at bounding box center [269, 159] width 456 height 7
click at [42, 157] on p "Main content" at bounding box center [269, 159] width 456 height 7
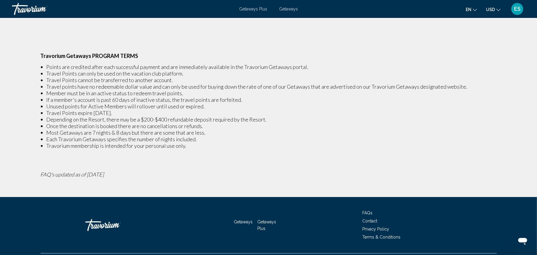
scroll to position [119, 0]
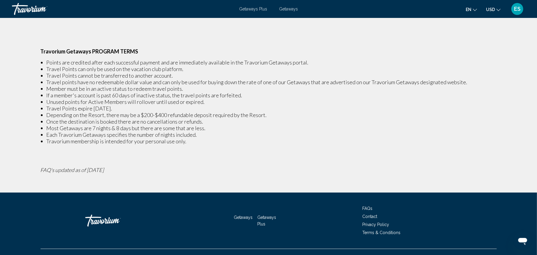
drag, startPoint x: 41, startPoint y: 51, endPoint x: 241, endPoint y: 139, distance: 218.9
click at [241, 139] on p "Dreamcations: Frequently Asked Questions GENERAL INFORMATION Travorium Points a…" at bounding box center [269, 43] width 456 height 259
copy p "Travorium Getaways PROGRAM TERMS Points are credited after each successful paym…"
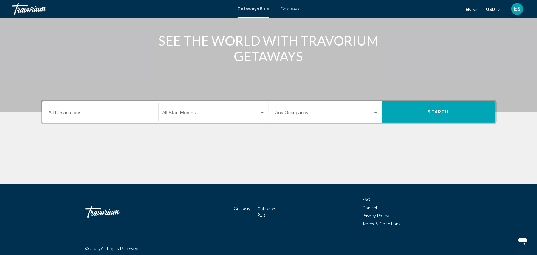
scroll to position [68, 0]
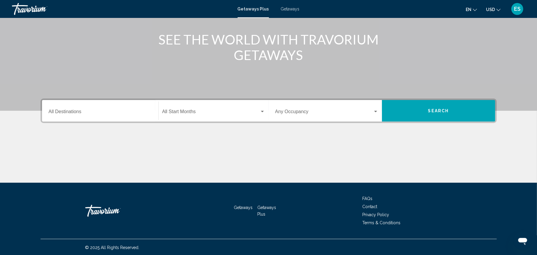
click at [381, 221] on span "Terms & Conditions" at bounding box center [381, 222] width 38 height 5
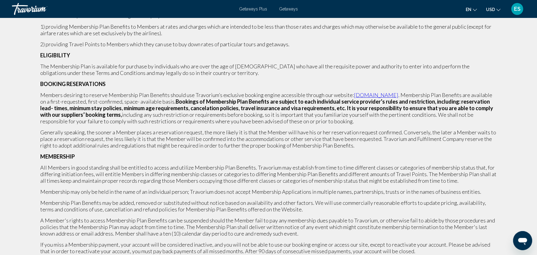
scroll to position [238, 0]
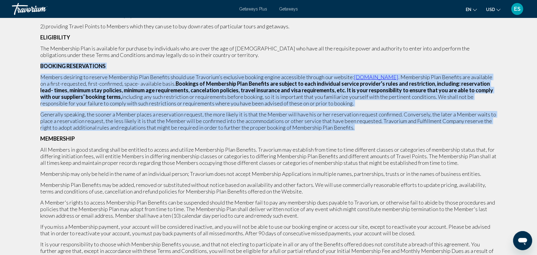
drag, startPoint x: 41, startPoint y: 65, endPoint x: 364, endPoint y: 129, distance: 330.0
copy p "BOOKING RESERVATIONS Members desiring to reserve Membership Plan Benefits shoul…"
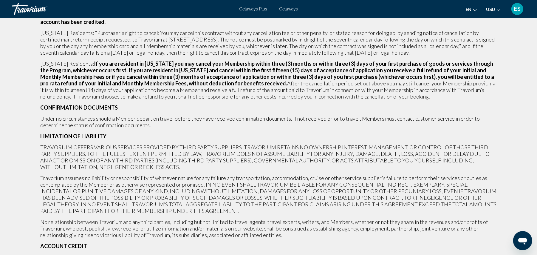
scroll to position [1192, 0]
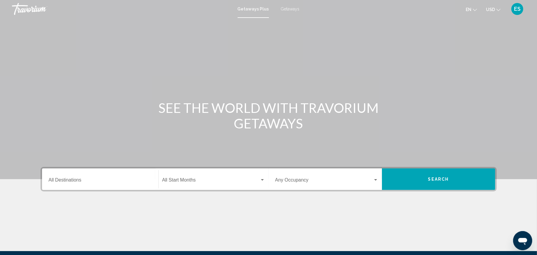
click at [516, 9] on span "ES" at bounding box center [517, 9] width 7 height 6
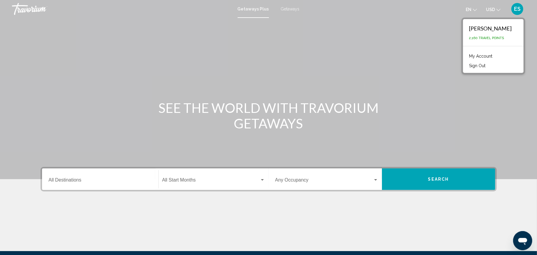
click at [492, 55] on link "My Account" at bounding box center [480, 56] width 29 height 8
